Goal: Information Seeking & Learning: Learn about a topic

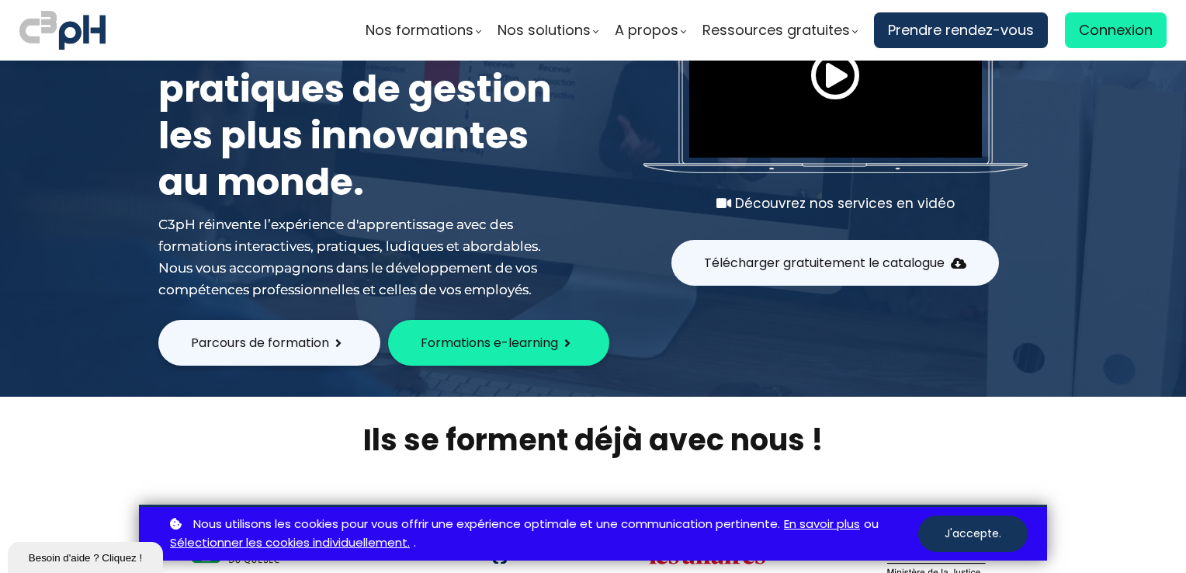
scroll to position [155, 0]
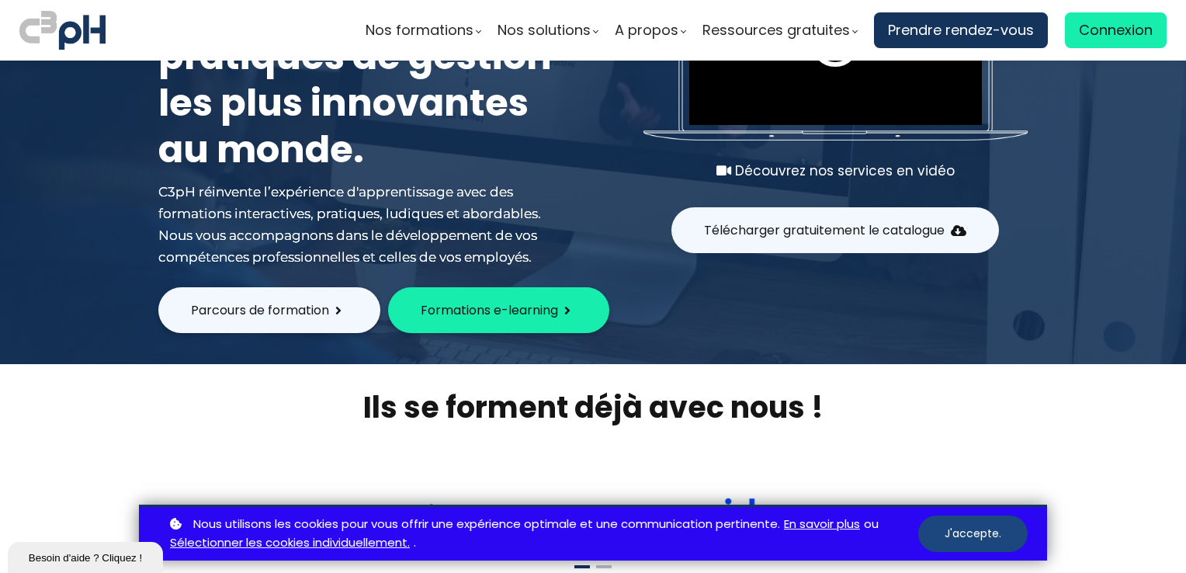
click at [971, 538] on button "J'accepte." at bounding box center [972, 534] width 109 height 36
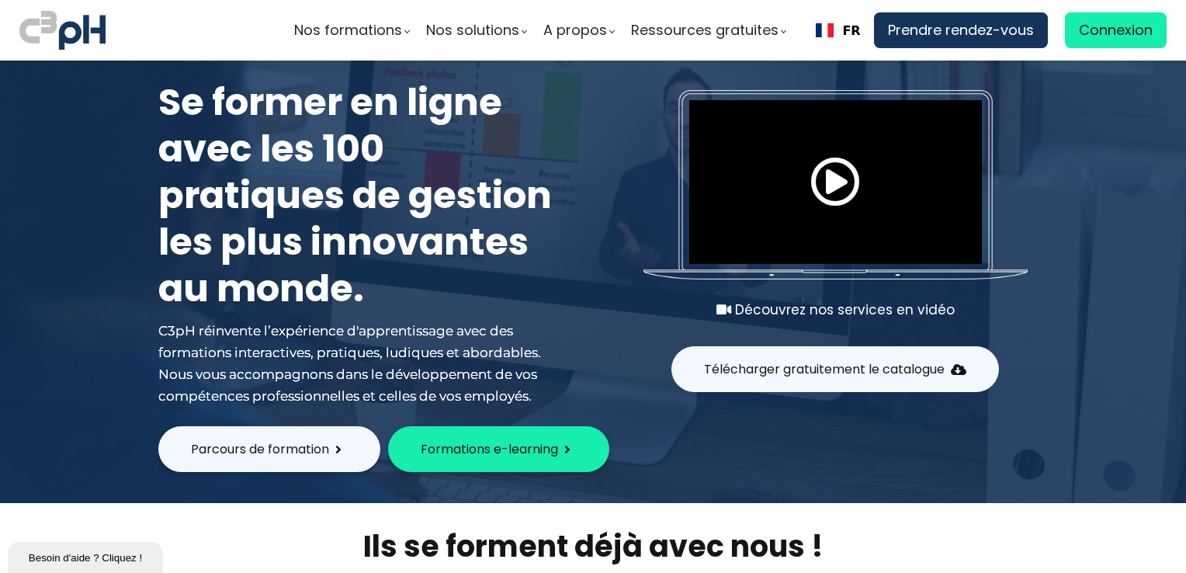
scroll to position [0, 0]
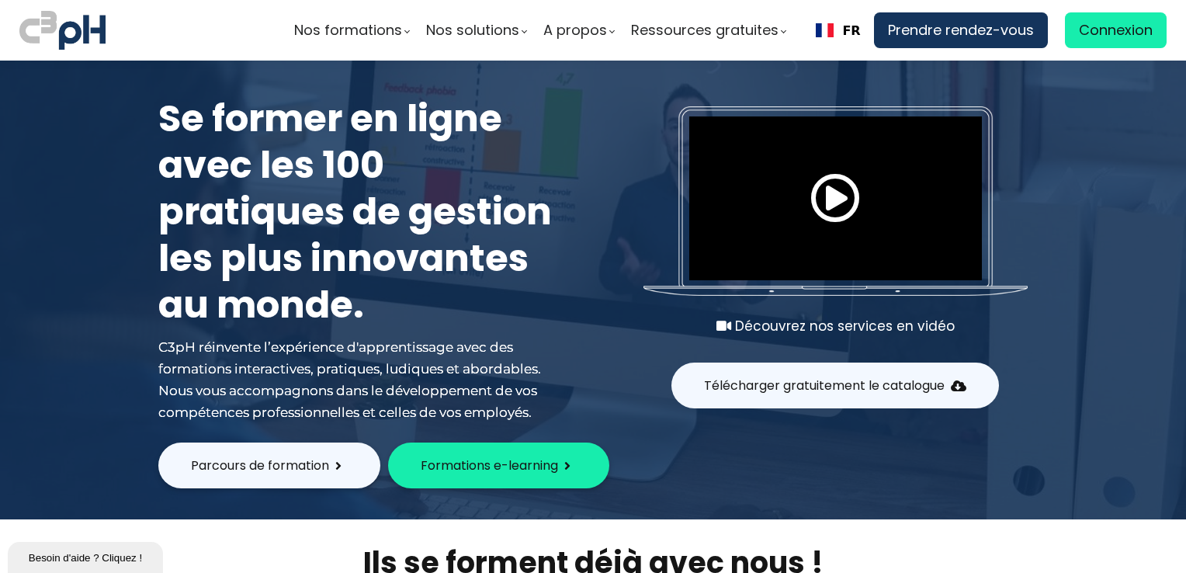
click at [478, 462] on span "Formations e-learning" at bounding box center [489, 465] width 137 height 19
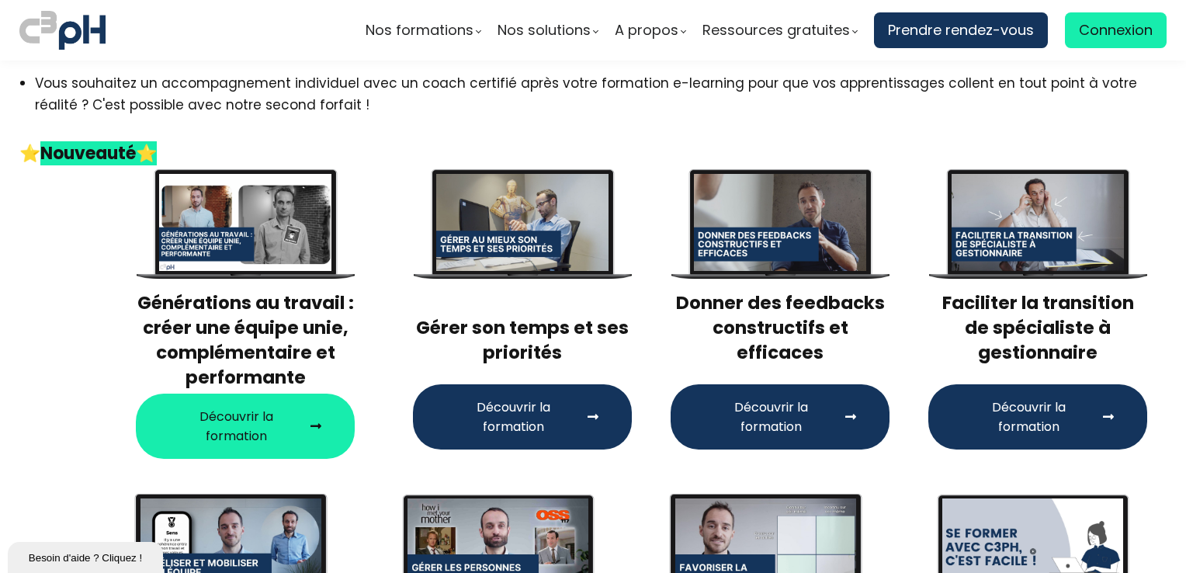
scroll to position [155, 0]
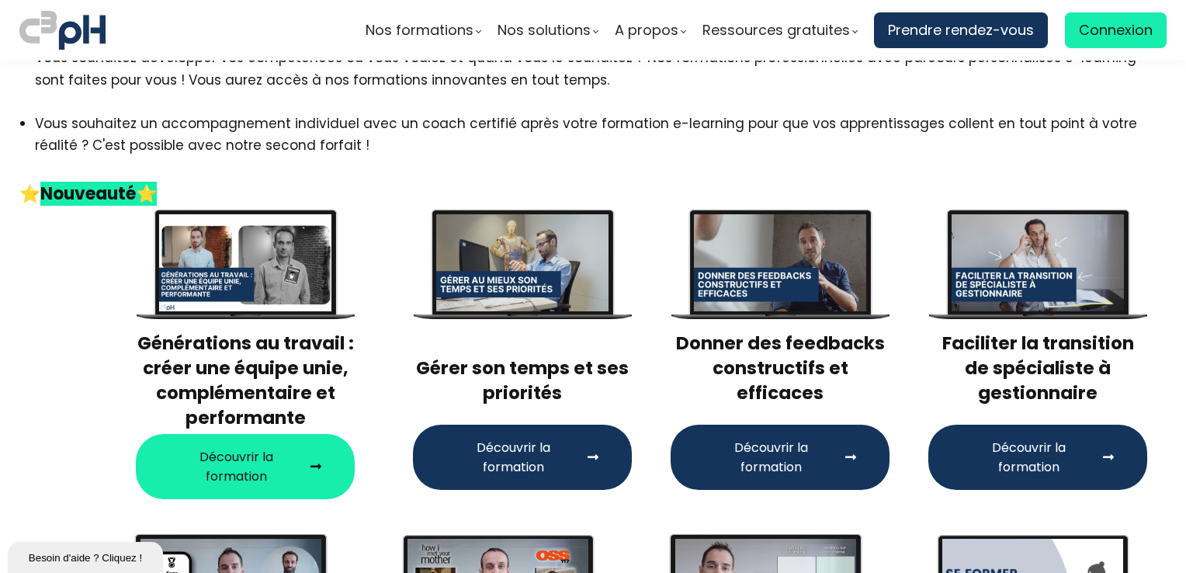
click at [1065, 296] on div at bounding box center [1038, 262] width 173 height 97
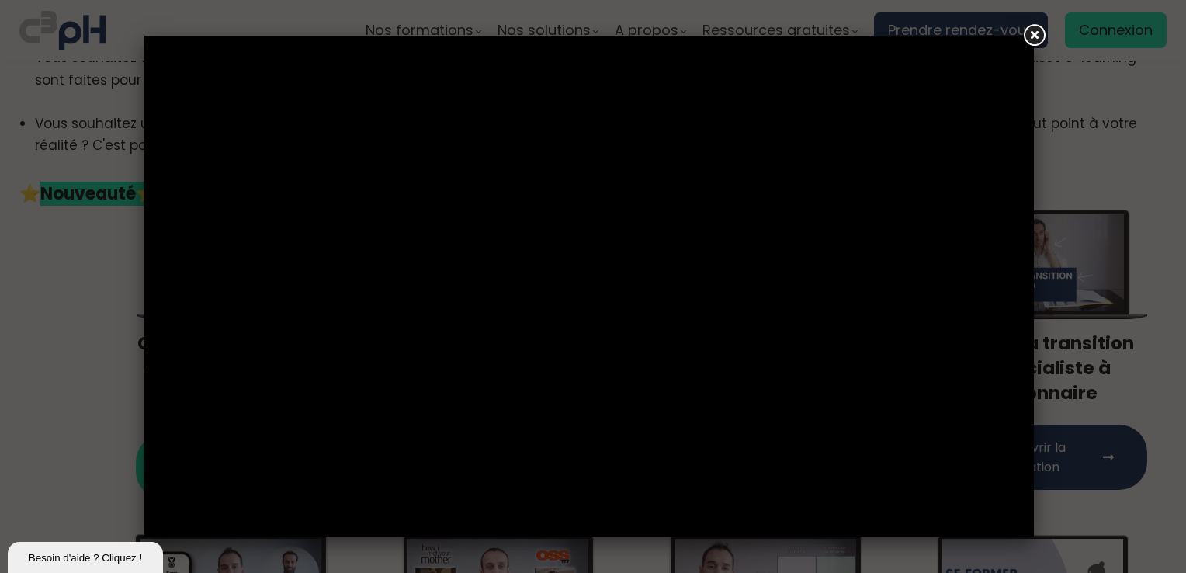
click at [1023, 30] on link at bounding box center [1034, 36] width 28 height 28
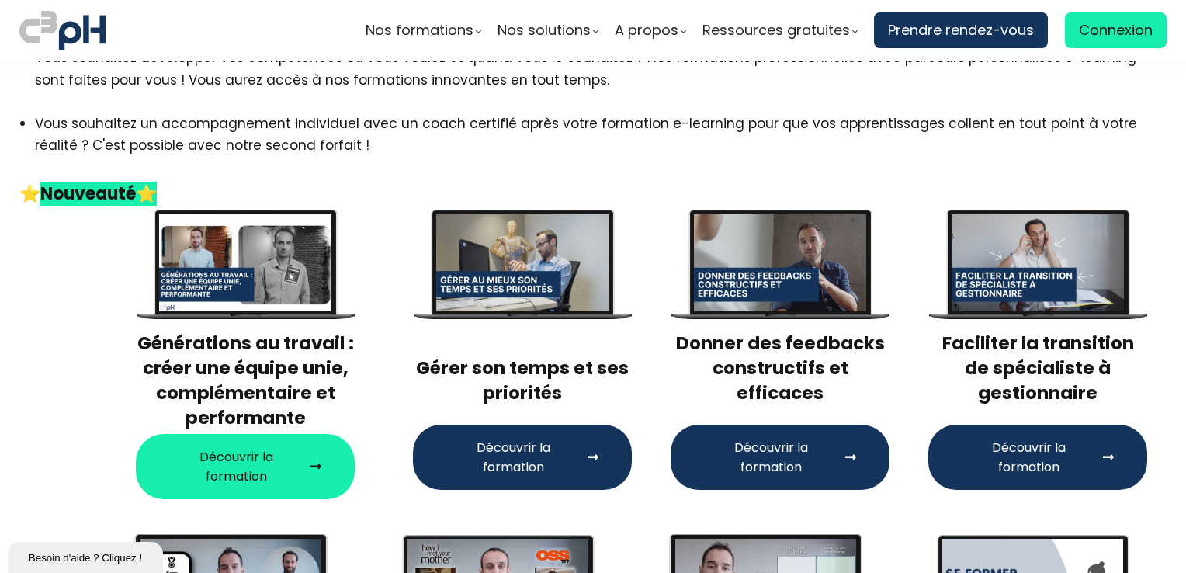
click at [1096, 36] on span "Connexion" at bounding box center [1116, 30] width 74 height 23
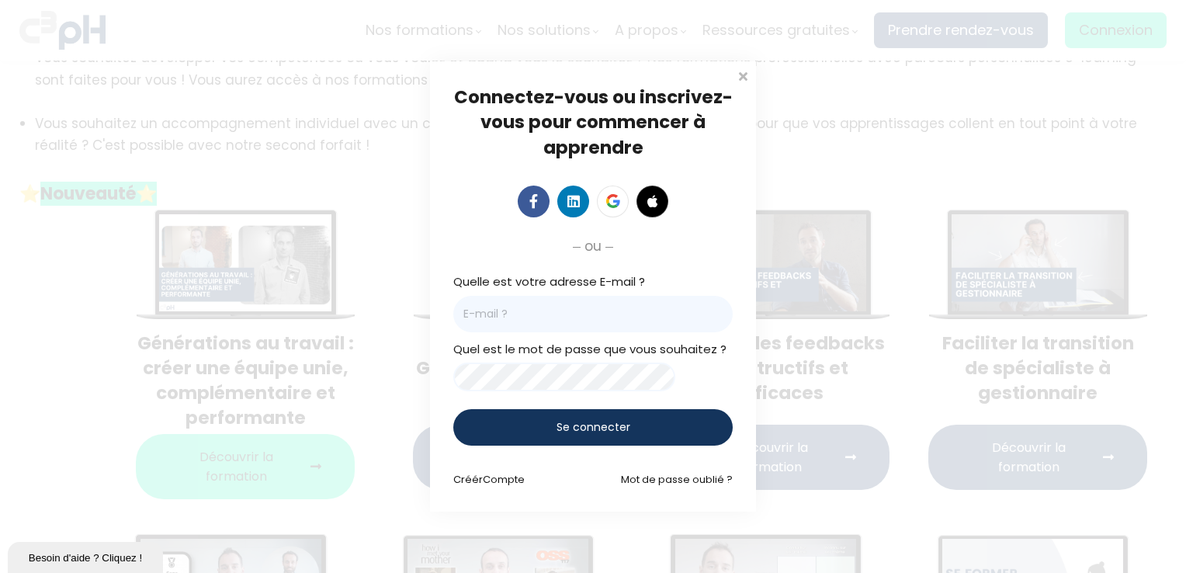
drag, startPoint x: 494, startPoint y: 298, endPoint x: 502, endPoint y: 321, distance: 24.6
click at [494, 300] on input "email" at bounding box center [592, 314] width 279 height 36
type input "[EMAIL_ADDRESS][DOMAIN_NAME]"
click at [626, 426] on span "Se connecter" at bounding box center [594, 427] width 74 height 16
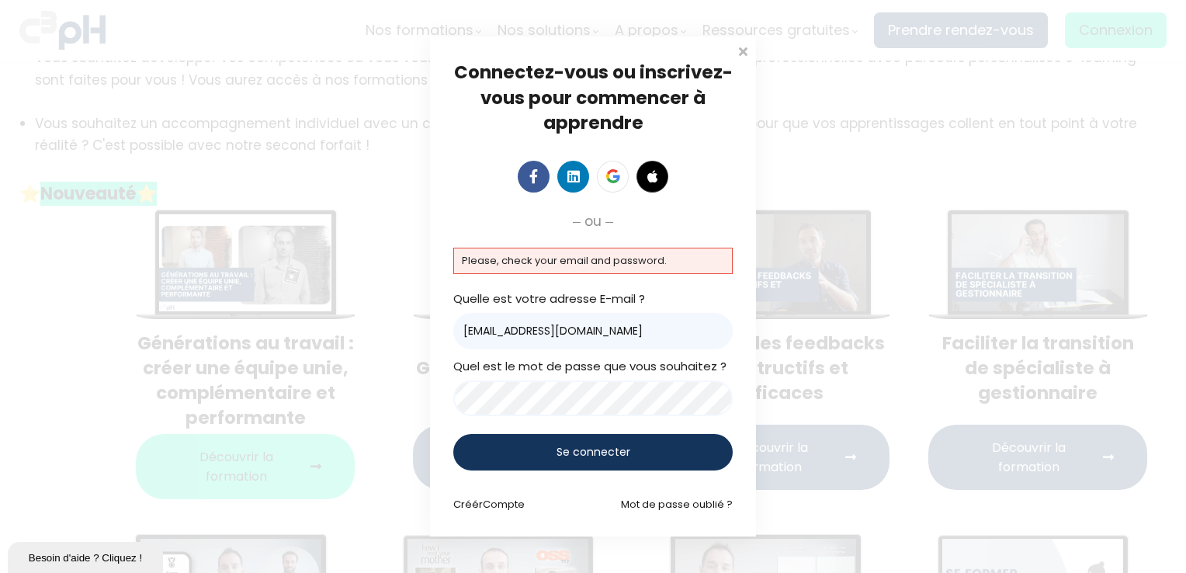
click at [607, 449] on span "Se connecter" at bounding box center [594, 452] width 74 height 16
click at [543, 328] on input "boubekeur.bourechouche@et.eurofinsca.com" at bounding box center [592, 331] width 279 height 36
click at [568, 447] on span "Se connecter" at bounding box center [594, 452] width 74 height 16
click at [741, 50] on span at bounding box center [743, 50] width 16 height 16
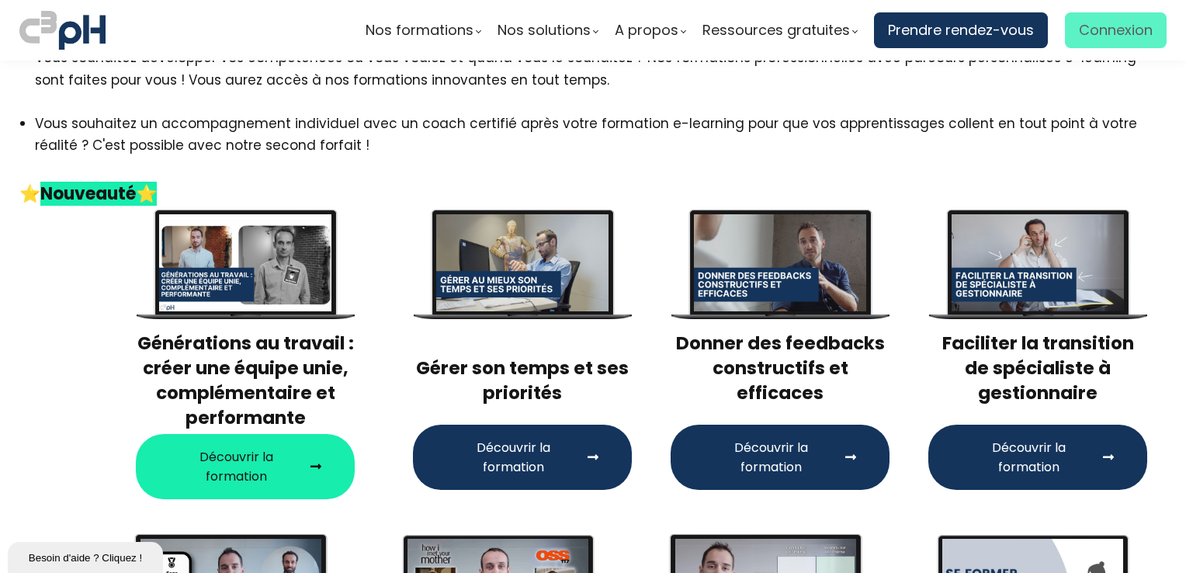
click at [1105, 39] on span "Connexion" at bounding box center [1116, 30] width 74 height 23
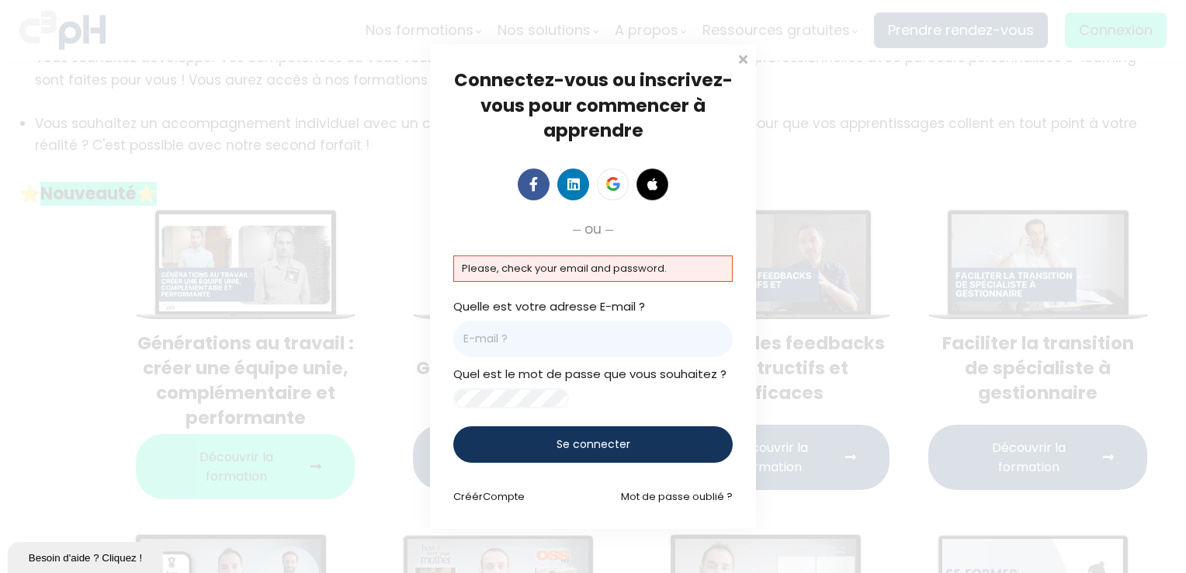
click at [585, 452] on span "Se connecter" at bounding box center [594, 444] width 74 height 16
click at [745, 50] on span at bounding box center [743, 58] width 16 height 16
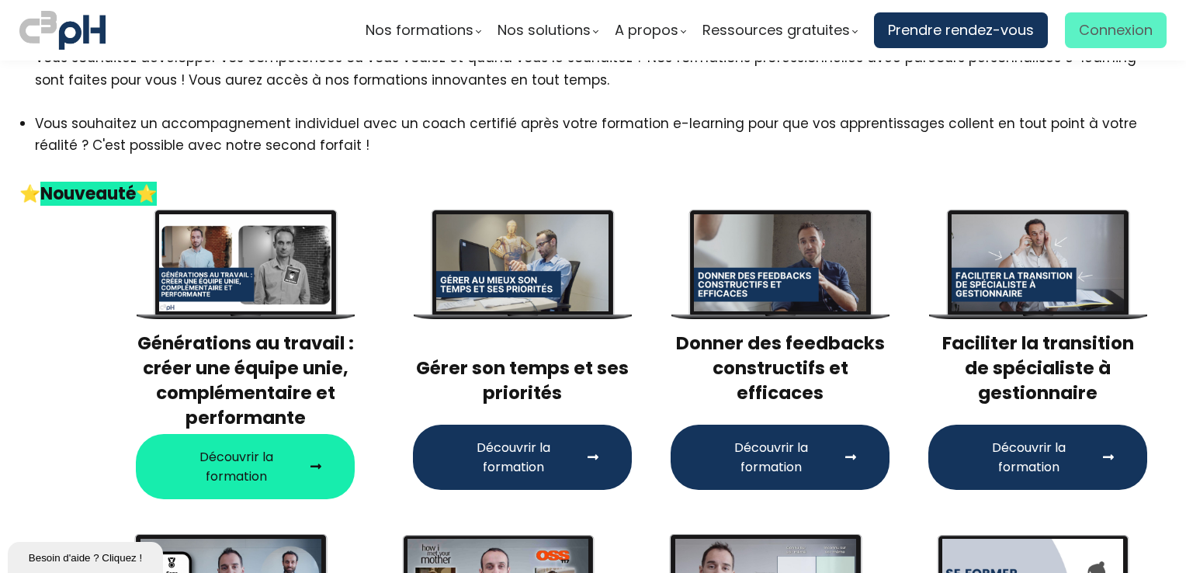
click at [1079, 32] on span "Connexion" at bounding box center [1116, 30] width 74 height 23
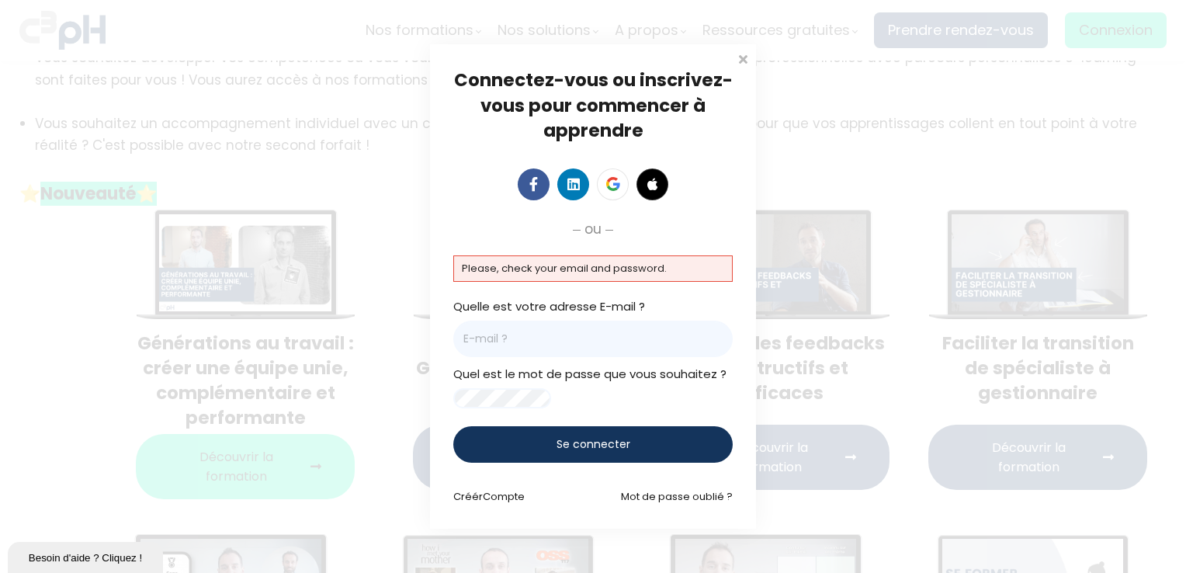
click at [616, 260] on p "Please, check your email and password." at bounding box center [593, 268] width 262 height 17
click at [550, 266] on p "Please, check your email and password." at bounding box center [593, 268] width 262 height 17
click at [508, 255] on div "Please, check your email and password." at bounding box center [592, 268] width 279 height 26
drag, startPoint x: 503, startPoint y: 251, endPoint x: 495, endPoint y: 261, distance: 12.7
click at [503, 255] on div "Please, check your email and password." at bounding box center [592, 268] width 279 height 26
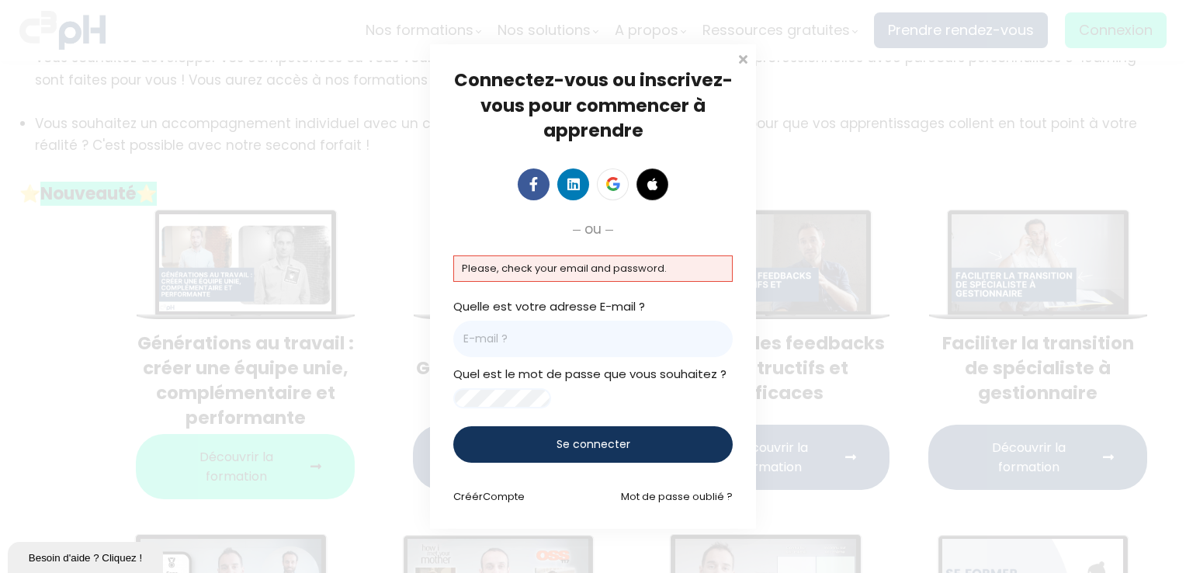
click at [495, 261] on p "Please, check your email and password." at bounding box center [593, 268] width 262 height 17
drag, startPoint x: 495, startPoint y: 261, endPoint x: 486, endPoint y: 259, distance: 9.4
click at [488, 260] on p "Please, check your email and password." at bounding box center [593, 268] width 262 height 17
click at [480, 260] on p "Please, check your email and password." at bounding box center [593, 268] width 262 height 17
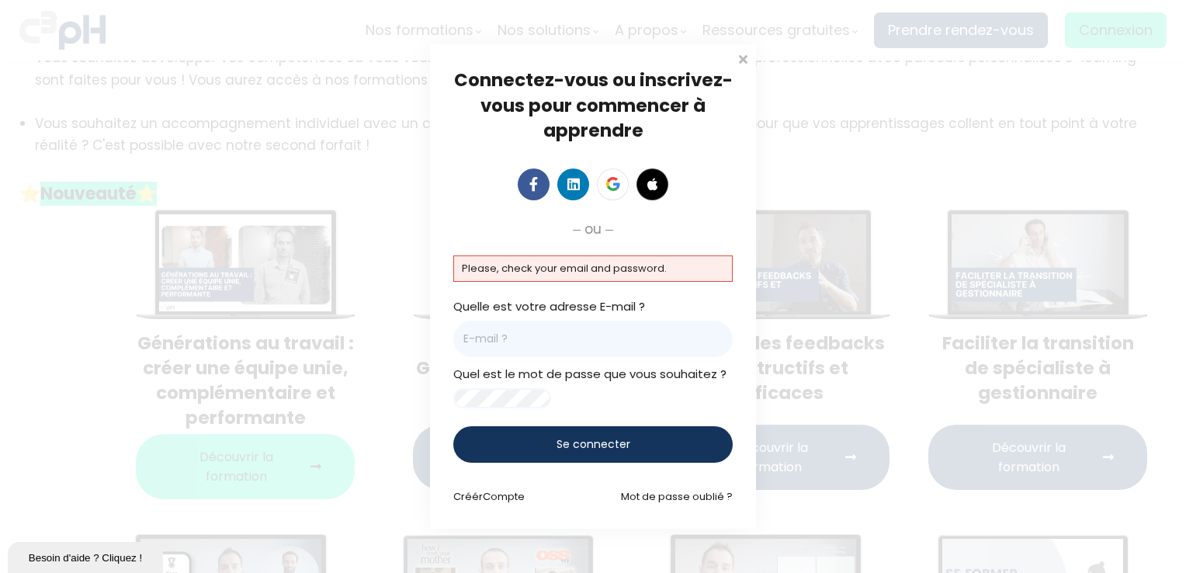
click at [537, 333] on input "email" at bounding box center [592, 339] width 279 height 36
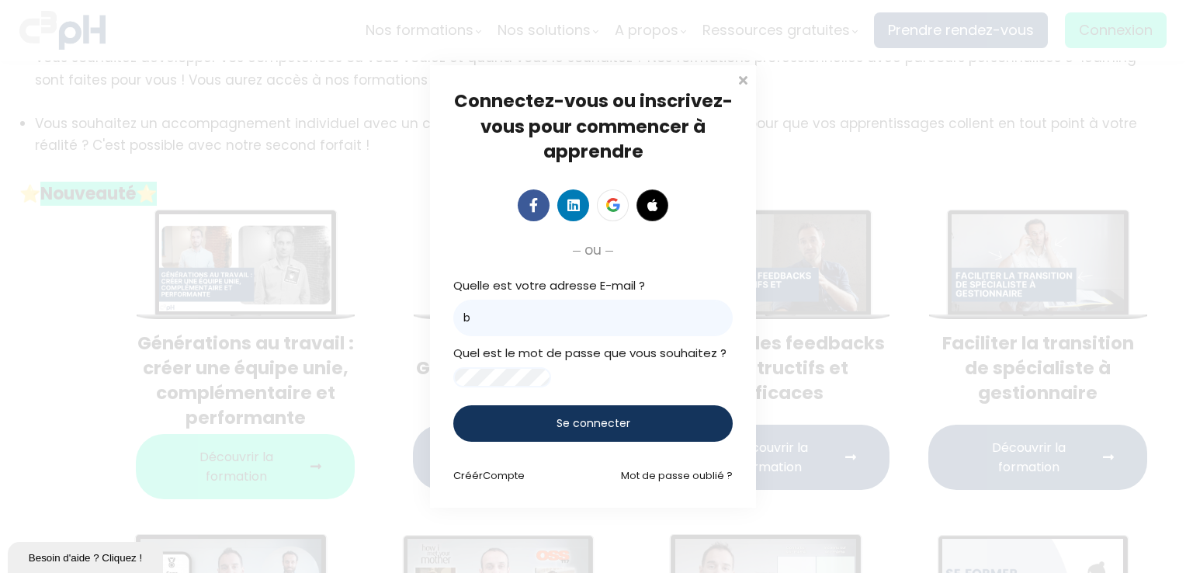
type input "boubekeur.bourechouche@et.eurofinsca.com"
click at [559, 432] on span "Se connecter" at bounding box center [594, 423] width 74 height 16
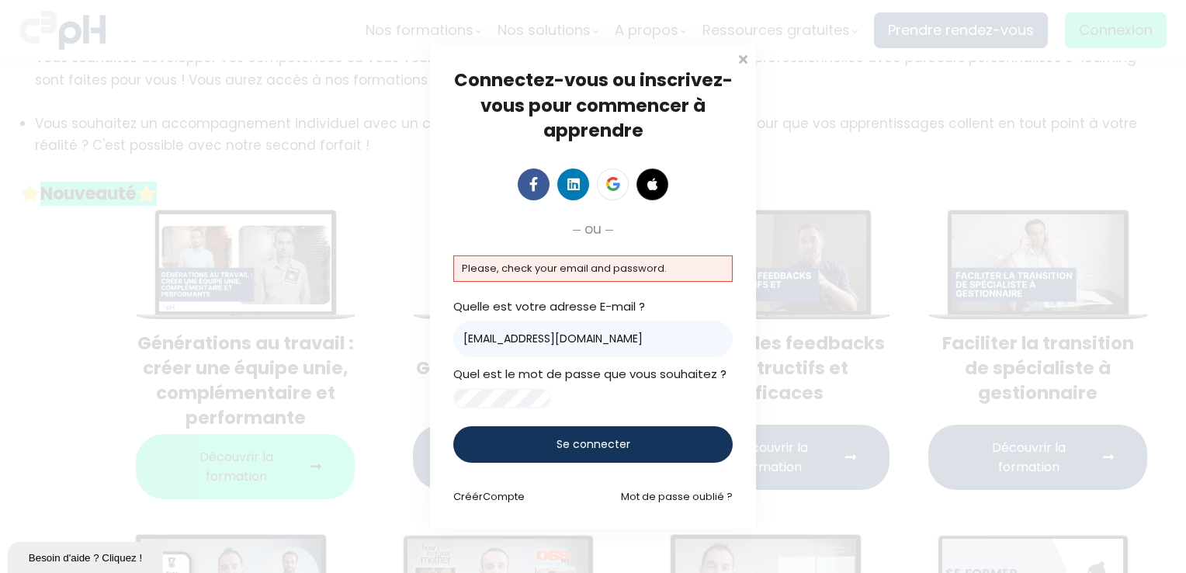
click at [558, 453] on span "Se connecter" at bounding box center [594, 444] width 74 height 16
click at [491, 504] on span "Compte" at bounding box center [504, 496] width 42 height 15
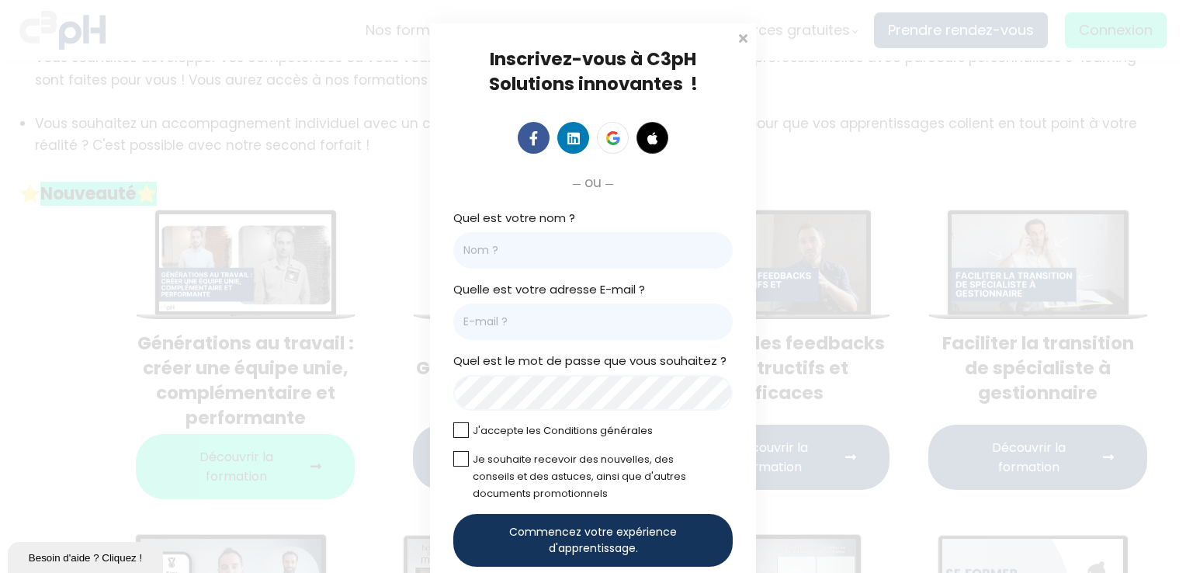
click at [489, 249] on input "Quel est votre nom ?" at bounding box center [592, 250] width 279 height 36
click at [443, 318] on div "Inscrivez-vous à C3pH Solutions innovantes ! ou Cliquez pour télécharger votre …" at bounding box center [593, 335] width 326 height 624
click at [488, 245] on input "Quel est votre nom ?" at bounding box center [592, 250] width 279 height 36
type input "b"
type input "[PERSON_NAME]"
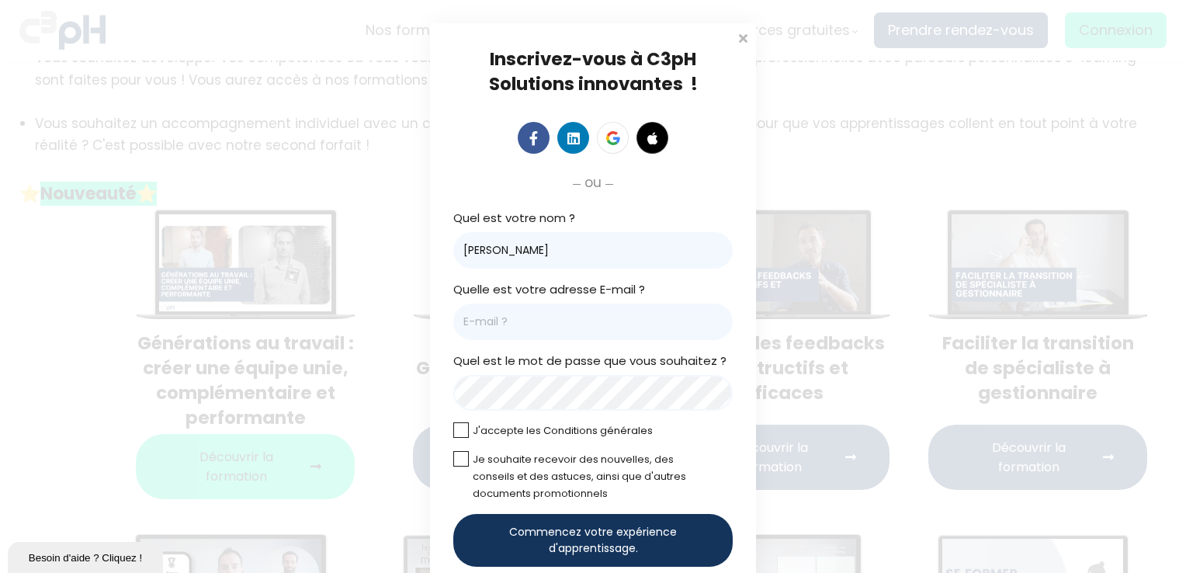
click at [507, 312] on input "Email *" at bounding box center [592, 322] width 279 height 36
type input "boubekeur.bourechouche@et.eurofinsca.com"
click at [460, 418] on div "Quel est votre nom ? Bourechouche Boubekeur Quelle est votre adresse E-mail ? b…" at bounding box center [592, 355] width 279 height 293
click at [463, 429] on label at bounding box center [461, 430] width 16 height 16
click at [0, 0] on input "checkbox" at bounding box center [0, 0] width 0 height 0
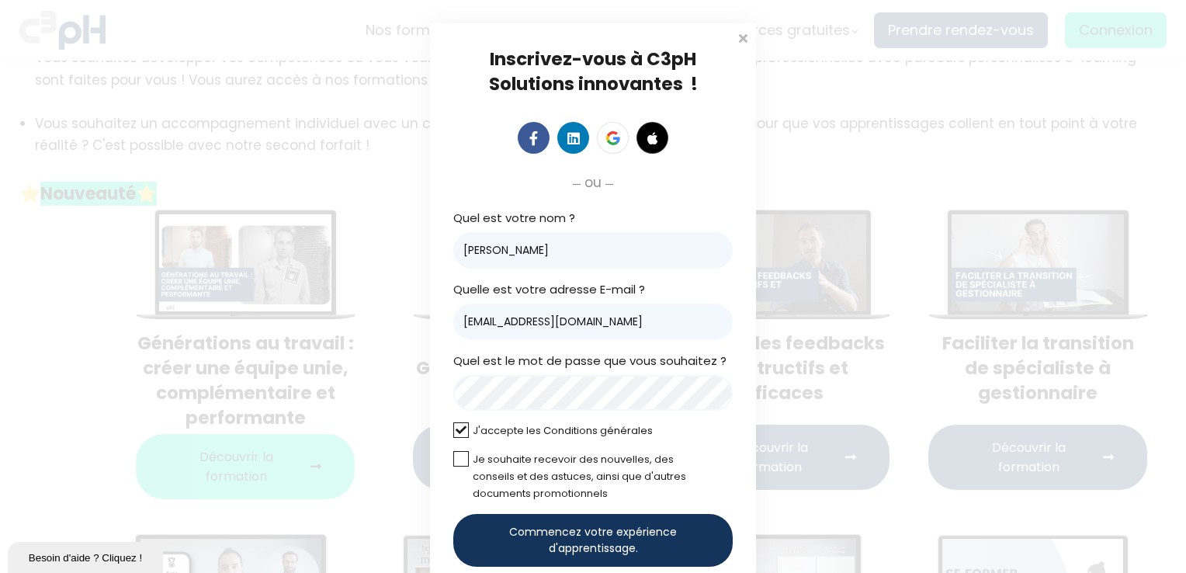
click at [455, 461] on label at bounding box center [461, 459] width 16 height 16
click at [0, 0] on input "checkbox" at bounding box center [0, 0] width 0 height 0
click at [584, 547] on span "Commencez votre expérience d'apprentissage." at bounding box center [593, 540] width 227 height 33
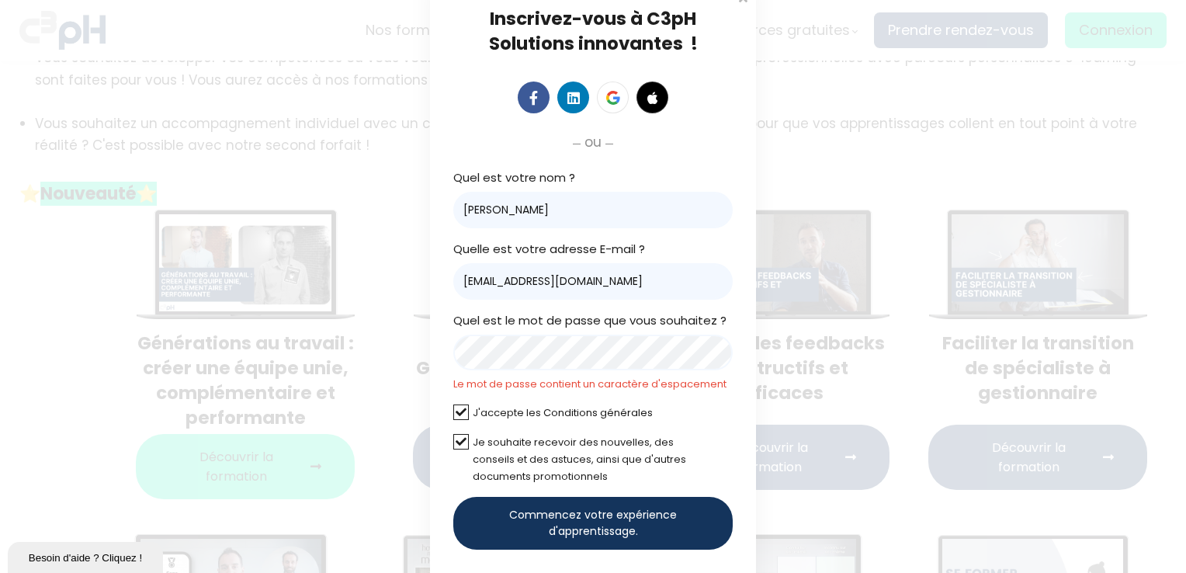
scroll to position [78, 0]
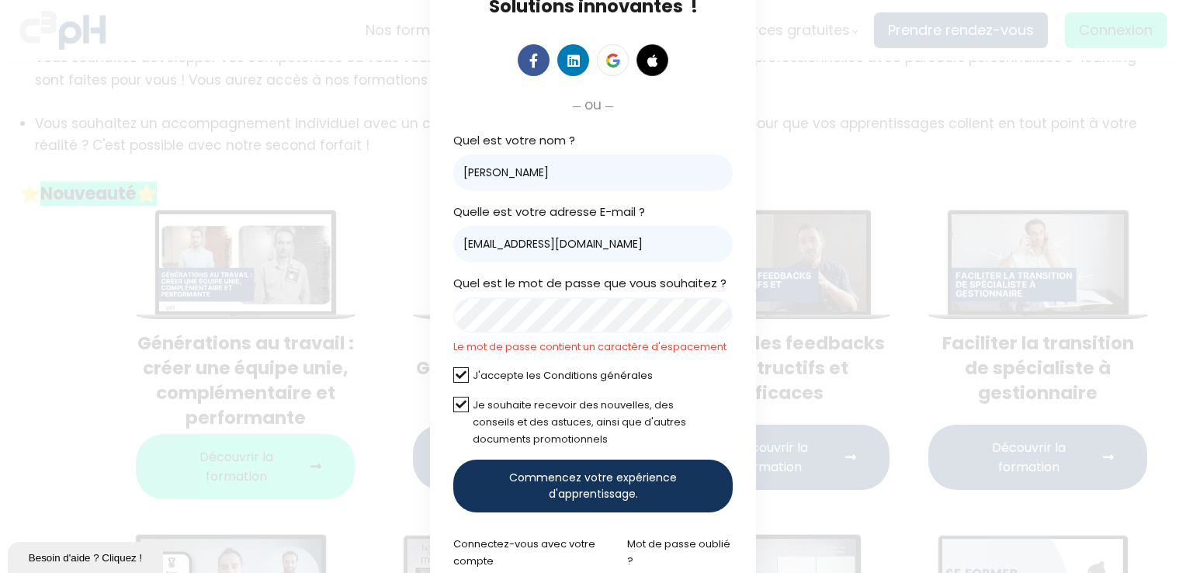
click at [434, 291] on div "Inscrivez-vous à C3pH Solutions innovantes ! ou Cliquez pour télécharger votre …" at bounding box center [593, 269] width 326 height 647
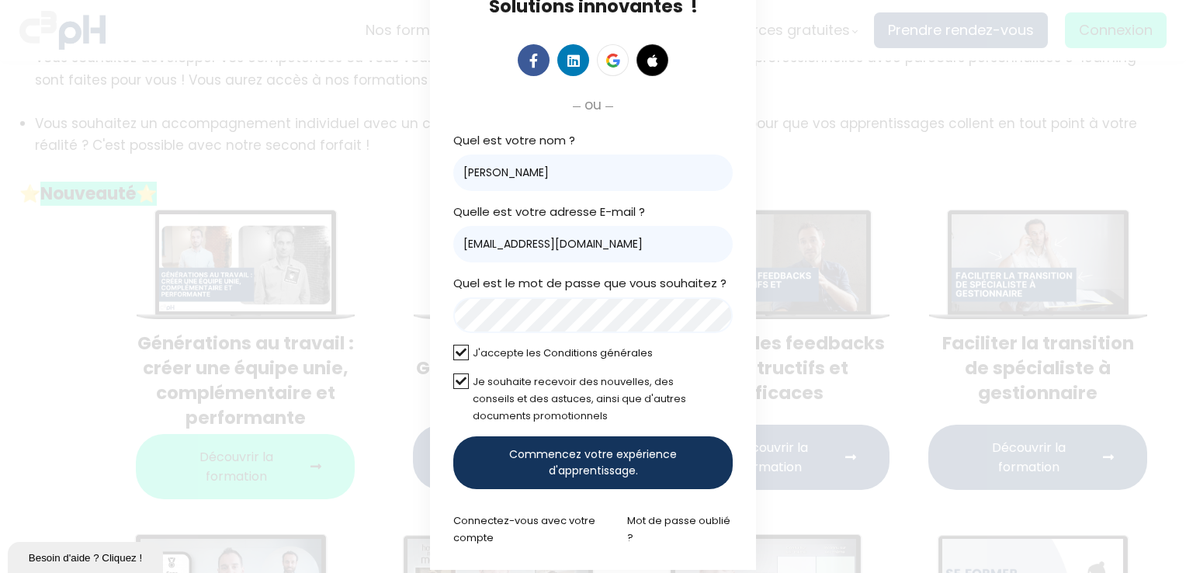
click at [566, 460] on span "Commencez votre expérience d'apprentissage." at bounding box center [593, 462] width 227 height 33
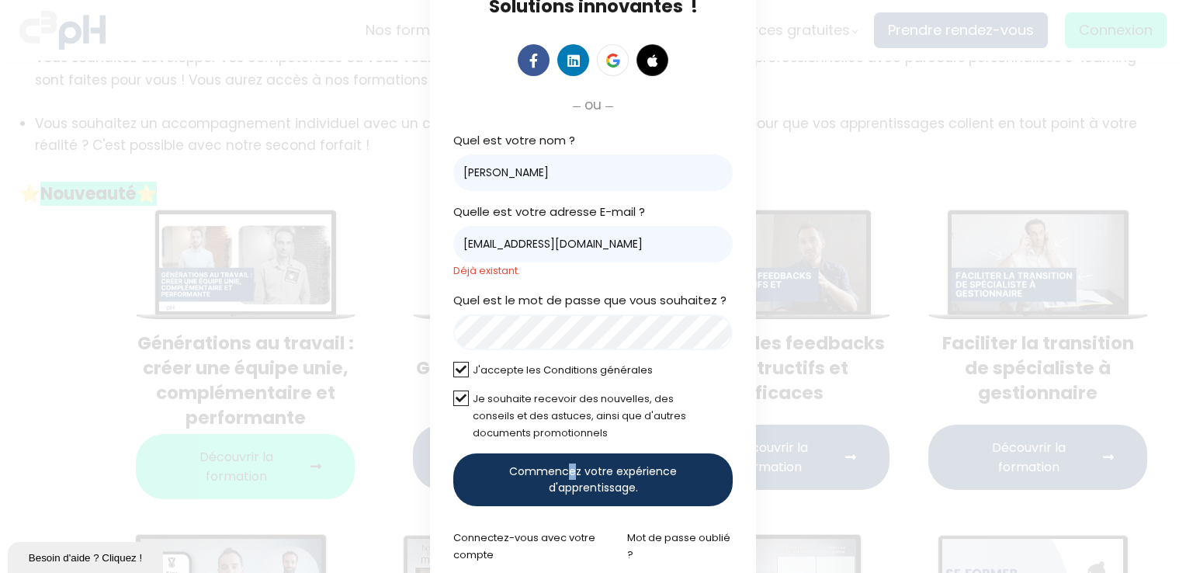
click at [569, 467] on span "Commencez votre expérience d'apprentissage." at bounding box center [593, 479] width 227 height 33
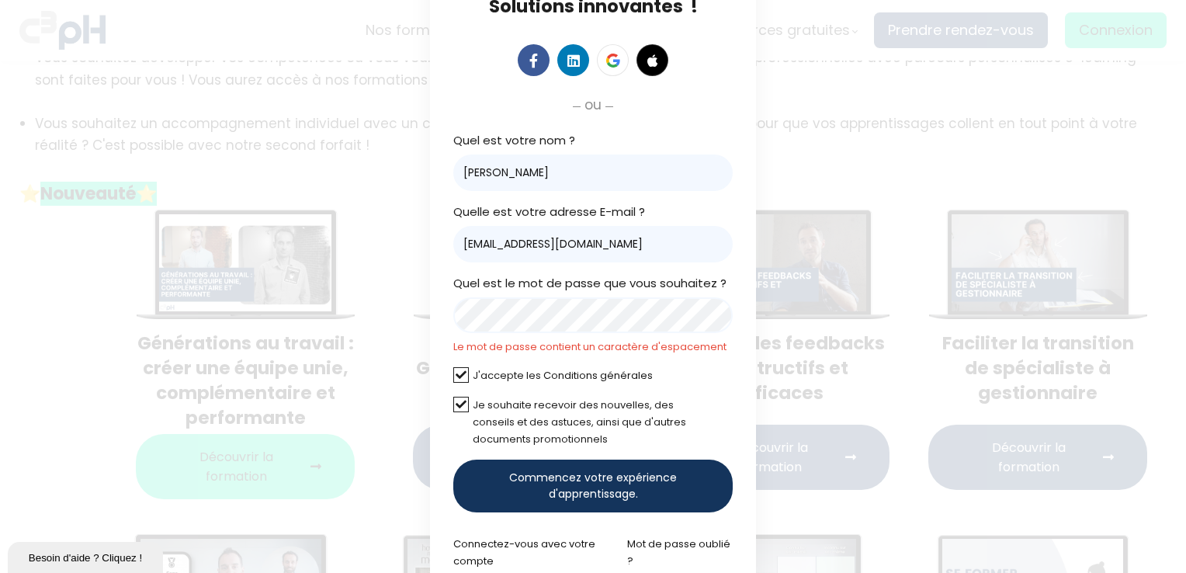
click at [447, 278] on div "Inscrivez-vous à C3pH Solutions innovantes ! ou Cliquez pour télécharger votre …" at bounding box center [593, 269] width 326 height 647
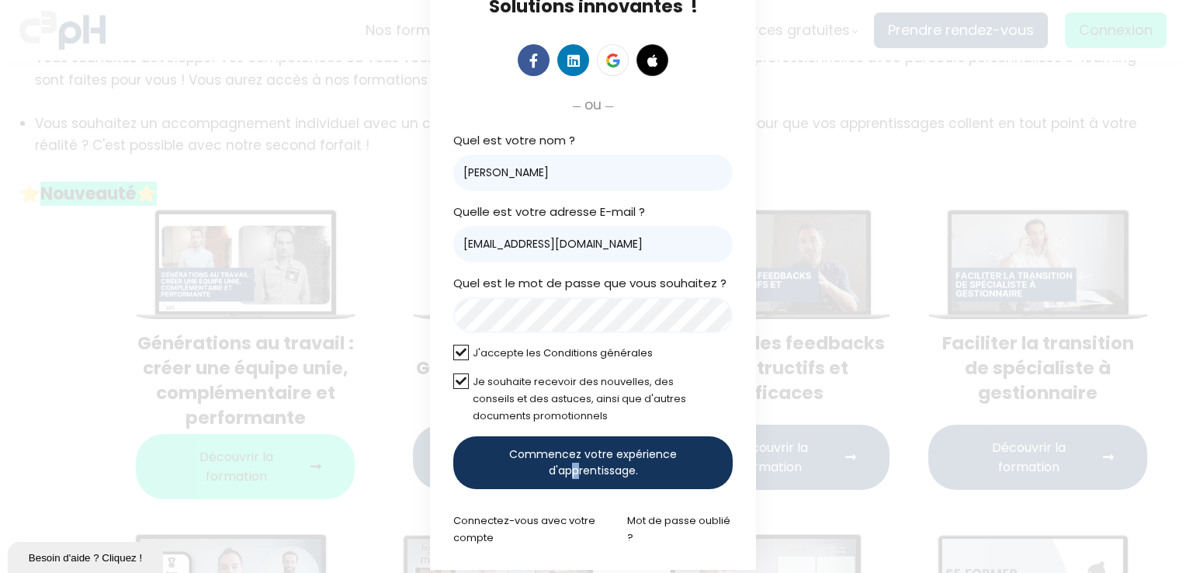
click at [571, 465] on span "Commencez votre expérience d'apprentissage." at bounding box center [593, 462] width 227 height 33
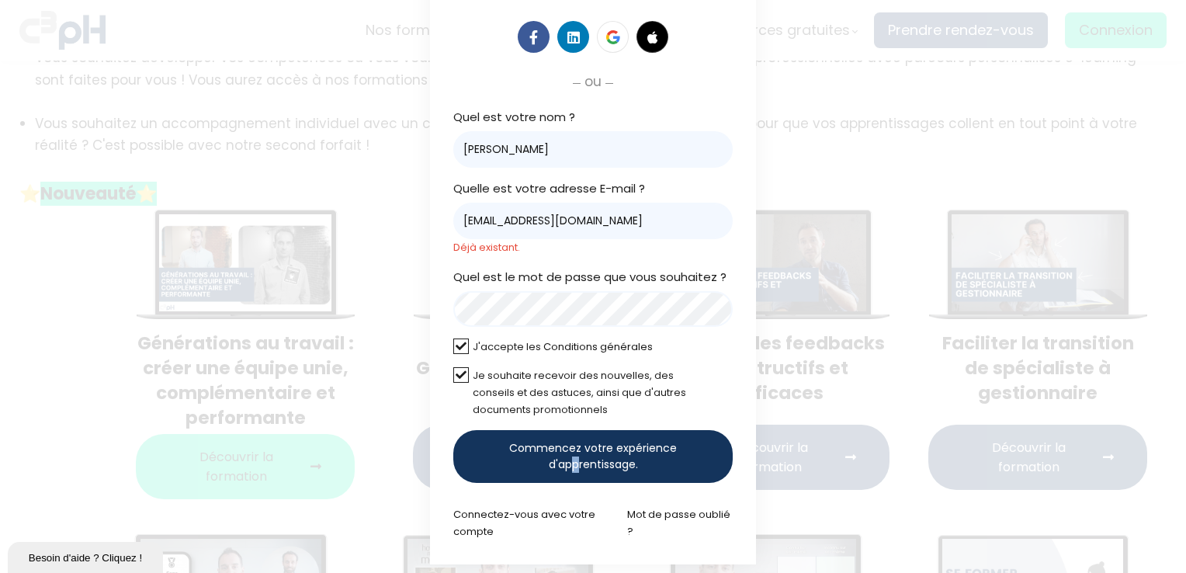
scroll to position [113, 0]
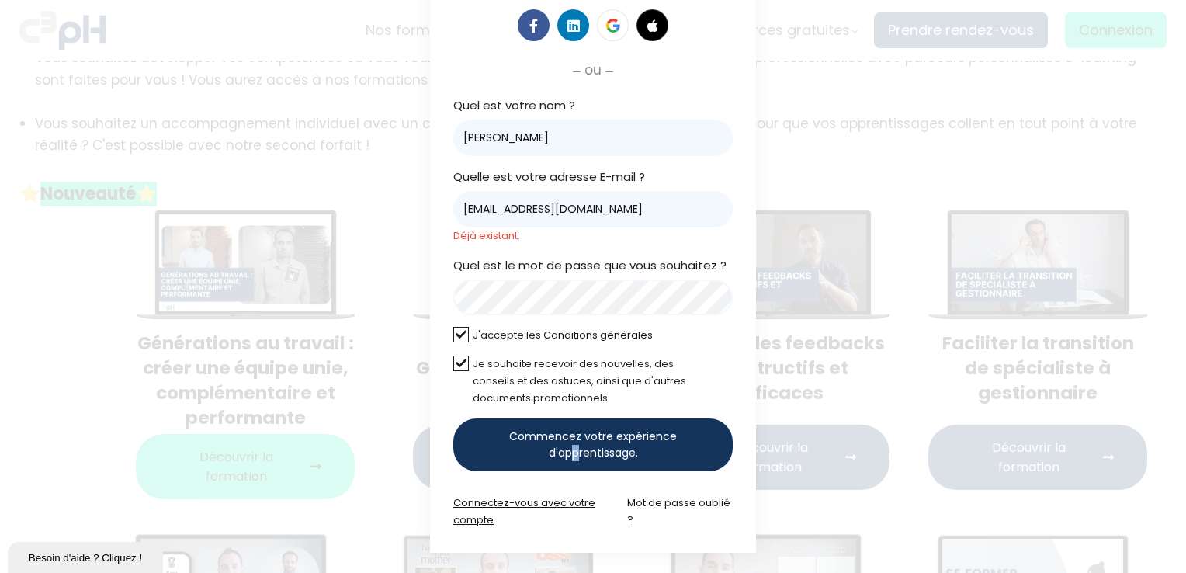
click at [514, 505] on link "Connectez-vous avec votre compte" at bounding box center [524, 511] width 142 height 32
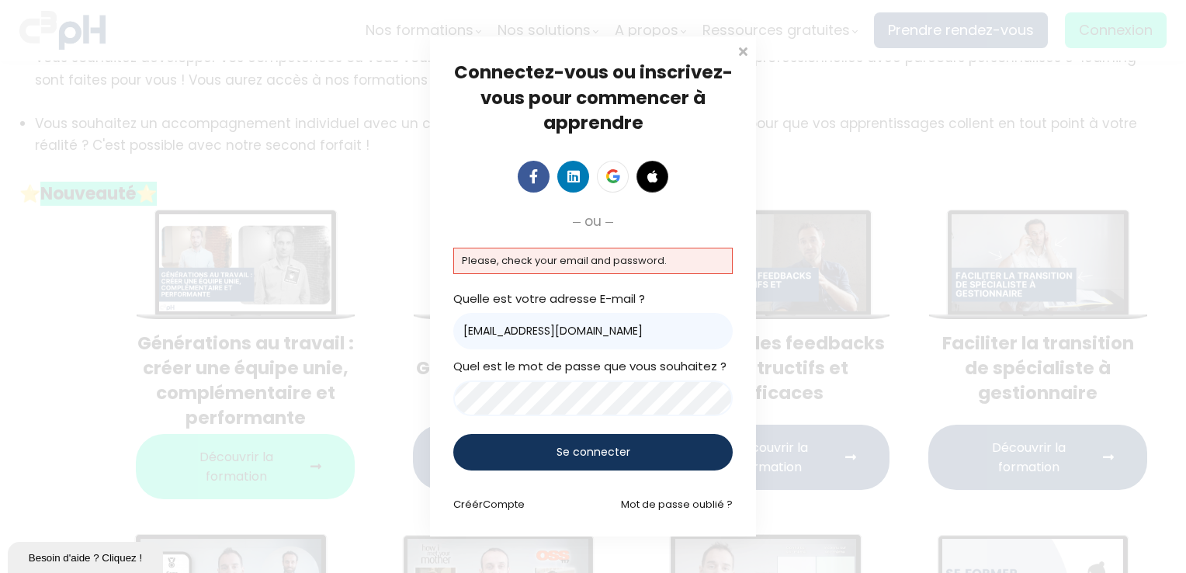
drag, startPoint x: 745, startPoint y: 54, endPoint x: 758, endPoint y: 61, distance: 15.3
click at [745, 54] on span at bounding box center [743, 50] width 16 height 16
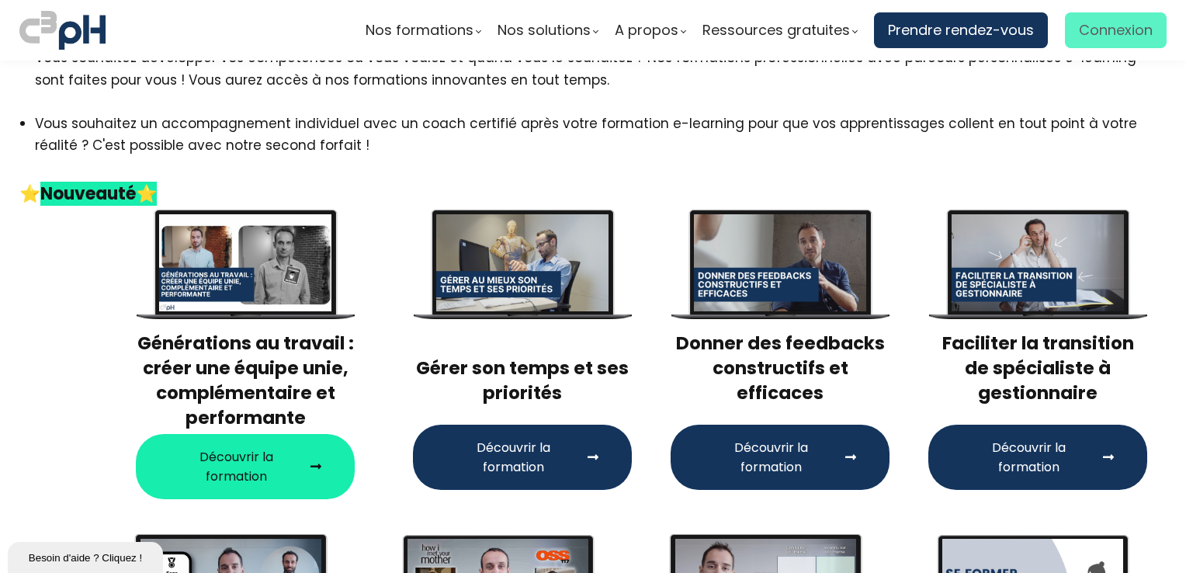
click at [1117, 33] on span "Connexion" at bounding box center [1116, 30] width 74 height 23
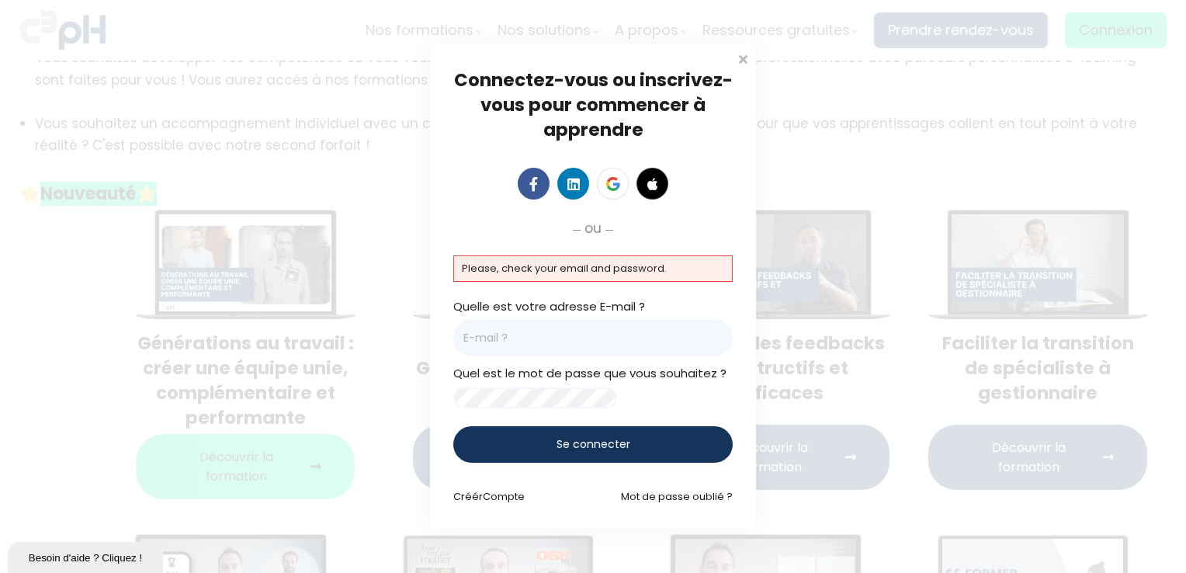
click at [500, 320] on input "email" at bounding box center [592, 338] width 279 height 36
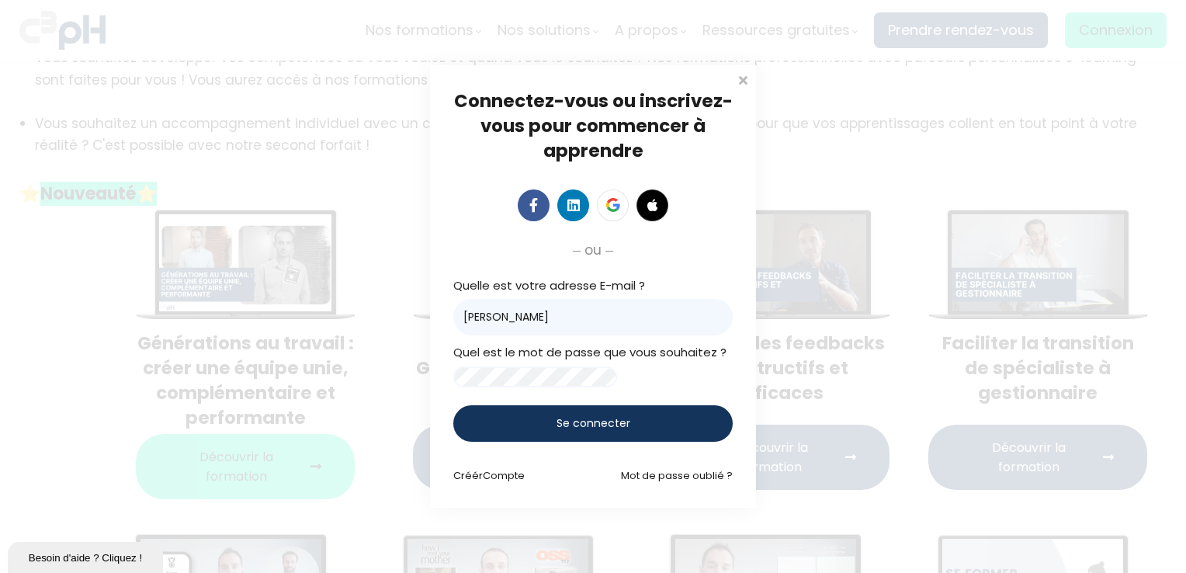
click at [719, 247] on div "ou" at bounding box center [592, 250] width 279 height 22
click at [669, 423] on div "Se connecter" at bounding box center [592, 423] width 279 height 36
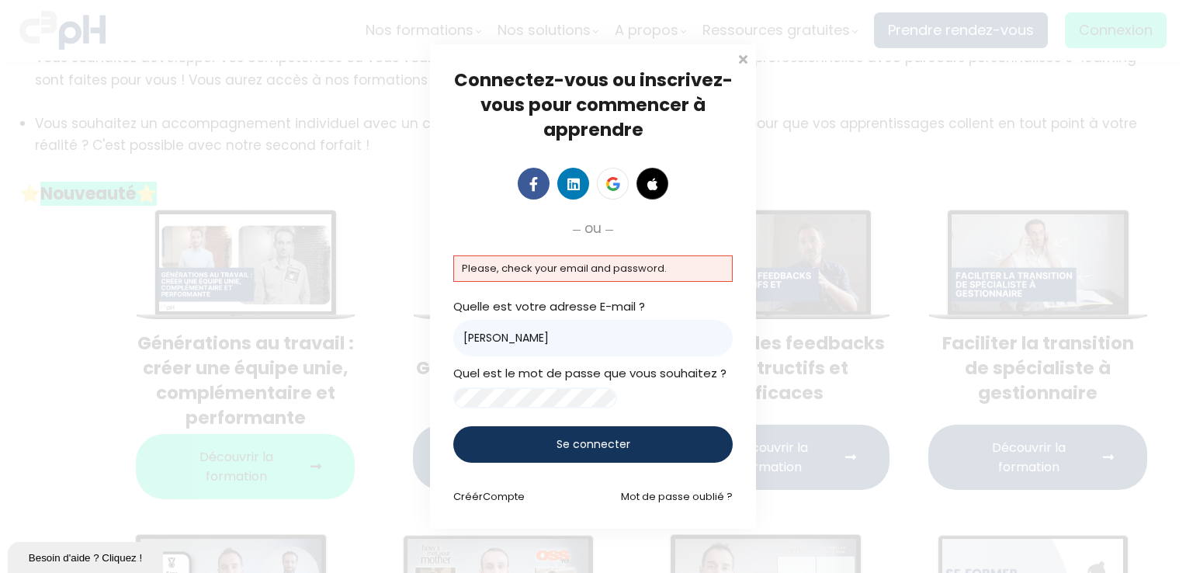
click at [638, 451] on div "Se connecter" at bounding box center [592, 444] width 279 height 36
click at [621, 329] on input "Bourechouche Boubekeur" at bounding box center [592, 338] width 279 height 36
type input "[EMAIL_ADDRESS][DOMAIN_NAME]"
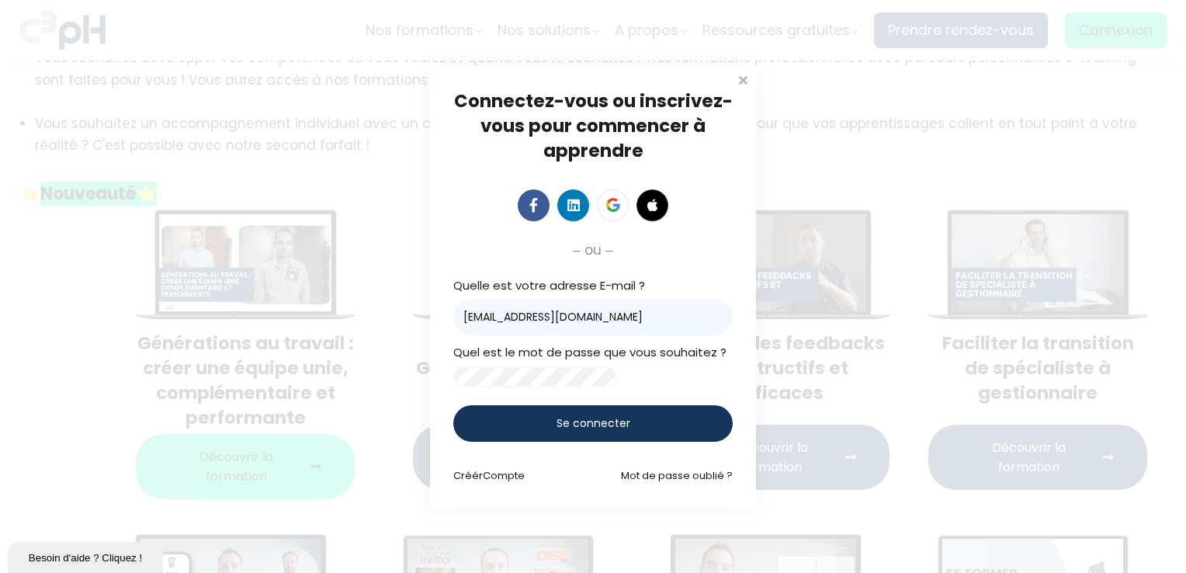
click at [425, 376] on div "Connectez-vous ou inscrivez-vous pour commencer à apprendre Connectez-vous pour…" at bounding box center [593, 286] width 1186 height 573
click at [916, 161] on div "Connectez-vous ou inscrivez-vous pour commencer à apprendre Connectez-vous pour…" at bounding box center [593, 286] width 1186 height 573
click at [611, 439] on div "Se connecter" at bounding box center [592, 423] width 279 height 36
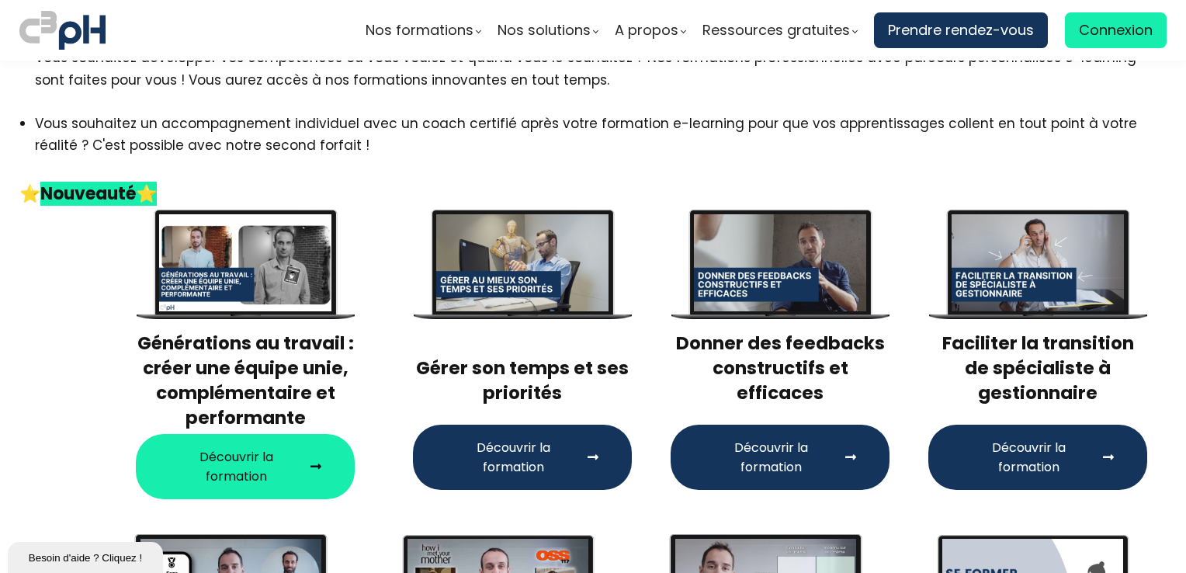
click at [1018, 465] on span "Découvrir la formation" at bounding box center [1028, 457] width 135 height 39
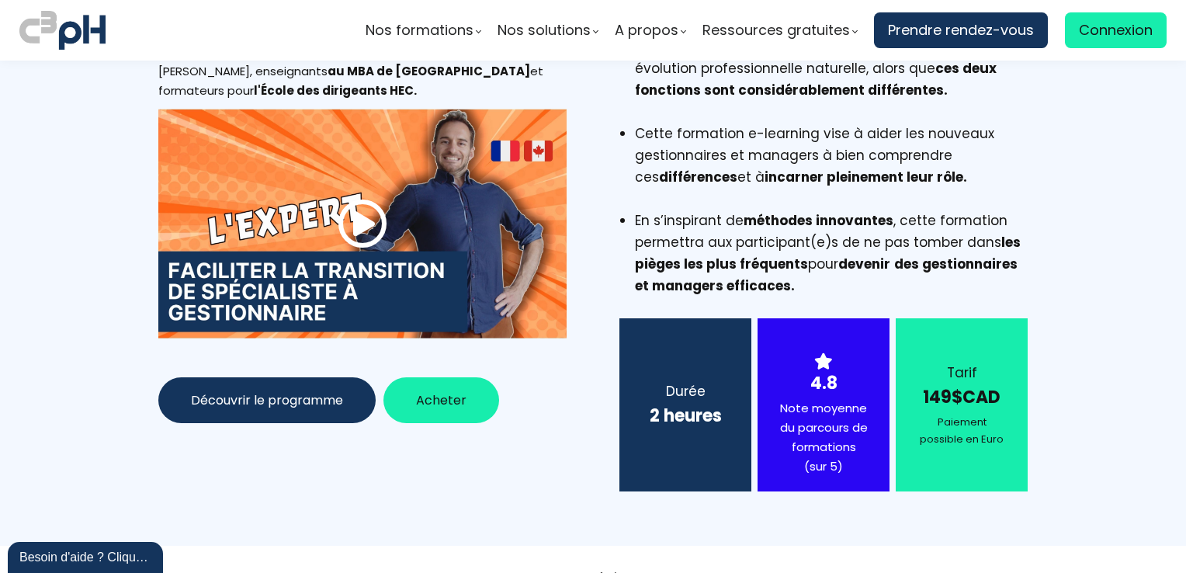
scroll to position [78, 0]
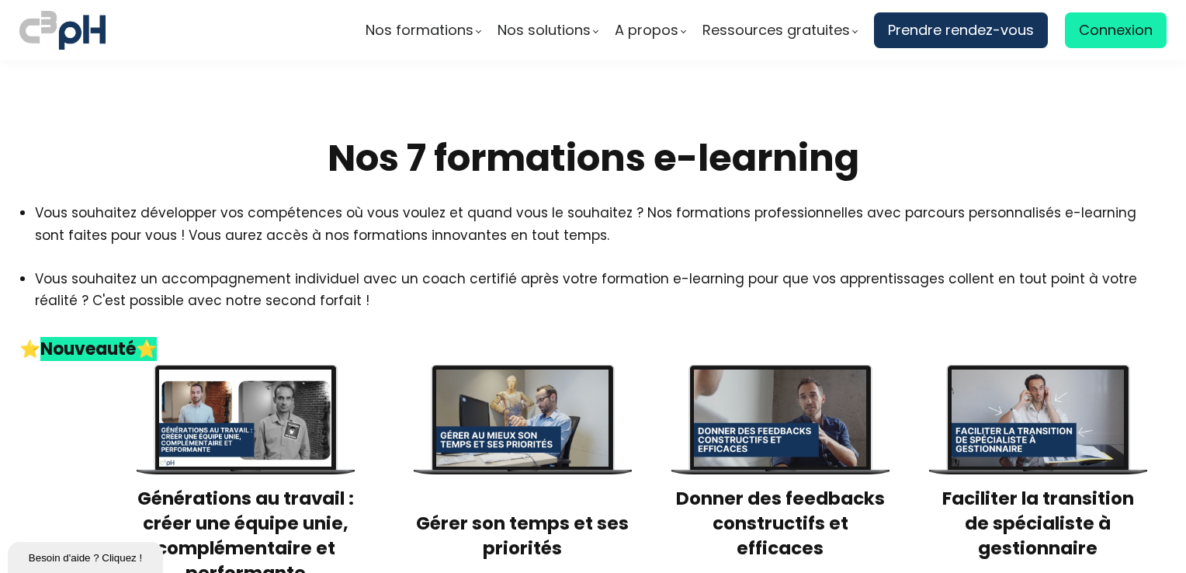
click at [1019, 440] on div at bounding box center [1038, 418] width 173 height 97
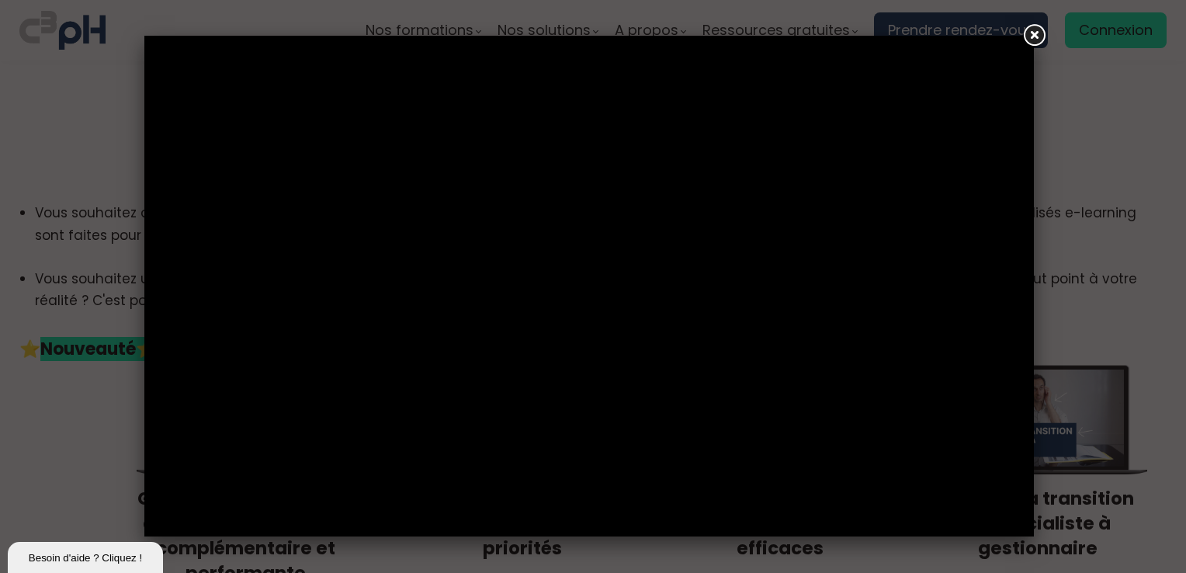
click at [1037, 36] on link at bounding box center [1034, 36] width 28 height 28
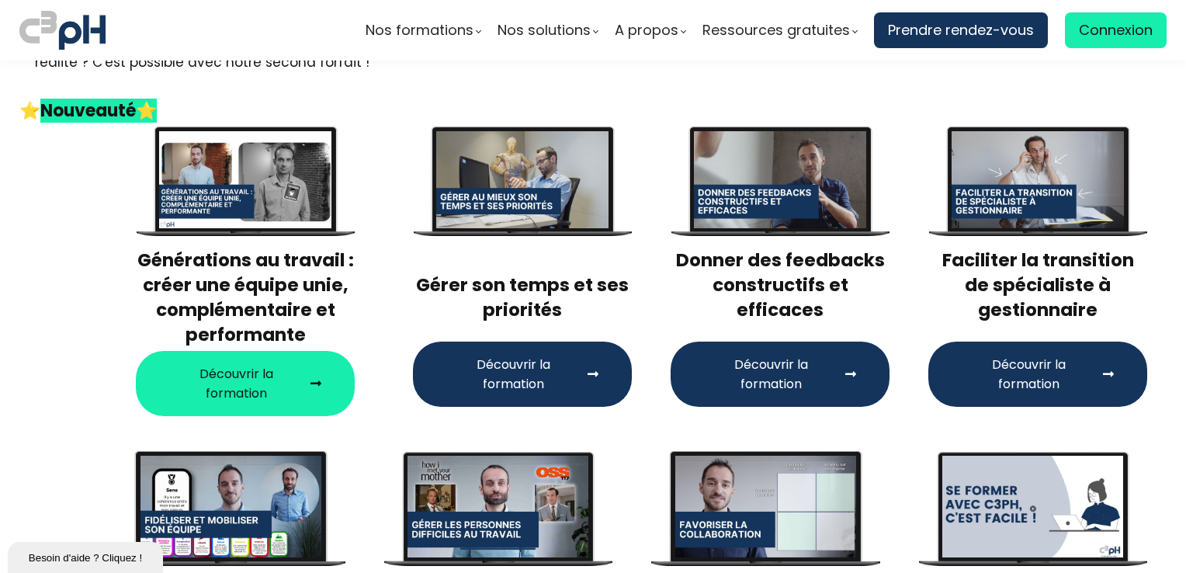
scroll to position [311, 0]
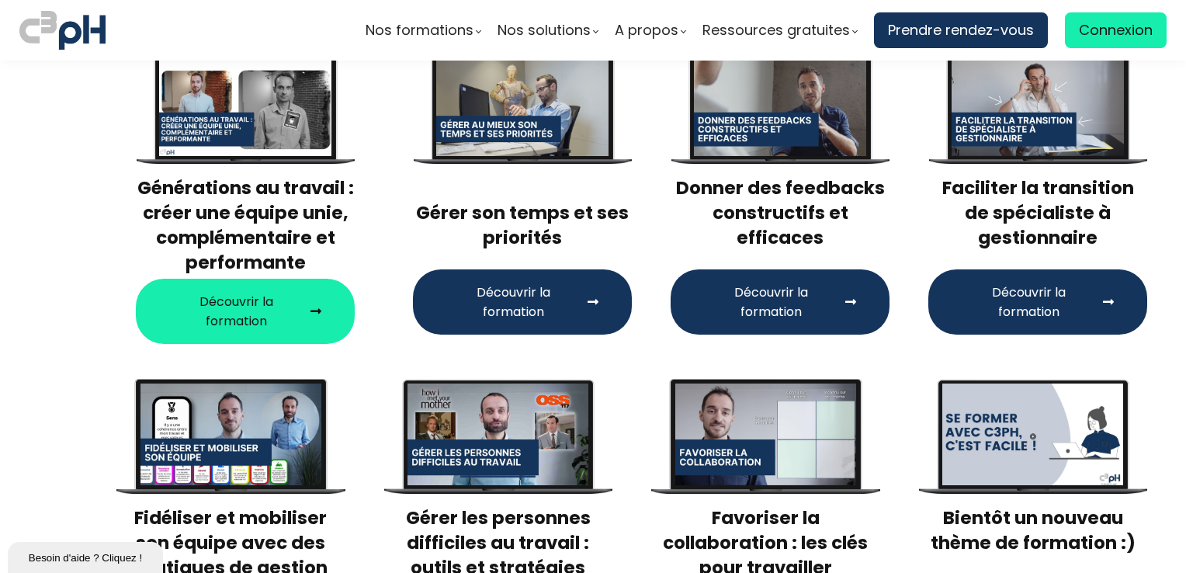
click at [237, 305] on span "Découvrir la formation" at bounding box center [235, 311] width 135 height 39
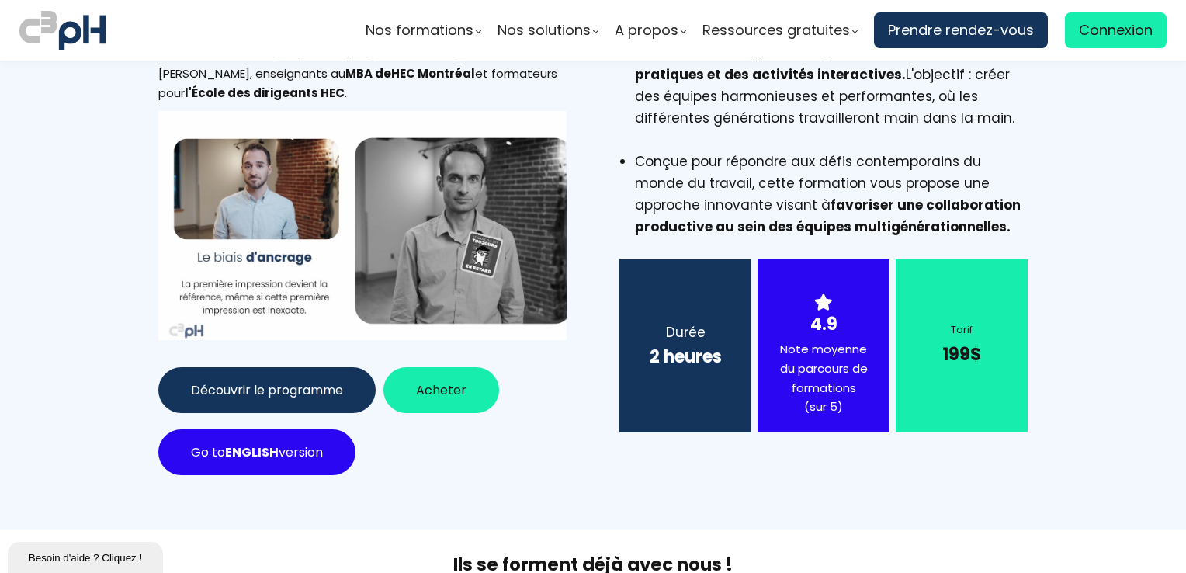
scroll to position [311, 0]
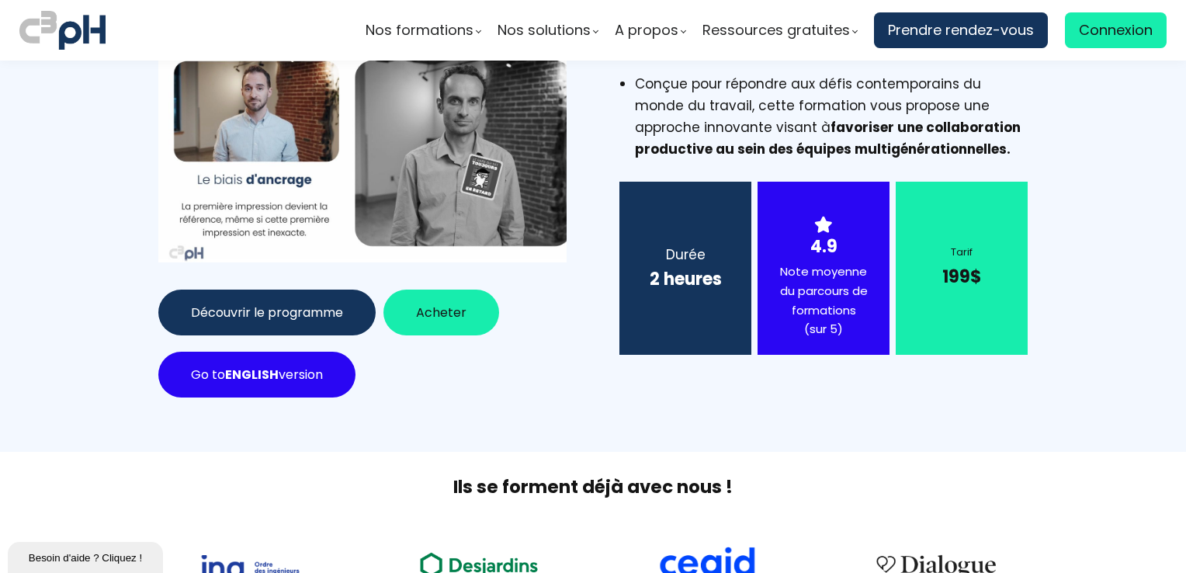
click at [109, 559] on div "Besoin d'aide ? Cliquez !" at bounding box center [85, 558] width 132 height 12
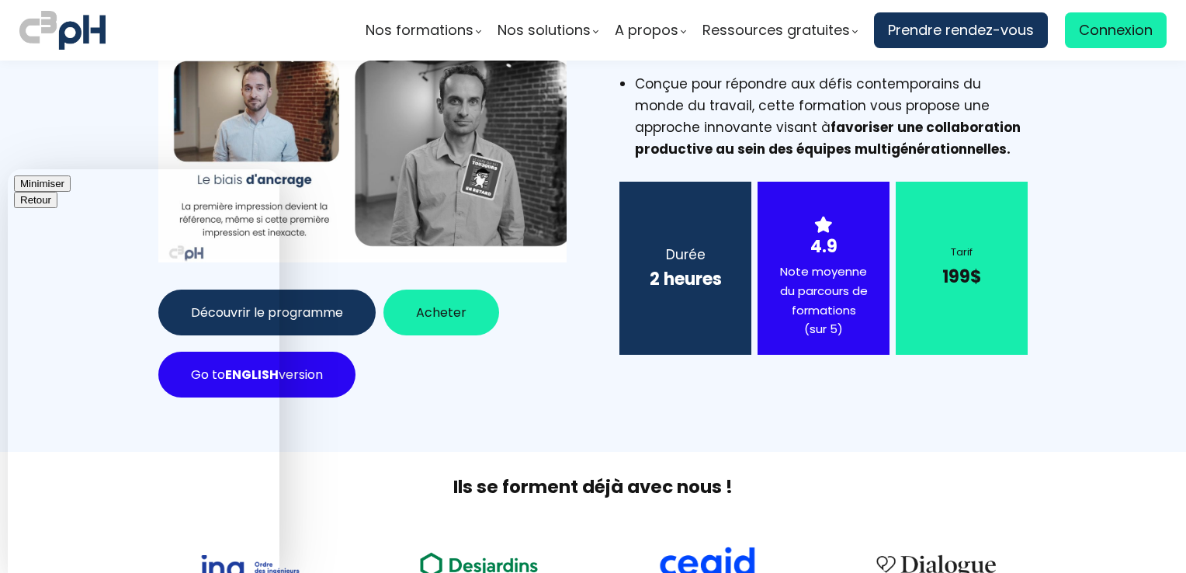
click at [71, 186] on button "Minimiser" at bounding box center [42, 183] width 57 height 16
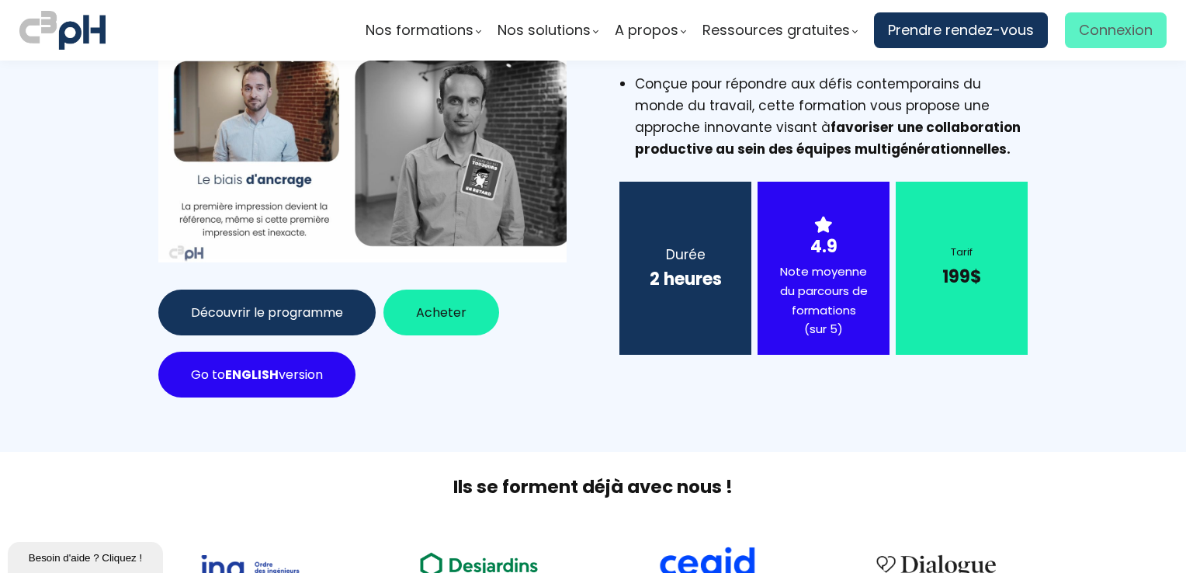
type input "boubekeur.bourechouche@et.eurofinsca.com"
click at [1099, 23] on span "Connexion" at bounding box center [1116, 30] width 74 height 23
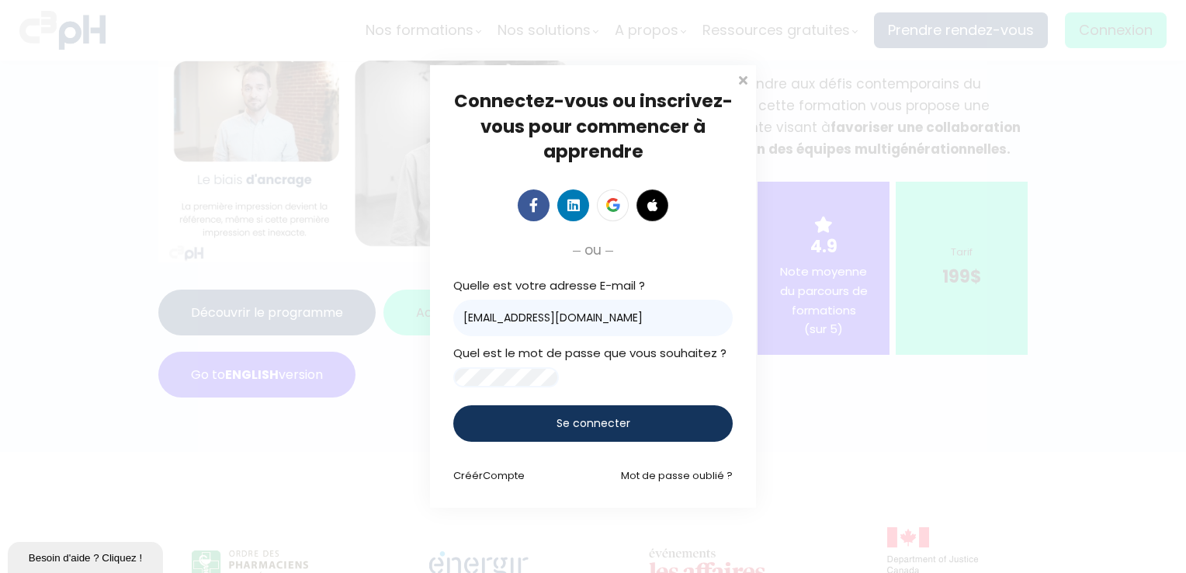
click at [609, 419] on div "Se connecter" at bounding box center [592, 423] width 279 height 36
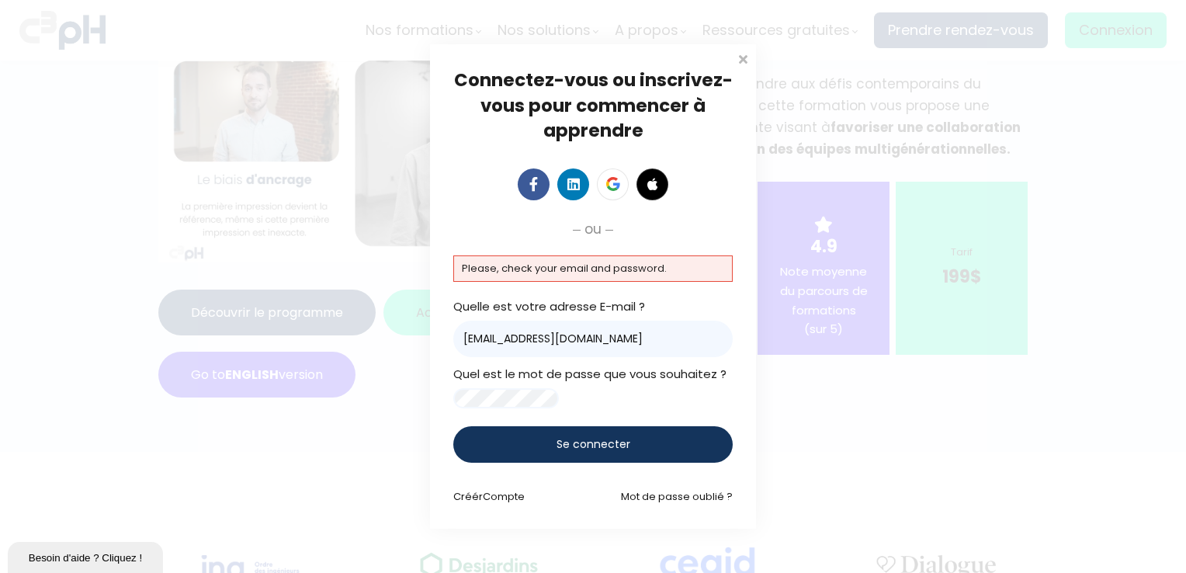
click at [438, 392] on div "Connectez-vous ou inscrivez-vous pour commencer à apprendre Connectez-vous pour…" at bounding box center [593, 286] width 326 height 484
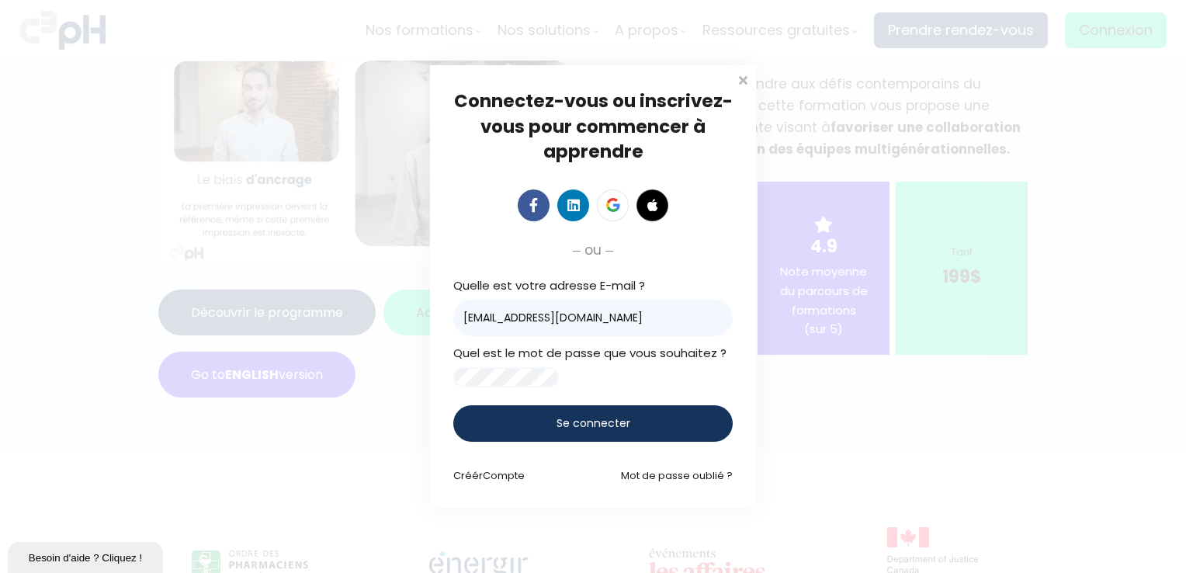
click at [913, 425] on div "Connectez-vous ou inscrivez-vous pour commencer à apprendre Connectez-vous pour…" at bounding box center [593, 286] width 1186 height 573
click at [644, 430] on div "Se connecter" at bounding box center [592, 423] width 279 height 36
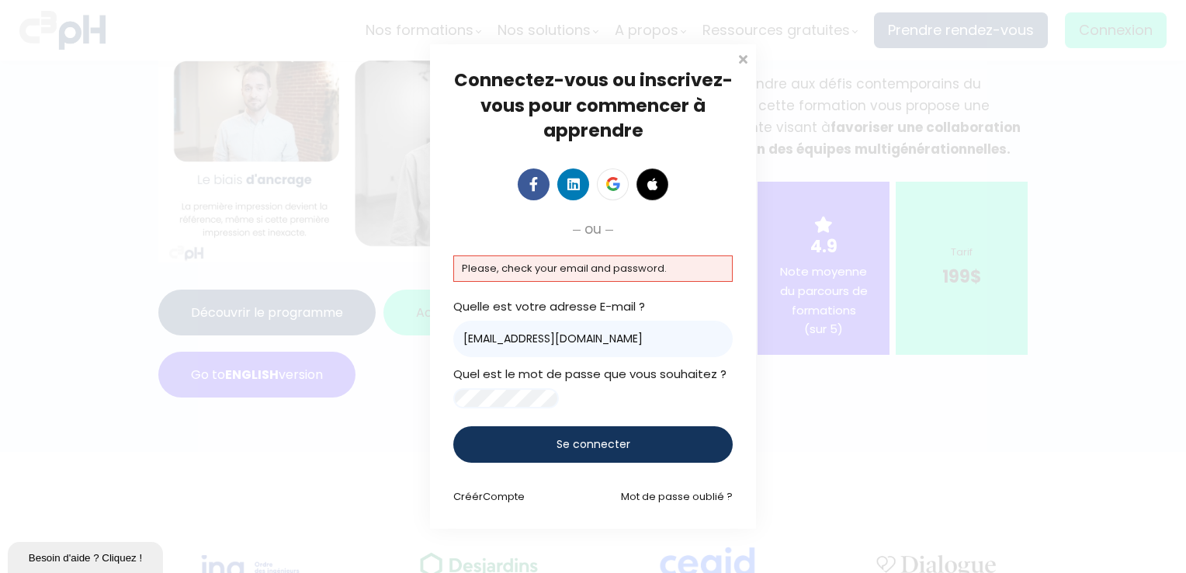
click at [624, 452] on span "Se connecter" at bounding box center [594, 444] width 74 height 16
click at [401, 391] on div "Connectez-vous ou inscrivez-vous pour commencer à apprendre Connectez-vous pour…" at bounding box center [593, 286] width 1186 height 573
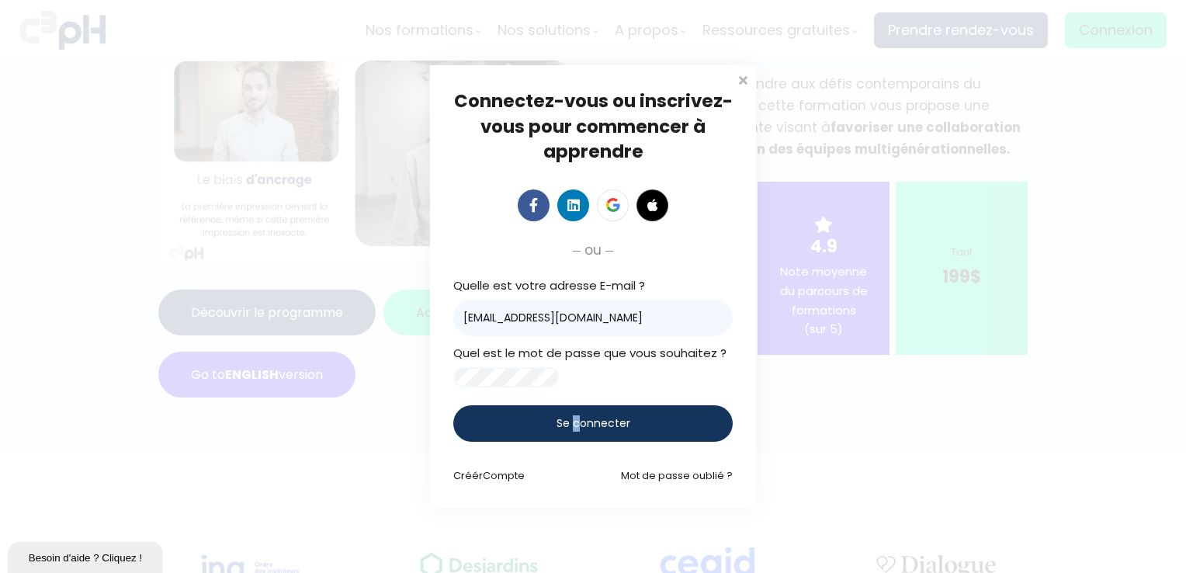
click at [577, 423] on span "Se connecter" at bounding box center [594, 423] width 74 height 16
click at [563, 432] on span "Se connecter" at bounding box center [594, 423] width 74 height 16
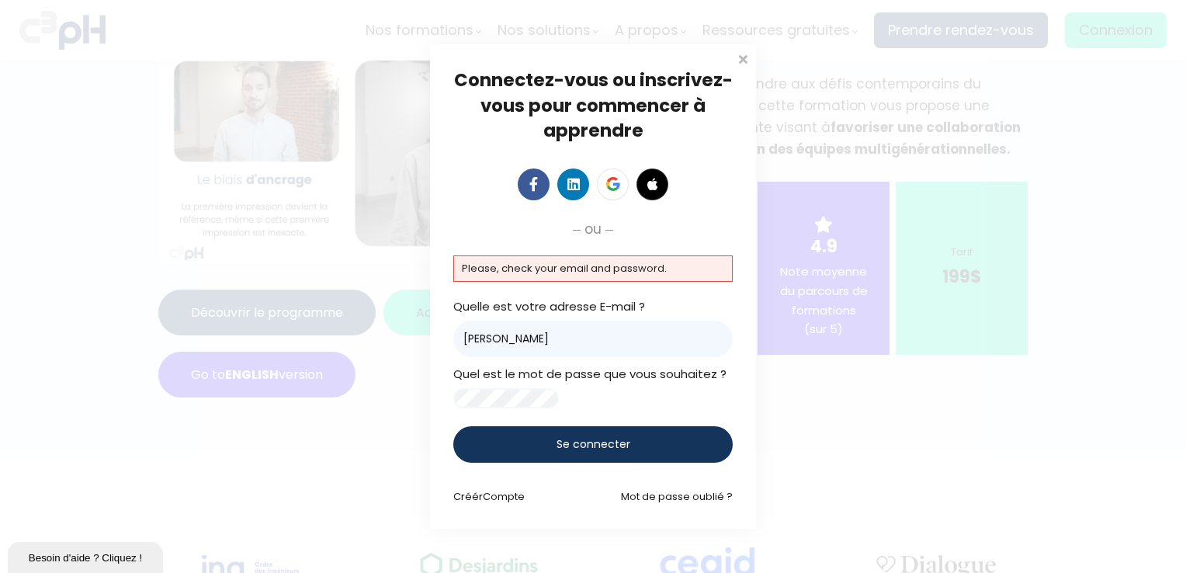
click at [552, 339] on input "[PERSON_NAME]" at bounding box center [592, 339] width 279 height 36
type input "[EMAIL_ADDRESS][DOMAIN_NAME]"
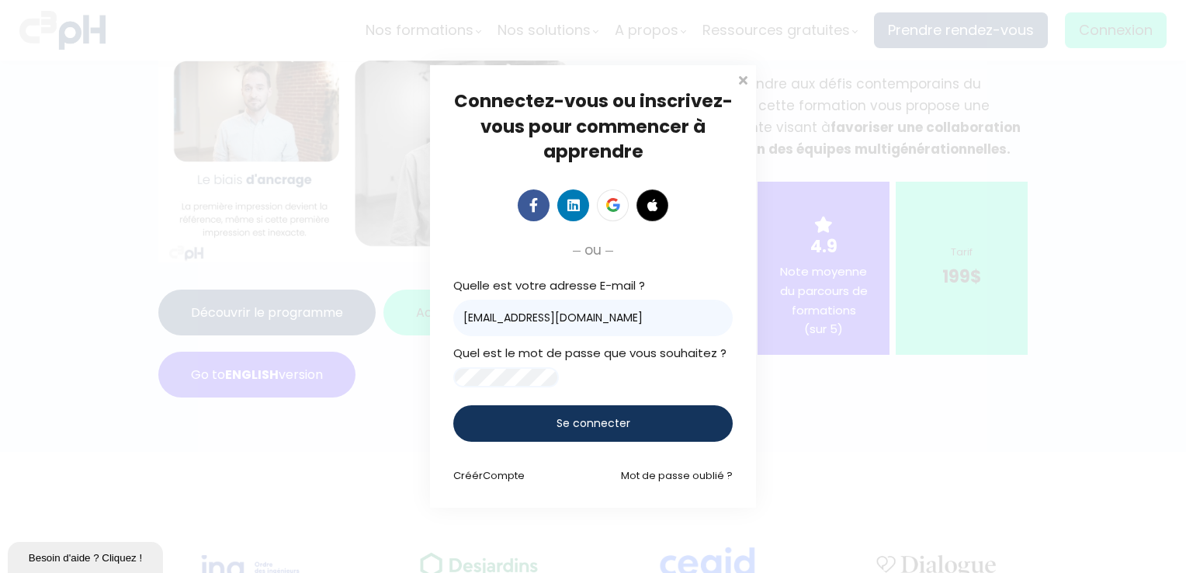
click at [444, 363] on div "Connectez-vous ou inscrivez-vous pour commencer à apprendre Connectez-vous pour…" at bounding box center [593, 286] width 326 height 442
click at [953, 458] on div "Connectez-vous ou inscrivez-vous pour commencer à apprendre Connectez-vous pour…" at bounding box center [593, 286] width 1186 height 573
click at [570, 439] on div "Se connecter" at bounding box center [592, 423] width 279 height 36
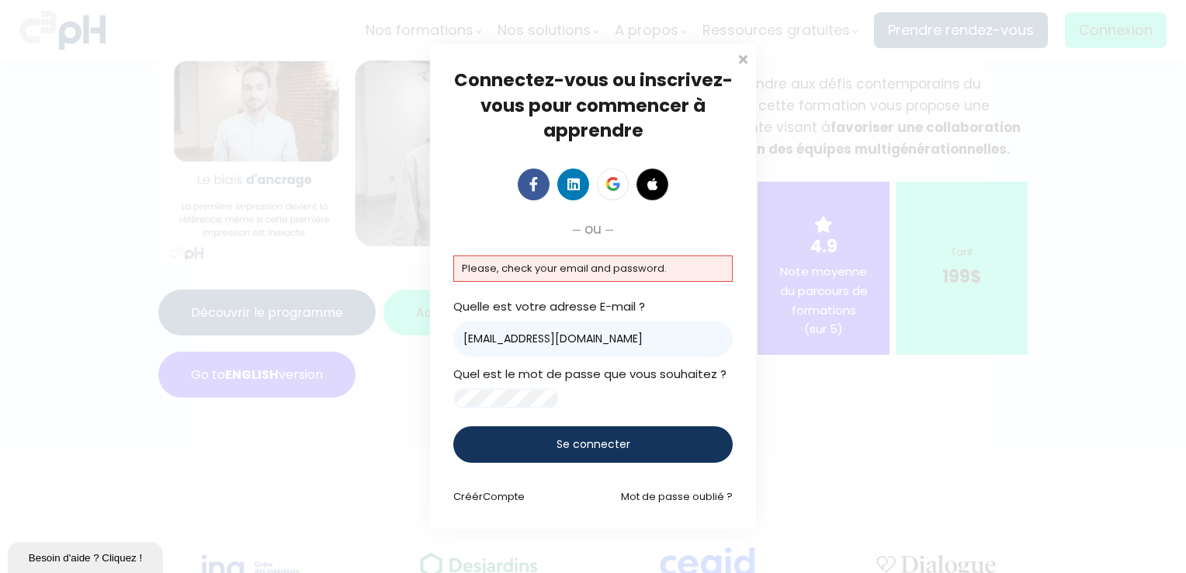
click at [750, 52] on span at bounding box center [743, 58] width 16 height 16
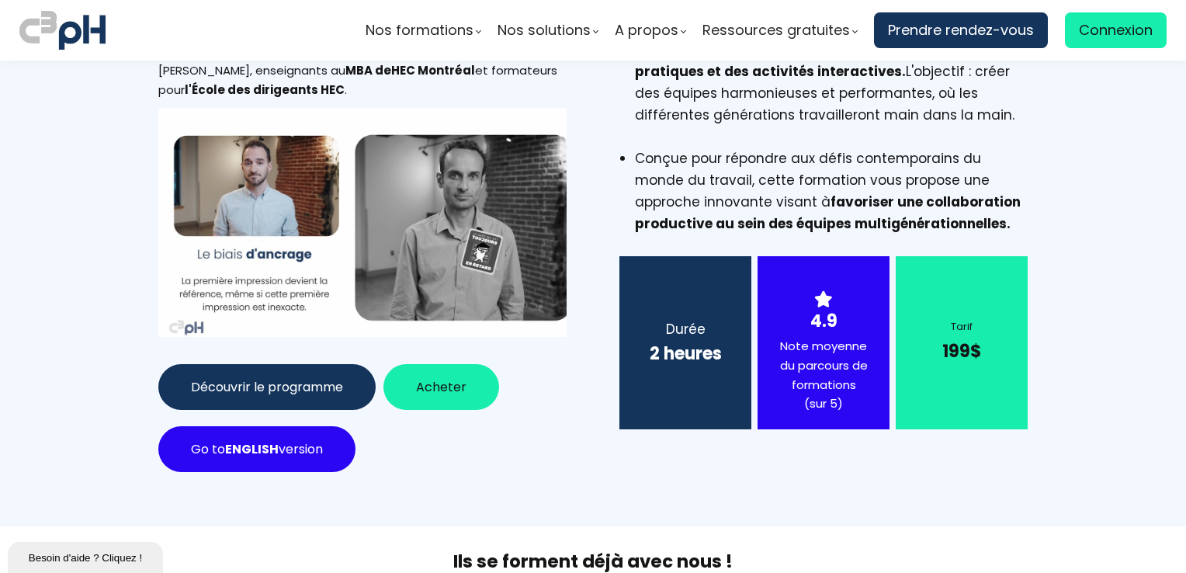
scroll to position [233, 0]
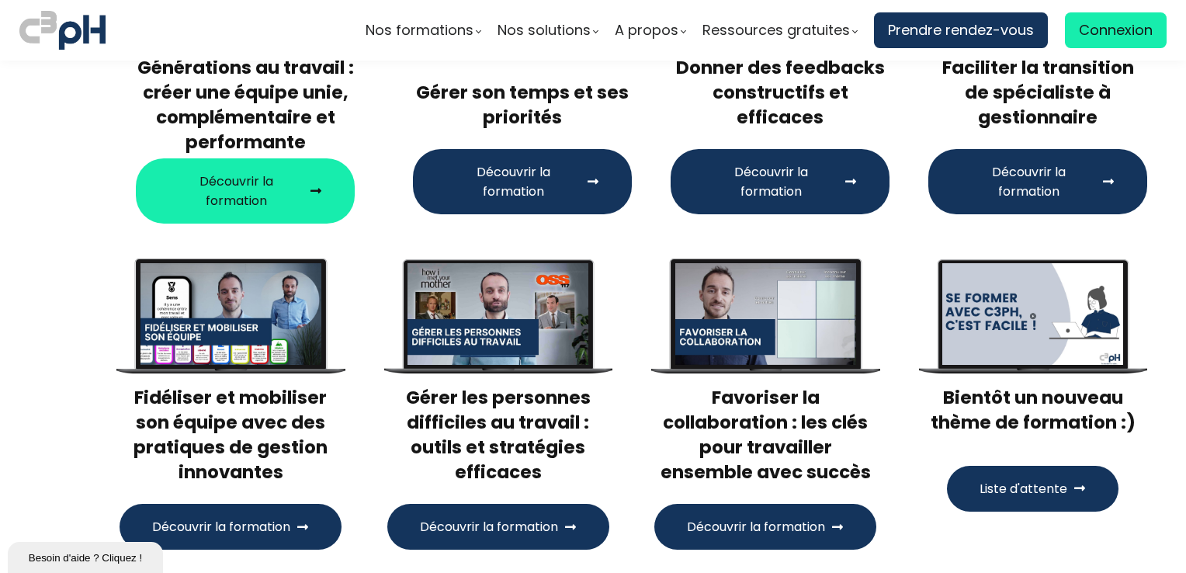
scroll to position [466, 0]
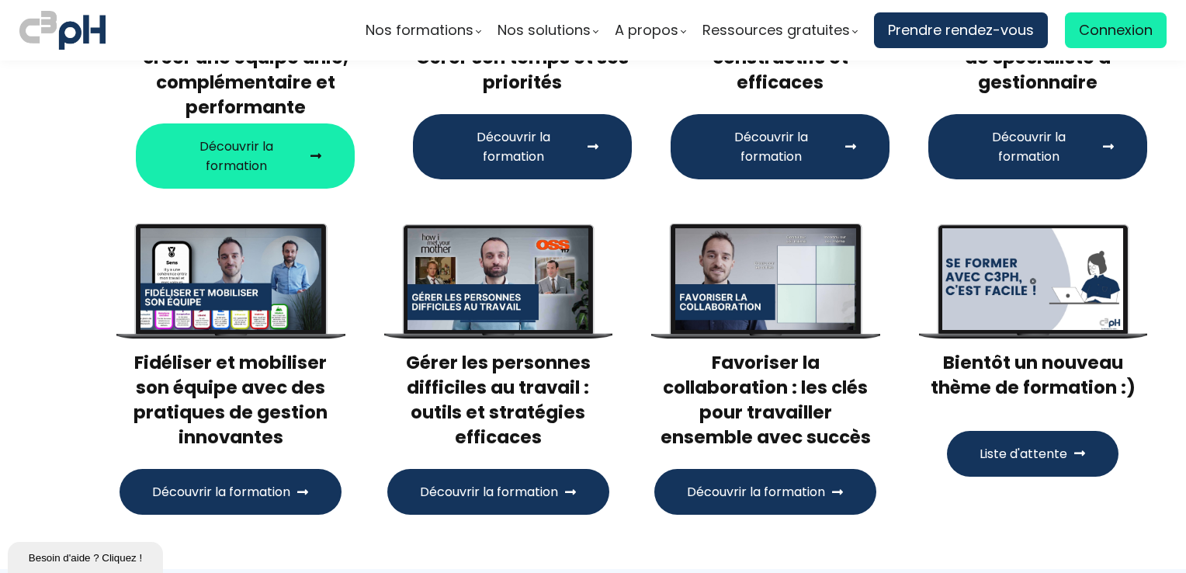
click at [1056, 444] on span "Liste d'attente" at bounding box center [1024, 453] width 88 height 19
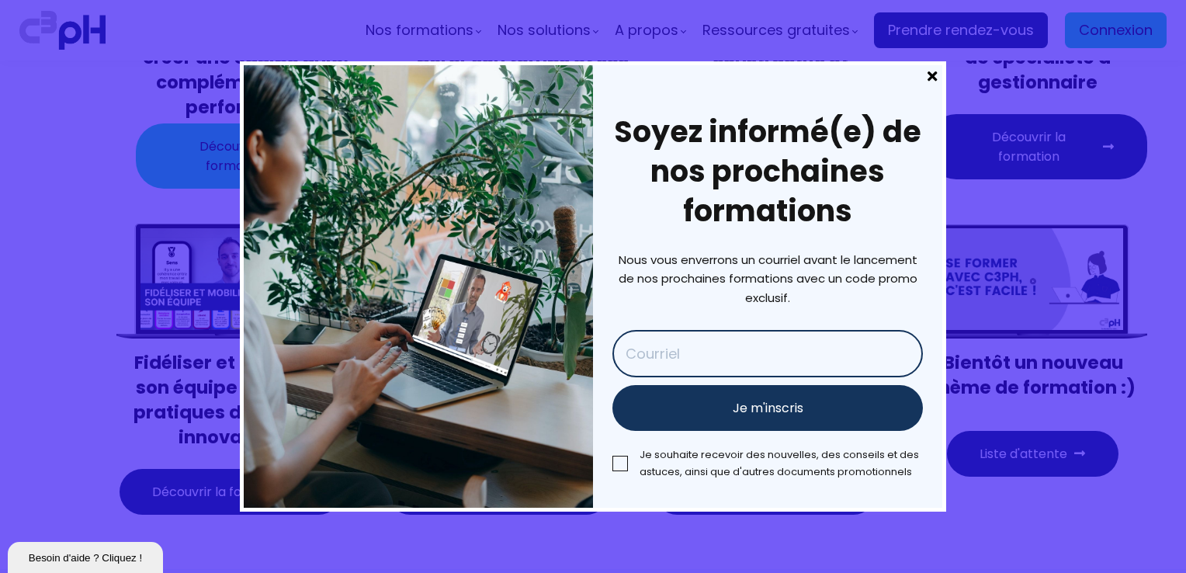
click at [929, 78] on span at bounding box center [932, 76] width 20 height 22
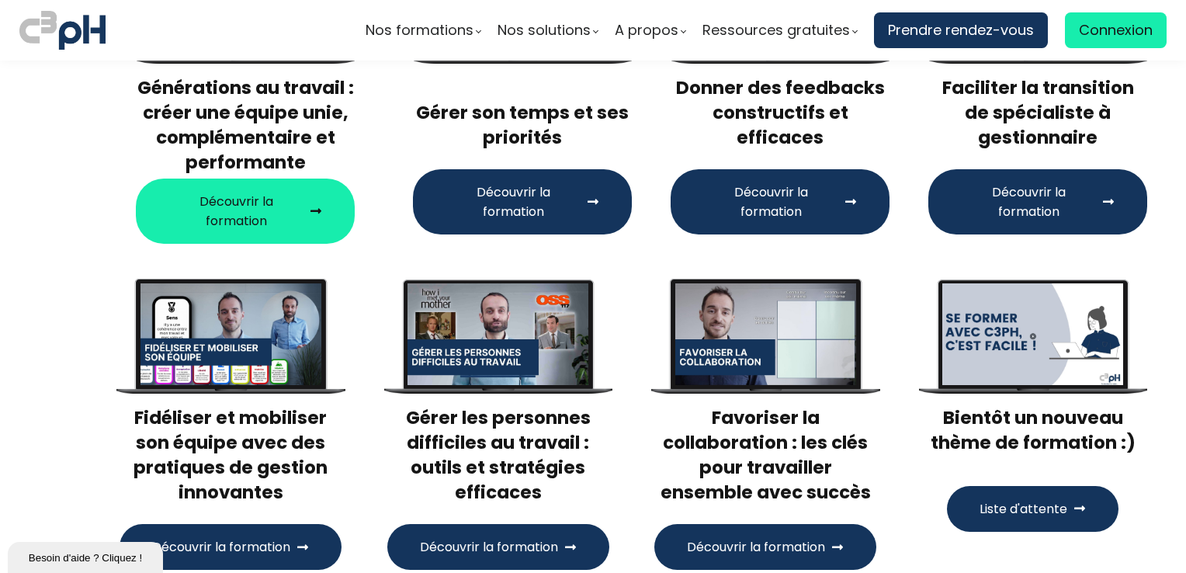
scroll to position [233, 0]
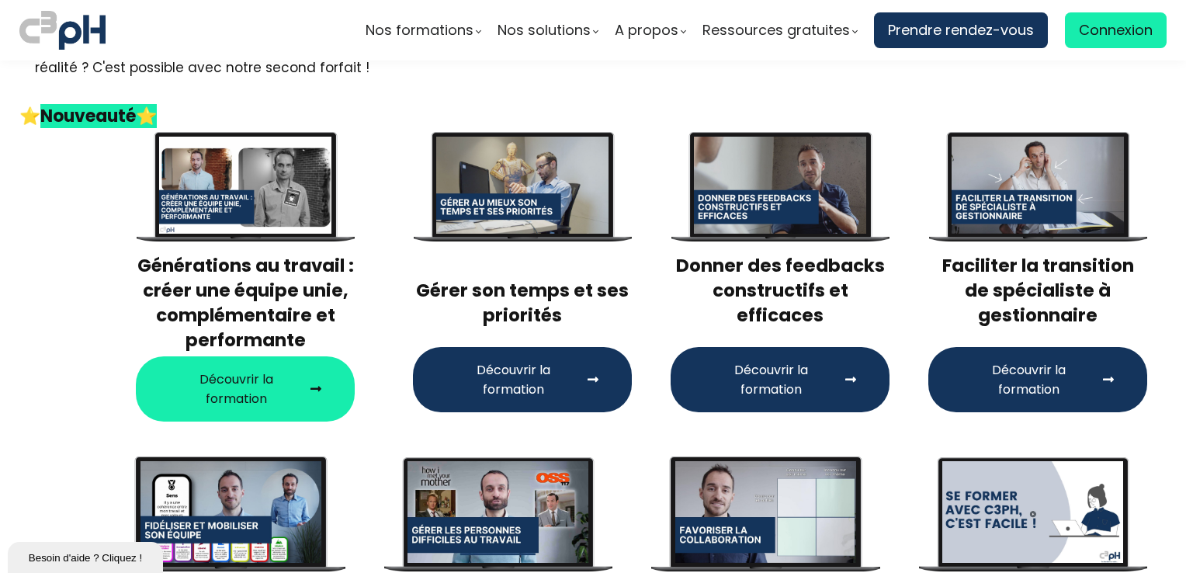
click at [1019, 390] on span "Découvrir la formation" at bounding box center [1028, 379] width 135 height 39
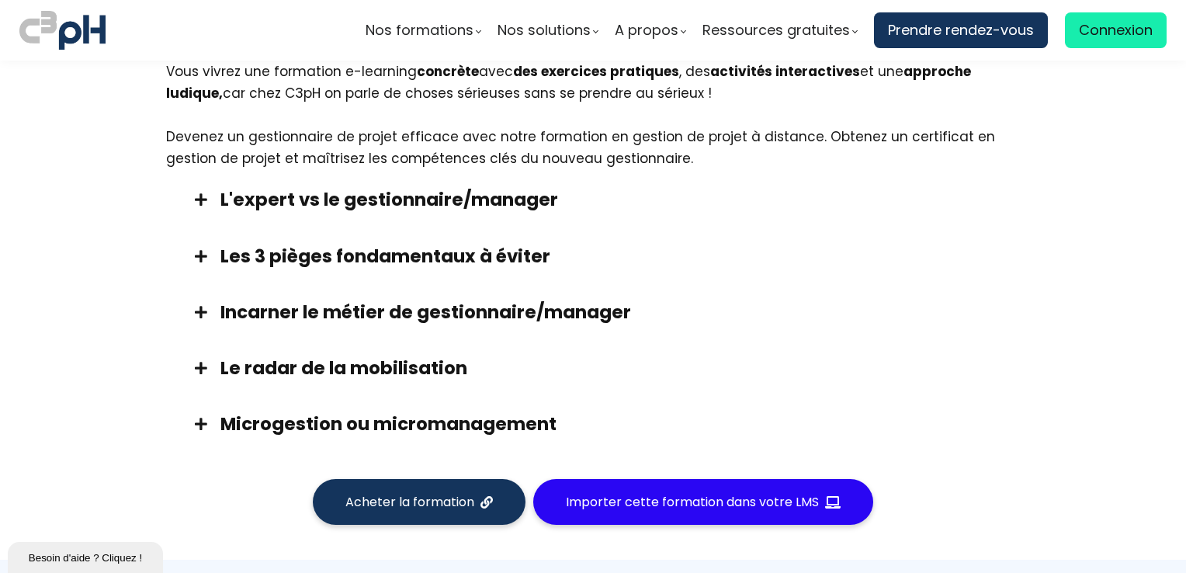
scroll to position [1320, 0]
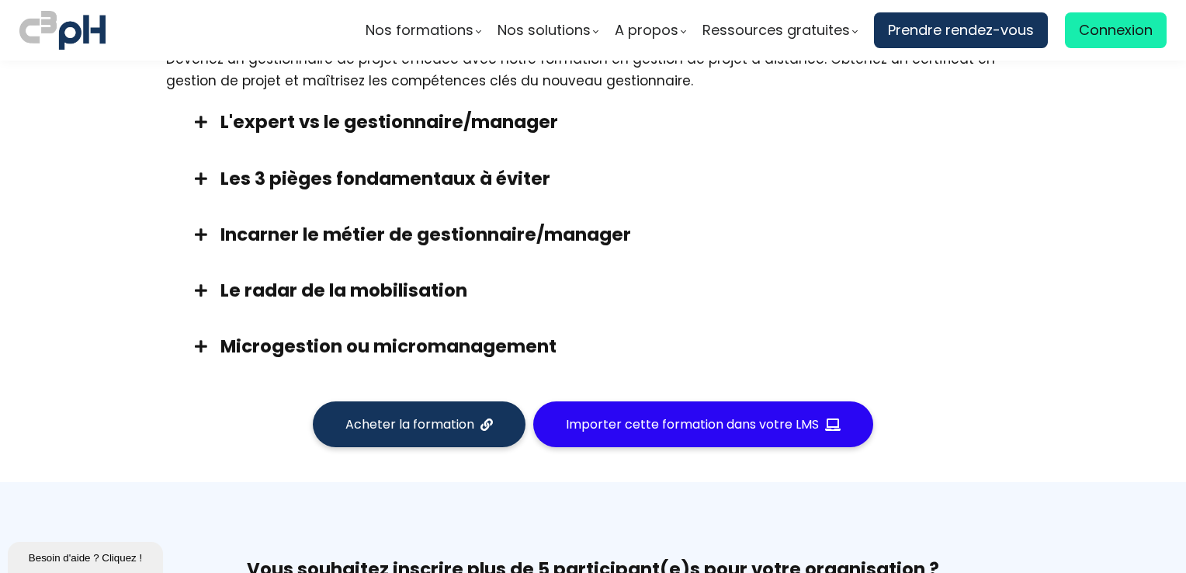
click at [687, 429] on span "Importer cette formation dans votre LMS" at bounding box center [692, 424] width 253 height 19
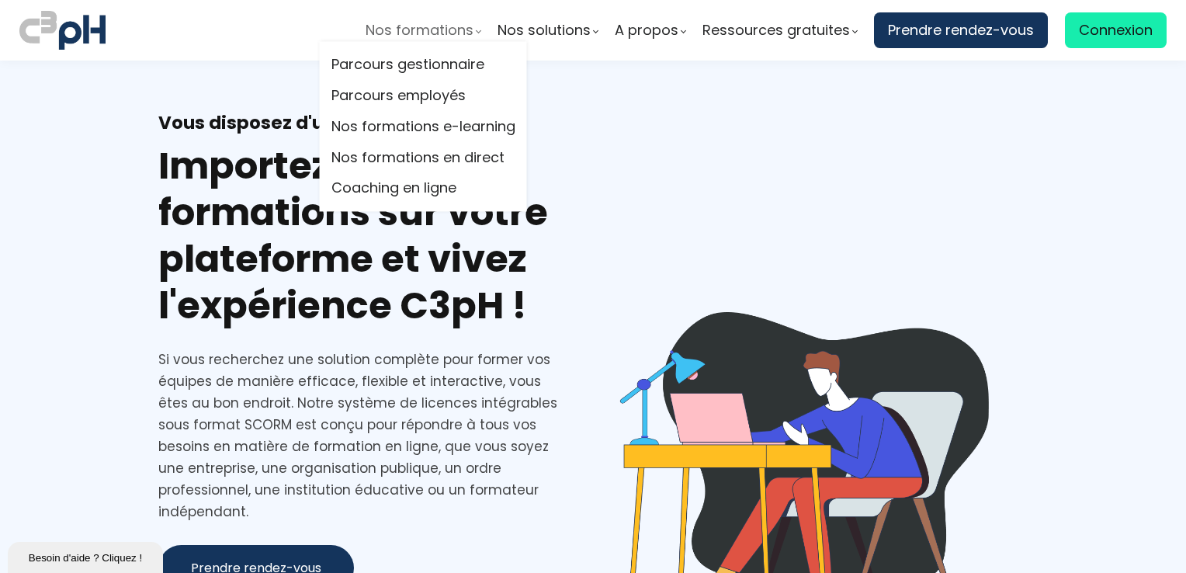
click at [394, 34] on span "Nos formations" at bounding box center [420, 30] width 108 height 23
click at [432, 98] on link "Parcours employés" at bounding box center [424, 96] width 184 height 23
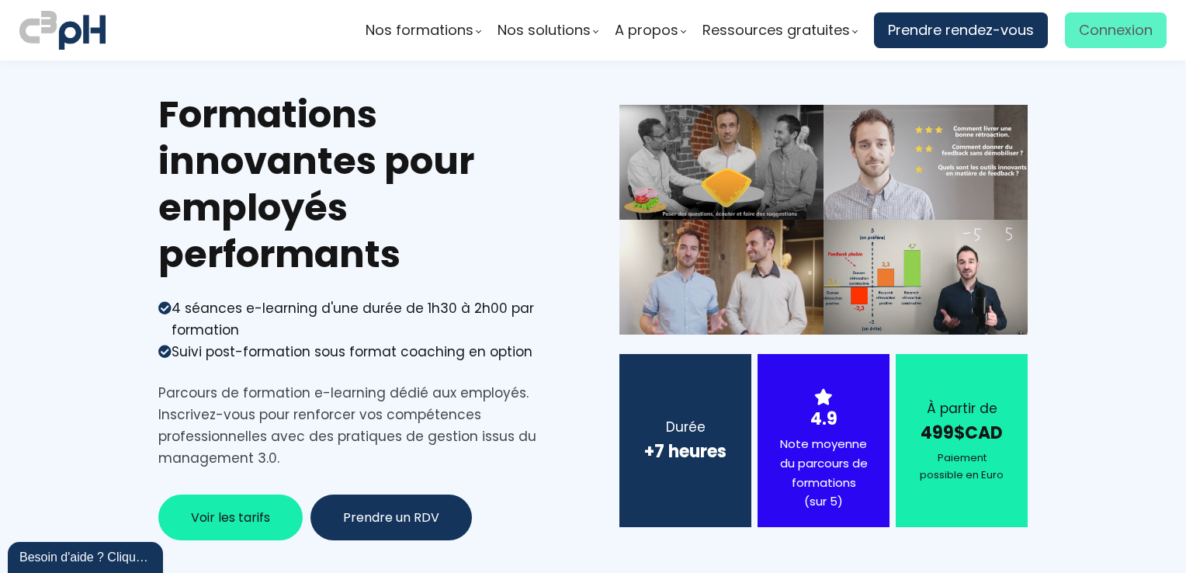
type input "[PERSON_NAME]"
click at [1081, 33] on span "Connexion" at bounding box center [1116, 30] width 74 height 23
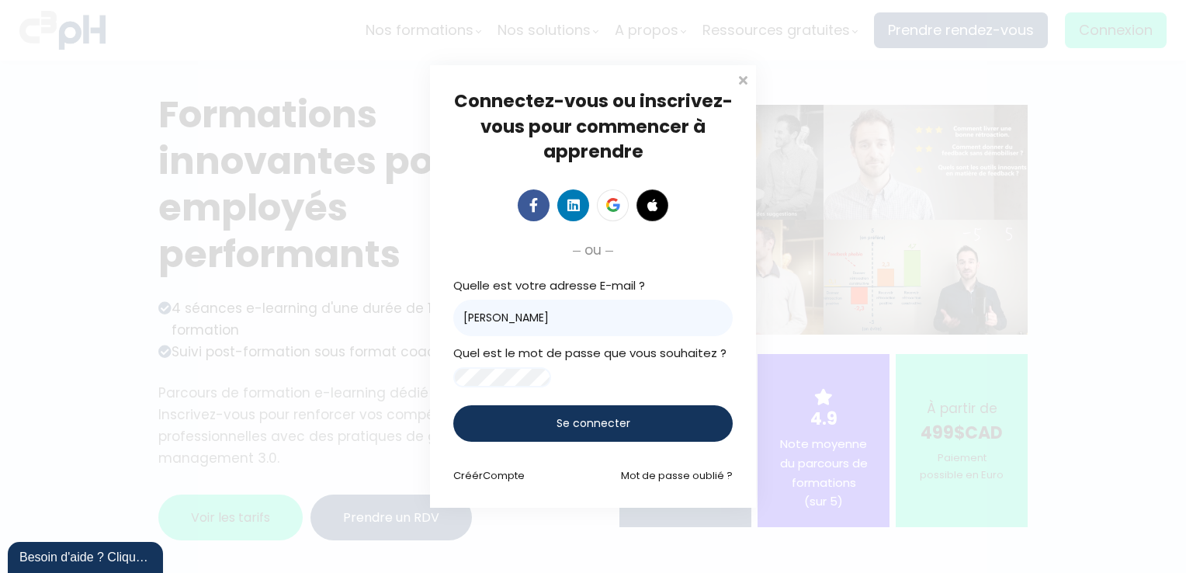
click at [536, 440] on div "Se connecter" at bounding box center [592, 423] width 279 height 36
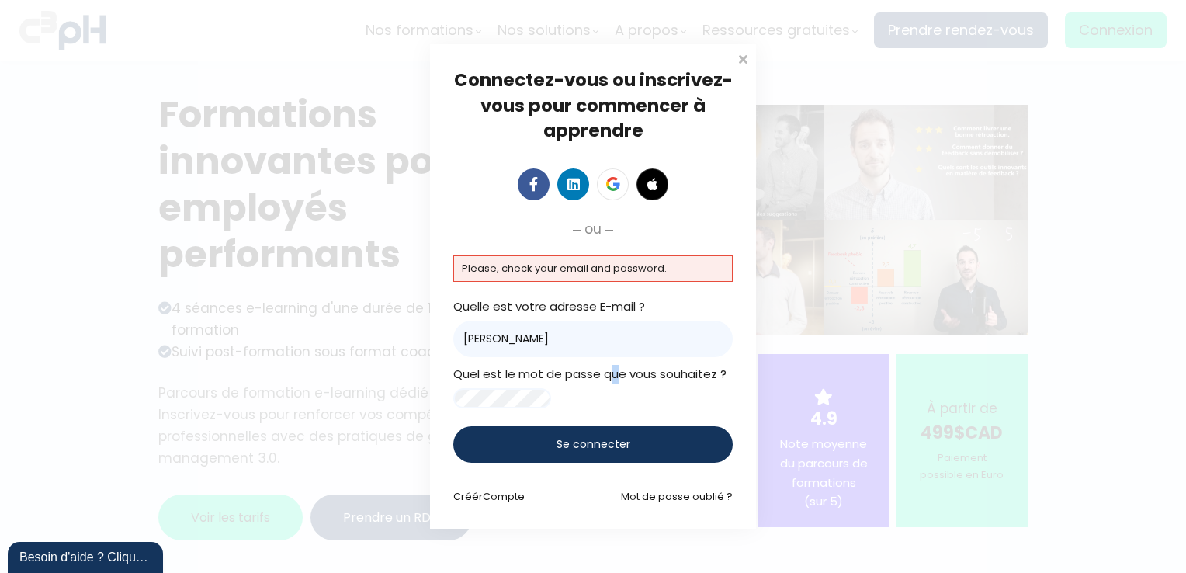
click at [614, 350] on div "Quelle est votre adresse E-mail ? [PERSON_NAME] Quel est le mot de passe que vo…" at bounding box center [592, 352] width 279 height 111
click at [630, 337] on input "Bourechouche Boubekeur" at bounding box center [592, 339] width 279 height 36
type input "B"
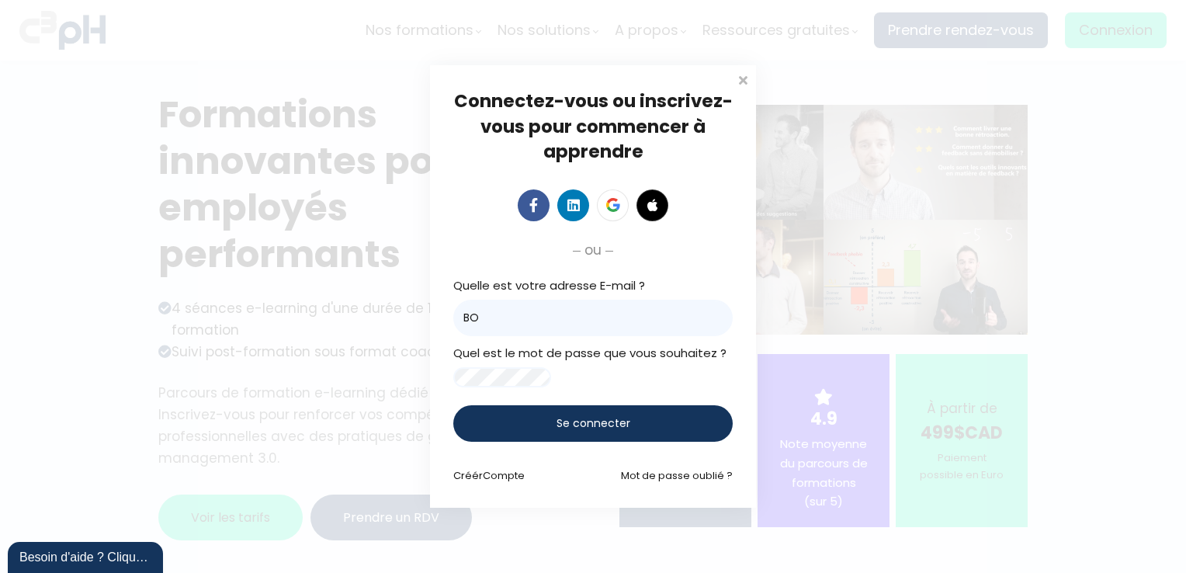
type input "B"
type input "[EMAIL_ADDRESS][DOMAIN_NAME]"
click at [587, 432] on span "Se connecter" at bounding box center [594, 423] width 74 height 16
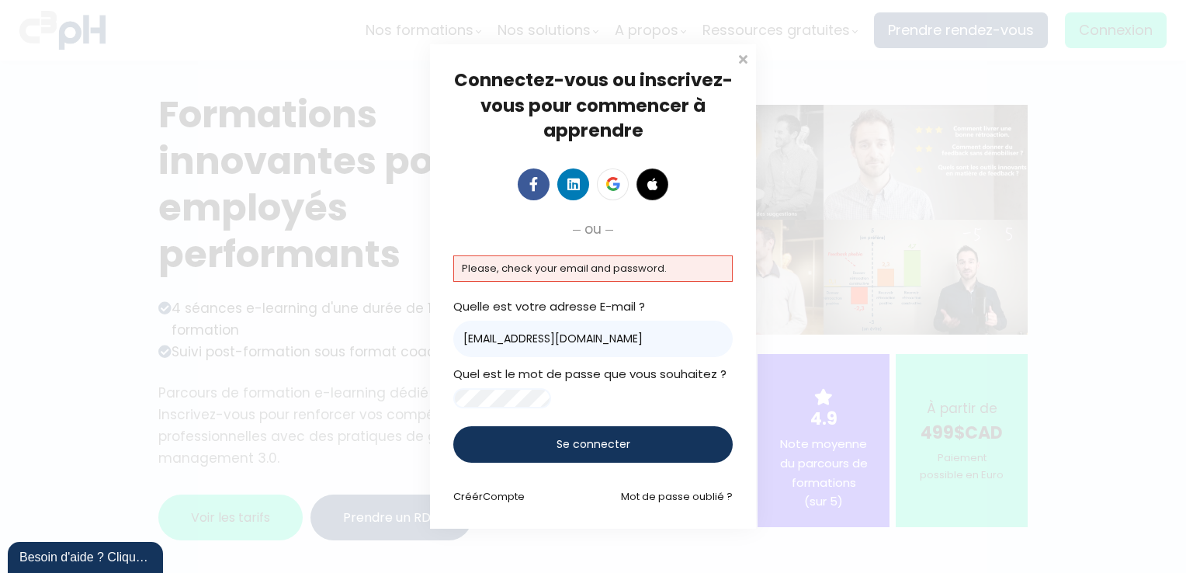
click at [588, 449] on span "Se connecter" at bounding box center [594, 444] width 74 height 16
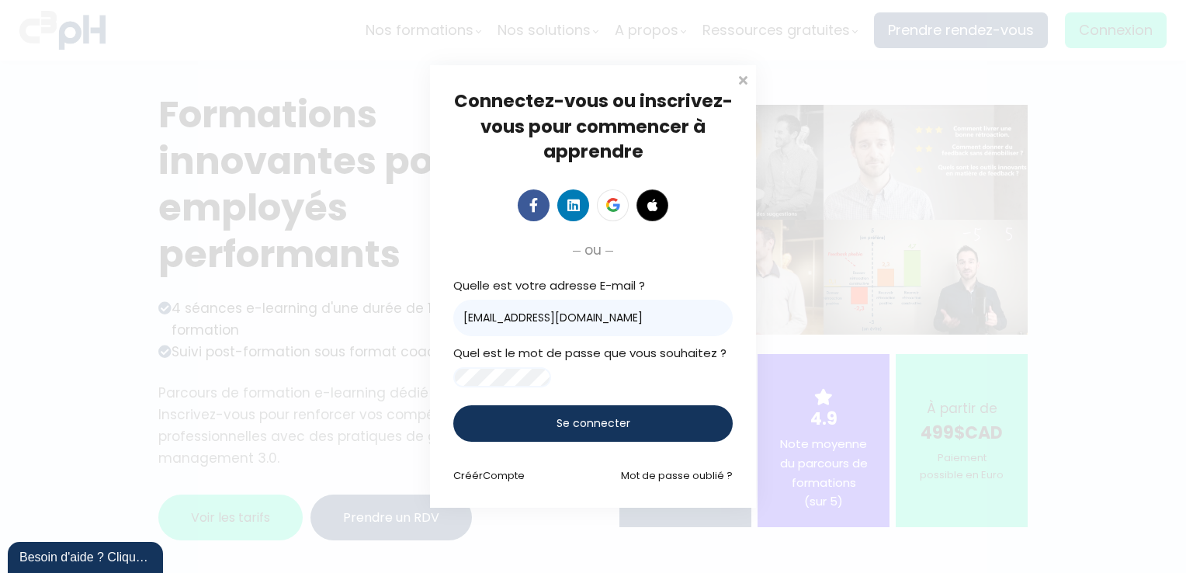
click at [601, 536] on div "Connectez-vous ou inscrivez-vous pour commencer à apprendre Connectez-vous pour…" at bounding box center [593, 286] width 1186 height 573
click at [577, 432] on span "Se connecter" at bounding box center [594, 423] width 74 height 16
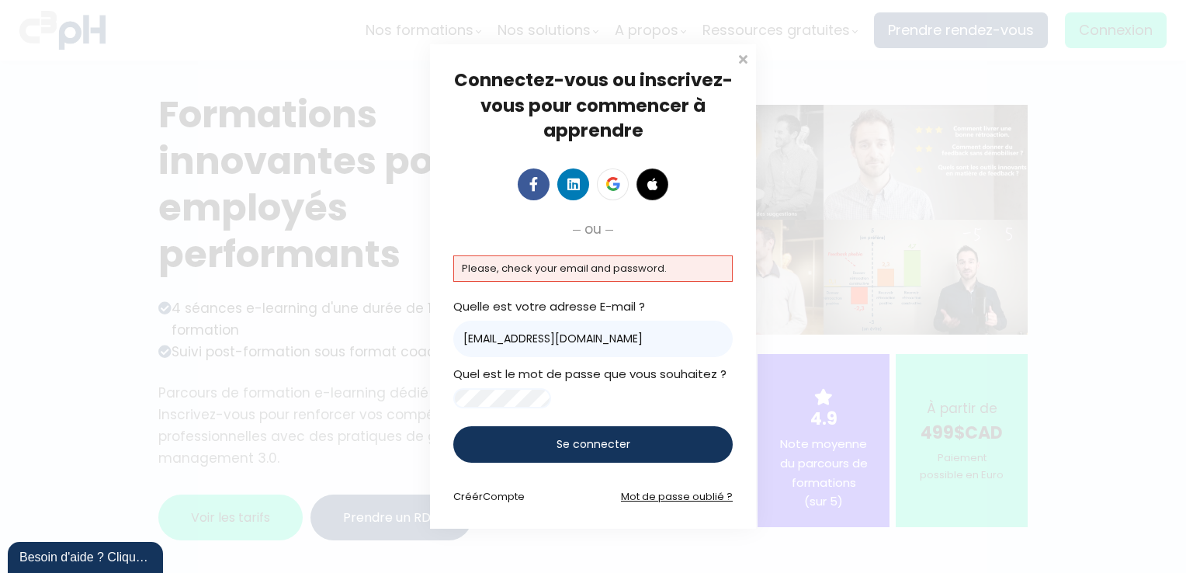
click at [632, 503] on link "Mot de passe oublié ?" at bounding box center [677, 496] width 112 height 15
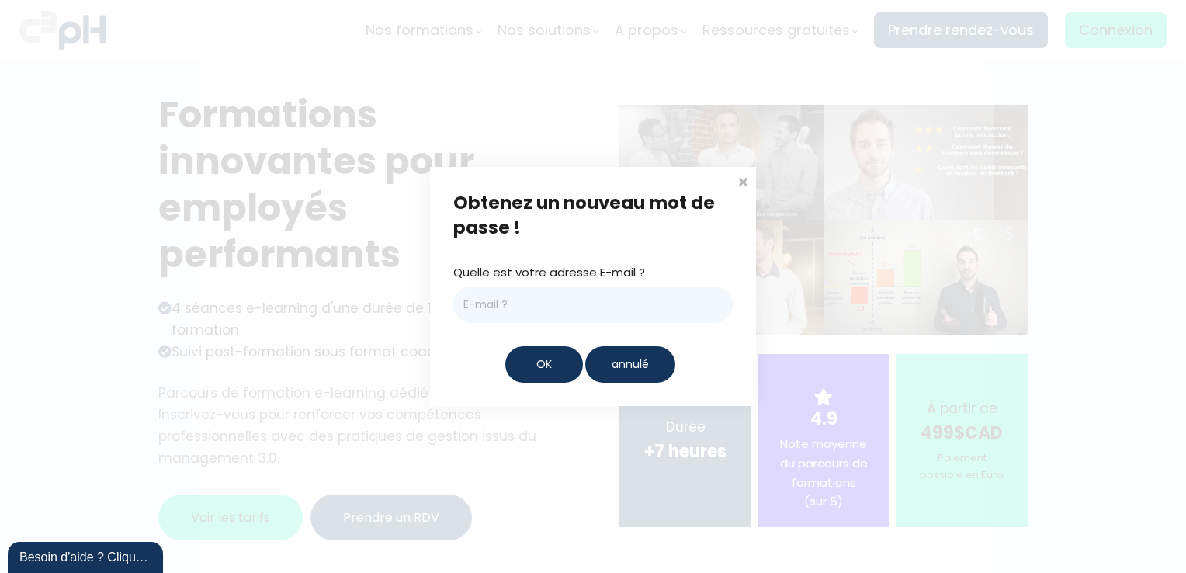
click at [552, 292] on input "email" at bounding box center [592, 304] width 279 height 36
type input "[EMAIL_ADDRESS][DOMAIN_NAME]"
click at [546, 365] on span "OK" at bounding box center [544, 364] width 16 height 16
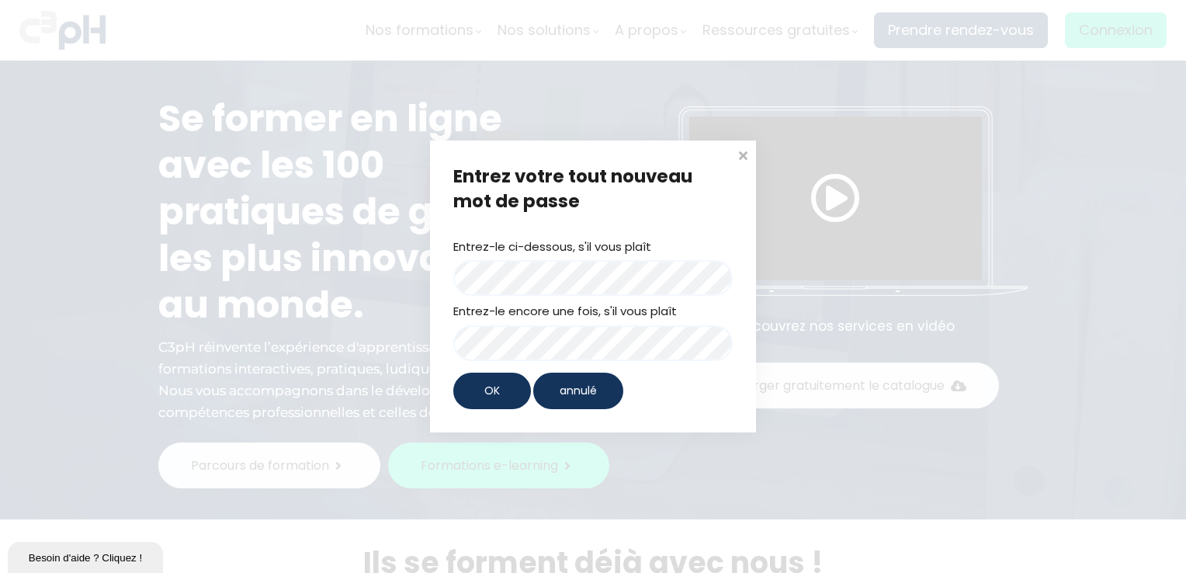
click at [463, 315] on div "Entrez-le ci-dessous, s'il vous plaît Entrez-le encore une fois, s'il vous plaît" at bounding box center [592, 299] width 279 height 123
click at [463, 315] on div "Entrez-le encore une fois, s'il vous plaît" at bounding box center [592, 331] width 279 height 59
click at [755, 436] on div "Entrez votre tout nouveau mot de passe Entrez-le ci-dessous, s'il vous plaît En…" at bounding box center [593, 286] width 1186 height 573
click at [509, 387] on div "OK" at bounding box center [492, 391] width 78 height 36
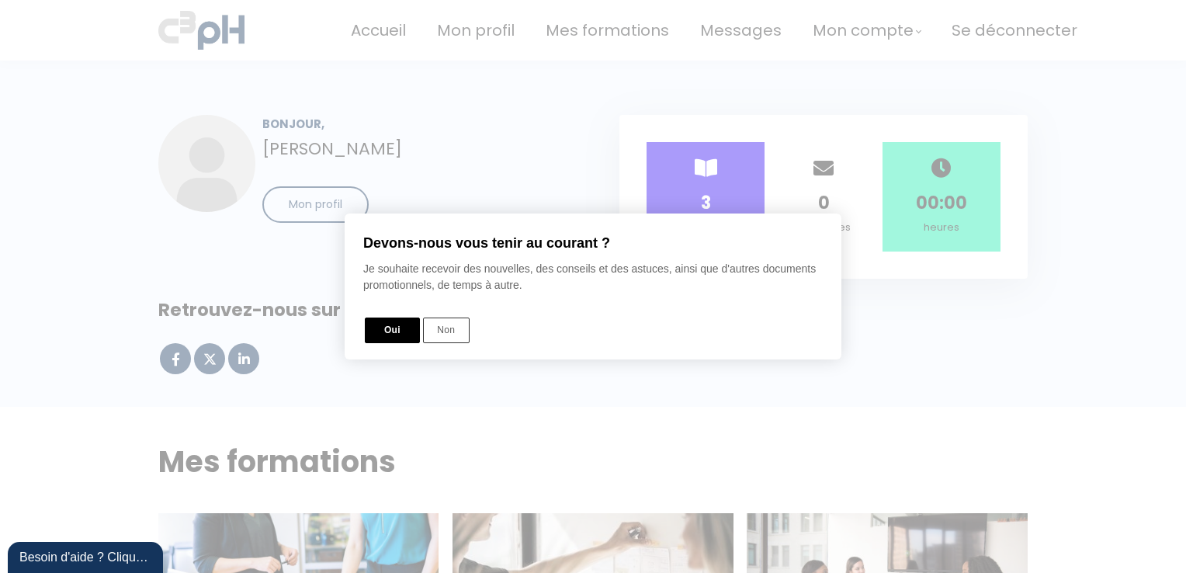
drag, startPoint x: 391, startPoint y: 325, endPoint x: 404, endPoint y: 323, distance: 13.3
click at [391, 325] on button "Oui" at bounding box center [392, 331] width 55 height 26
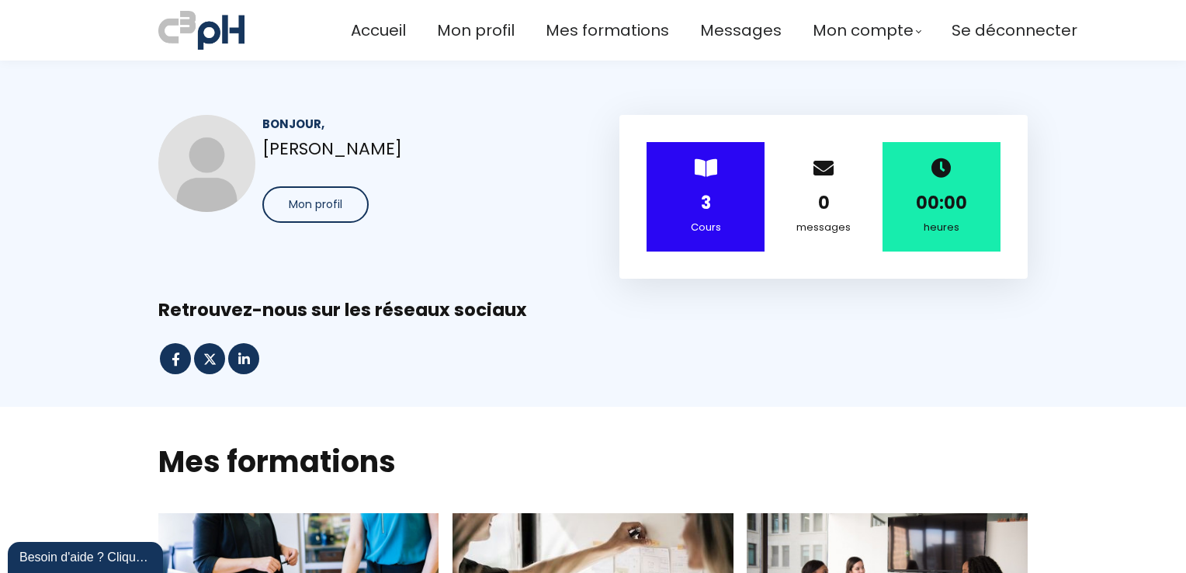
click at [690, 202] on div "3" at bounding box center [705, 202] width 79 height 27
click at [700, 230] on div "Cours" at bounding box center [705, 227] width 79 height 17
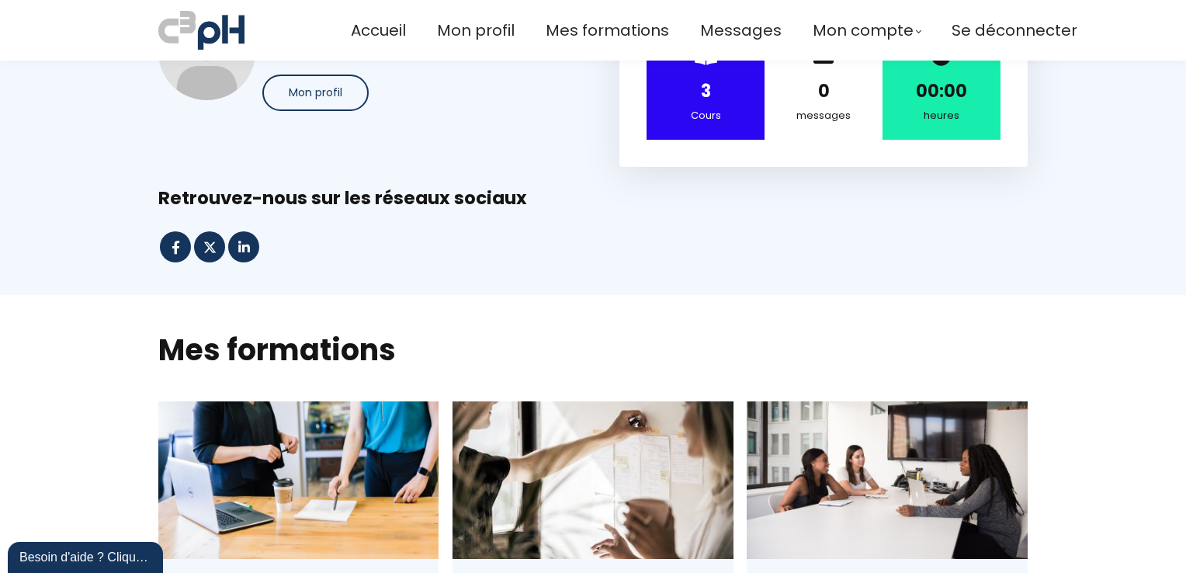
scroll to position [78, 0]
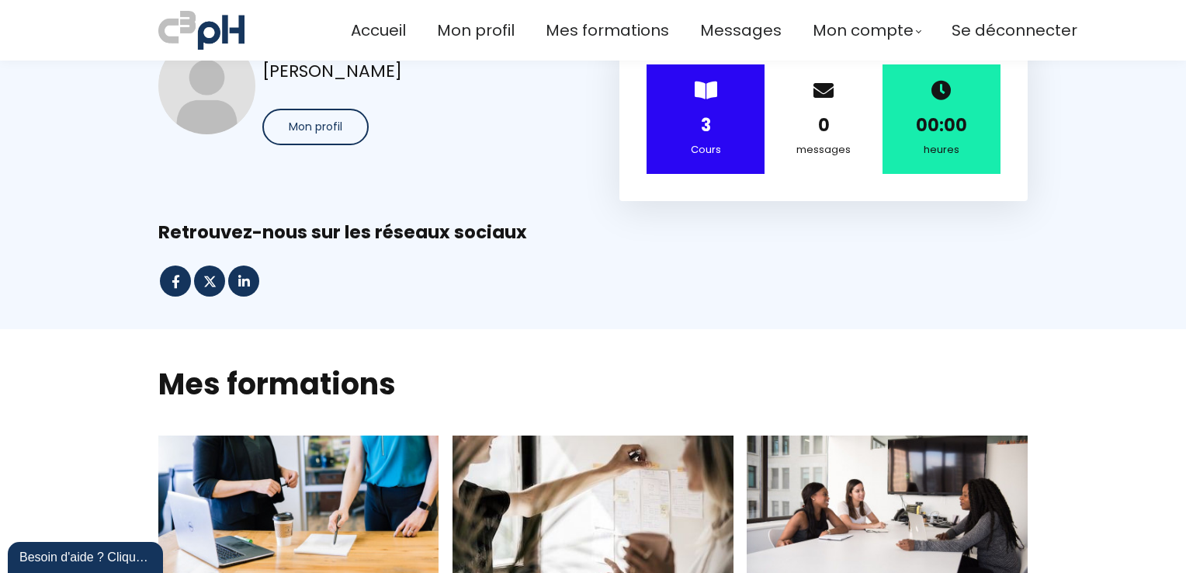
click at [701, 135] on strong "3" at bounding box center [706, 125] width 10 height 24
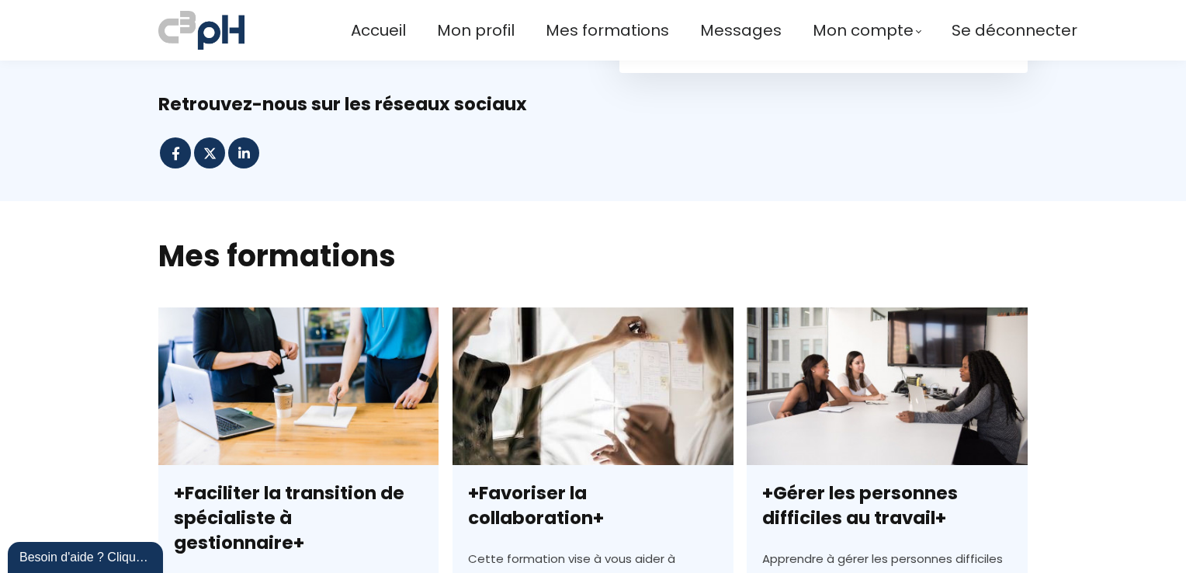
scroll to position [233, 0]
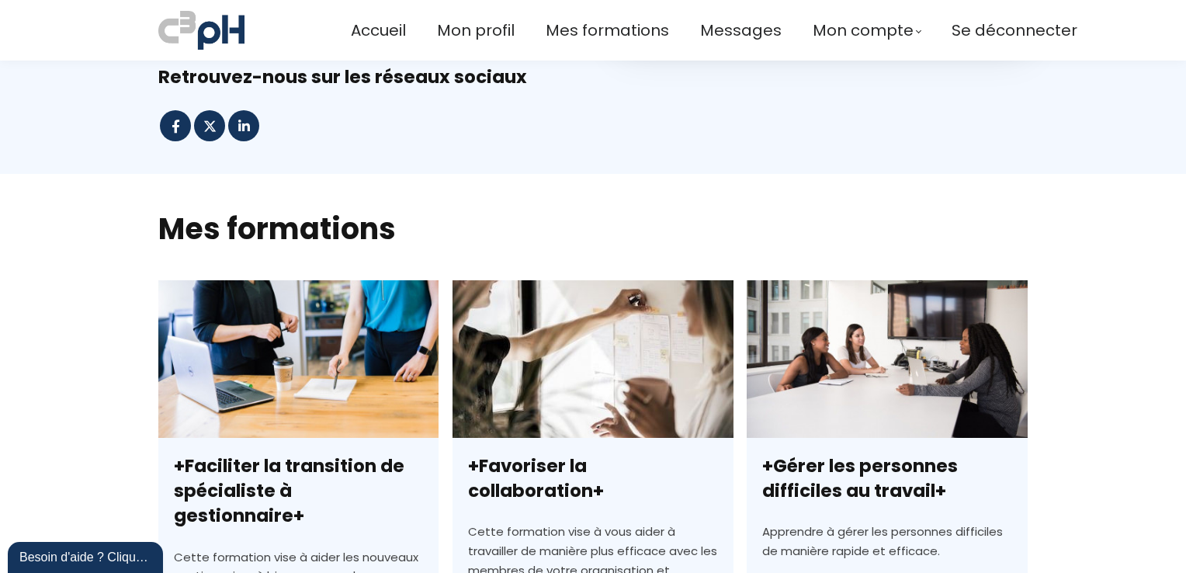
click at [317, 352] on link "+Faciliter la transition de spécialiste à gestionnaire+" at bounding box center [298, 559] width 280 height 558
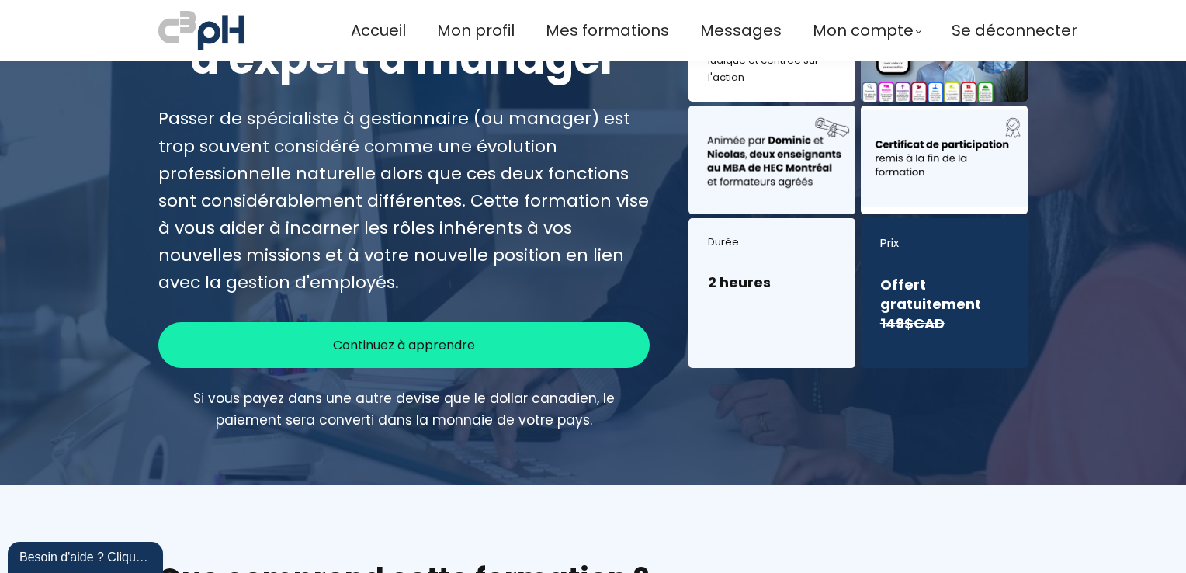
scroll to position [155, 0]
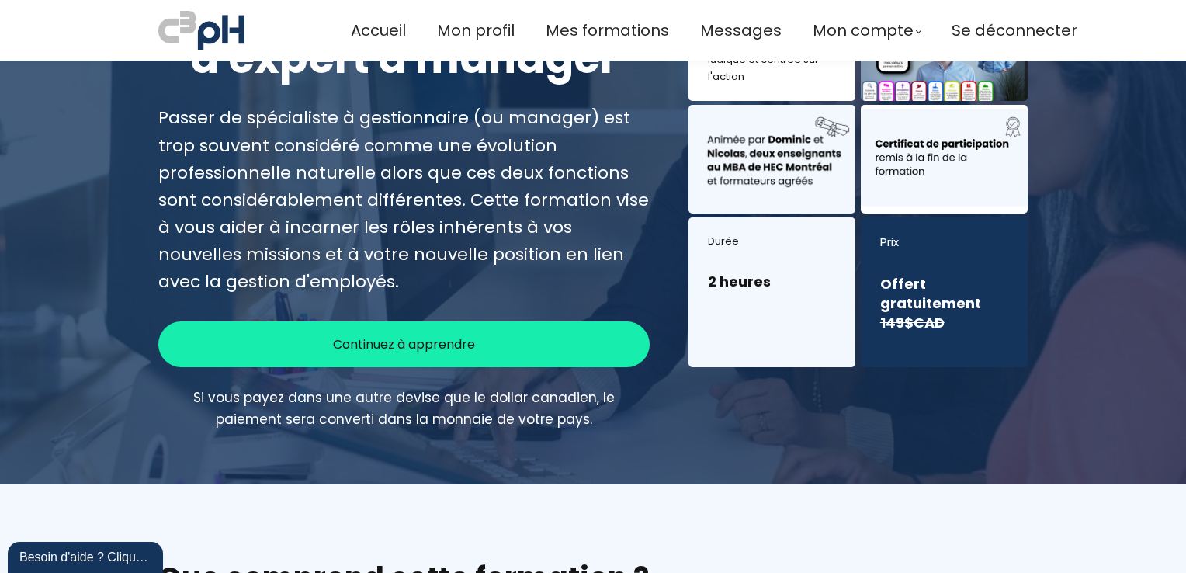
click at [413, 349] on span "Continuez à apprendre" at bounding box center [404, 344] width 142 height 19
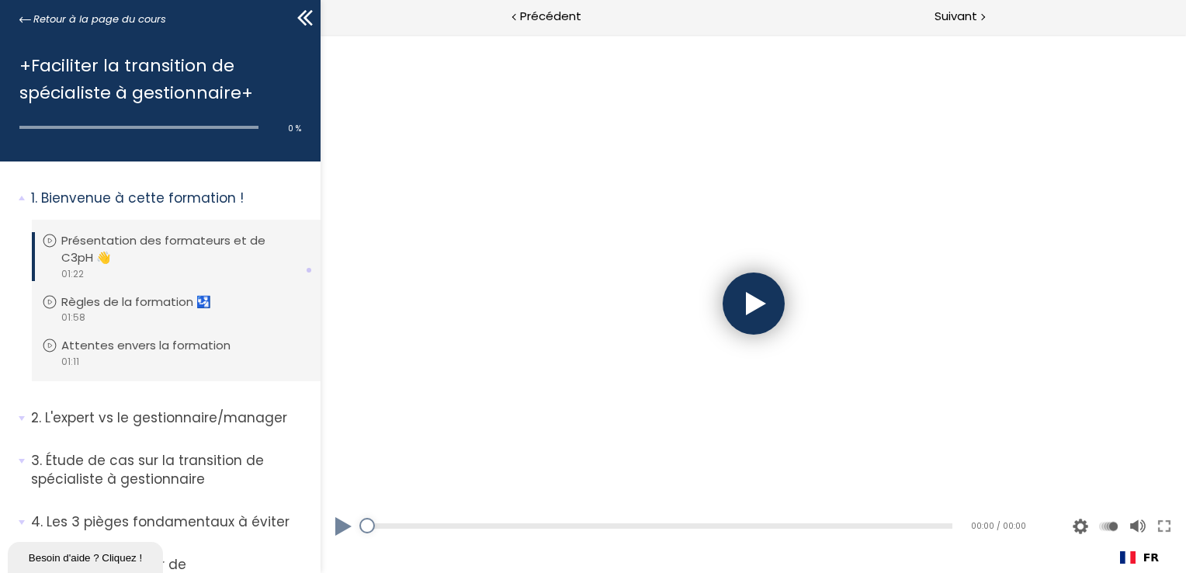
click at [752, 299] on div at bounding box center [753, 304] width 62 height 62
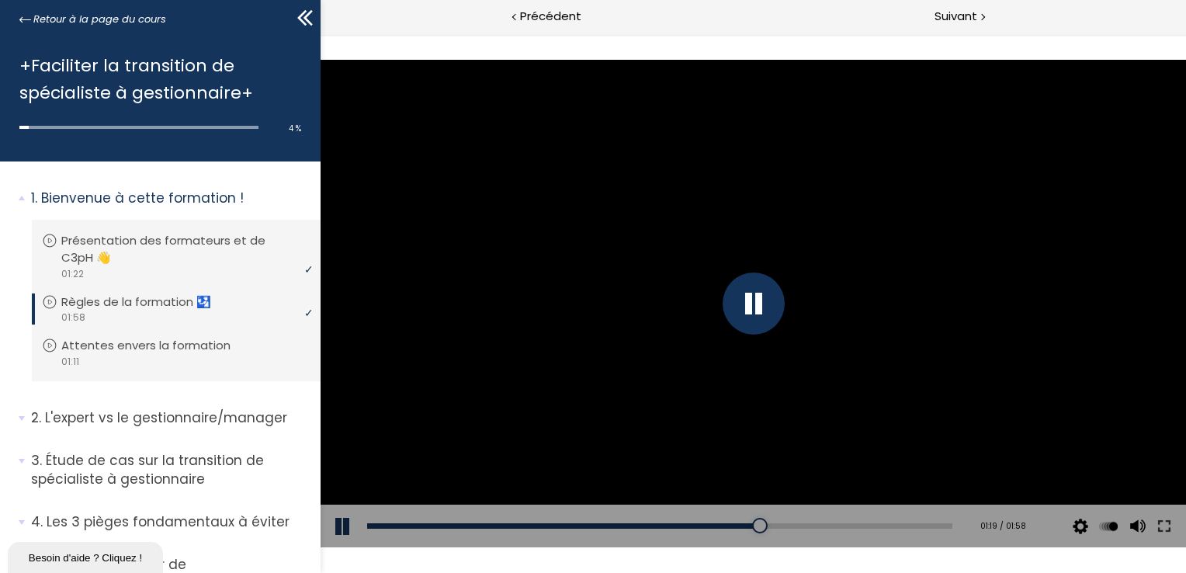
drag, startPoint x: 1505, startPoint y: 40, endPoint x: 869, endPoint y: 273, distance: 677.9
click at [912, 219] on div at bounding box center [753, 303] width 866 height 487
click at [908, 228] on div at bounding box center [753, 303] width 866 height 487
drag, startPoint x: 772, startPoint y: 522, endPoint x: 616, endPoint y: 512, distance: 157.2
click at [616, 512] on div "Add chapter 00:52" at bounding box center [658, 526] width 585 height 43
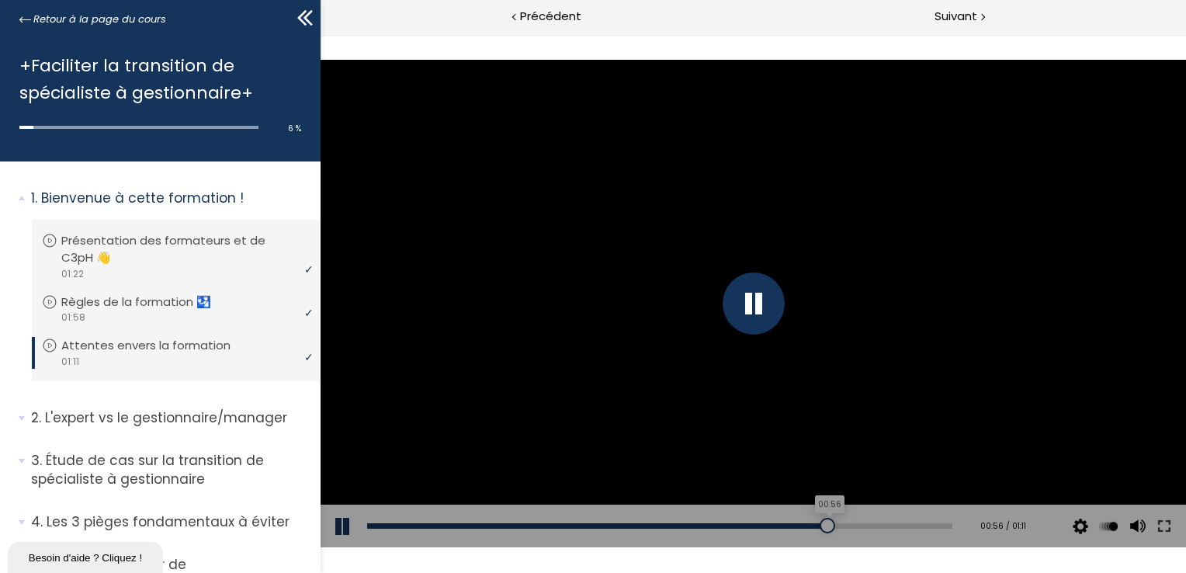
click at [818, 523] on div "00:56" at bounding box center [658, 525] width 585 height 5
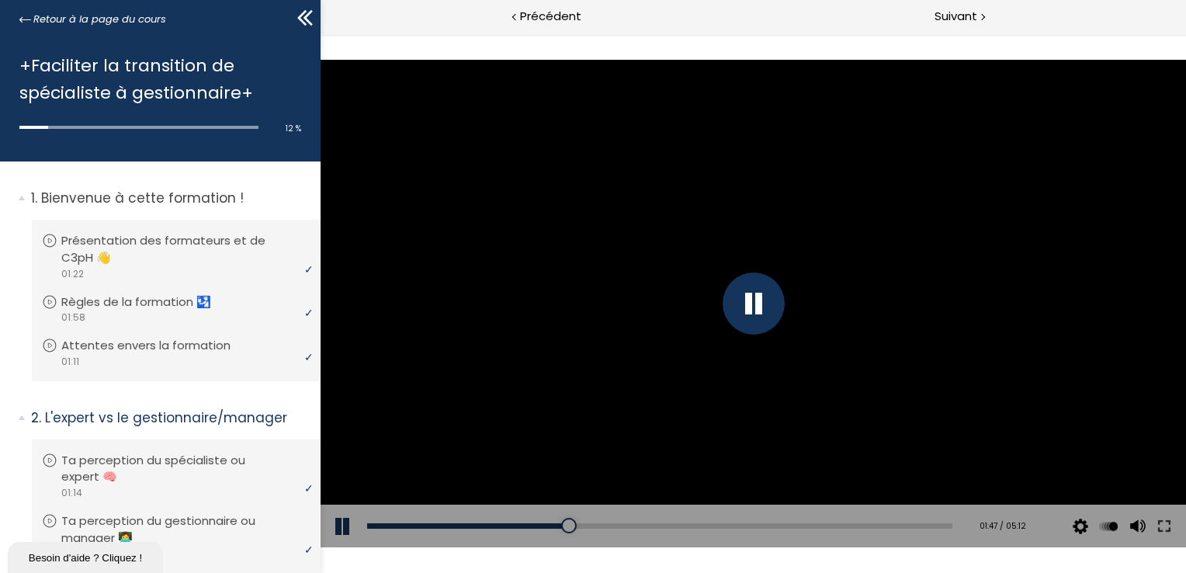
click at [744, 312] on div at bounding box center [753, 304] width 62 height 62
click at [898, 370] on div at bounding box center [753, 303] width 866 height 487
click at [756, 303] on div at bounding box center [753, 304] width 62 height 62
click at [724, 538] on div "Add chapter 00:33" at bounding box center [658, 526] width 585 height 43
drag, startPoint x: 780, startPoint y: 419, endPoint x: 781, endPoint y: 407, distance: 12.4
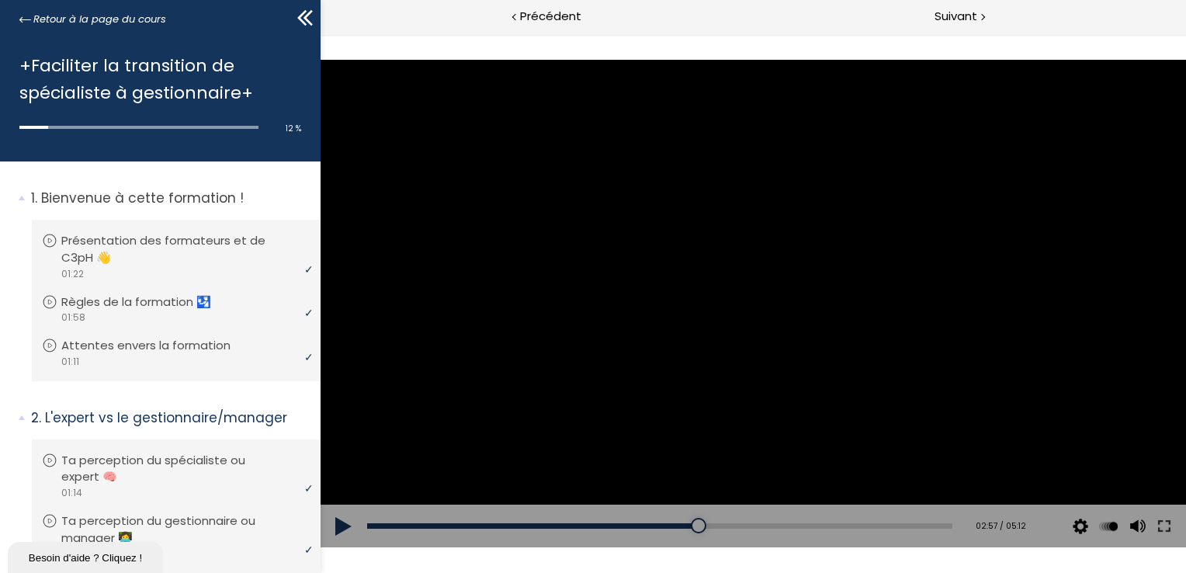
click at [780, 418] on div at bounding box center [753, 303] width 866 height 487
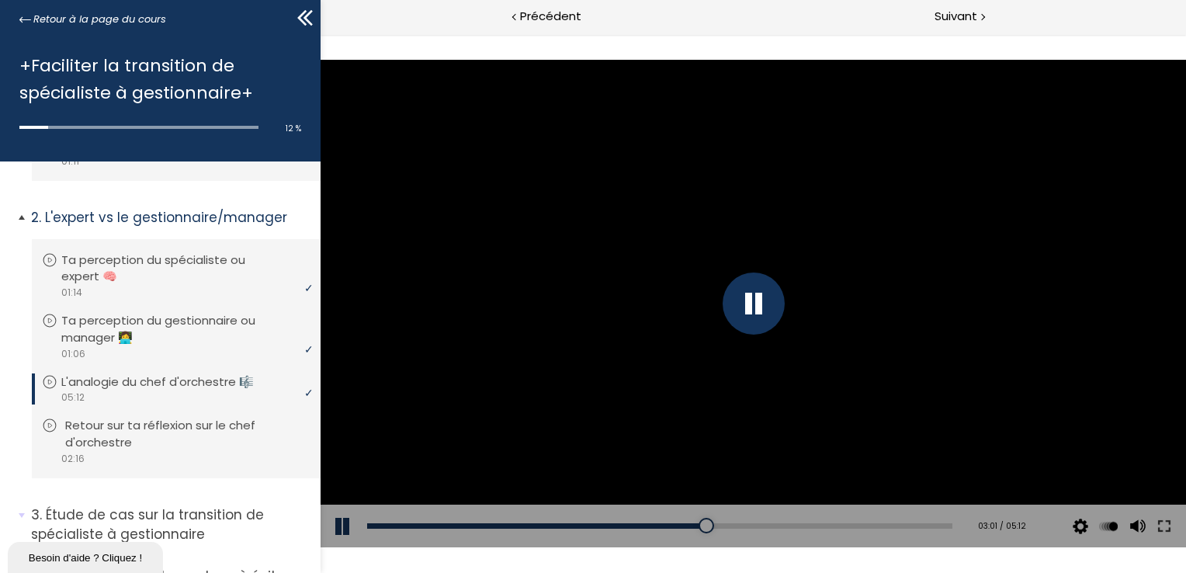
scroll to position [233, 0]
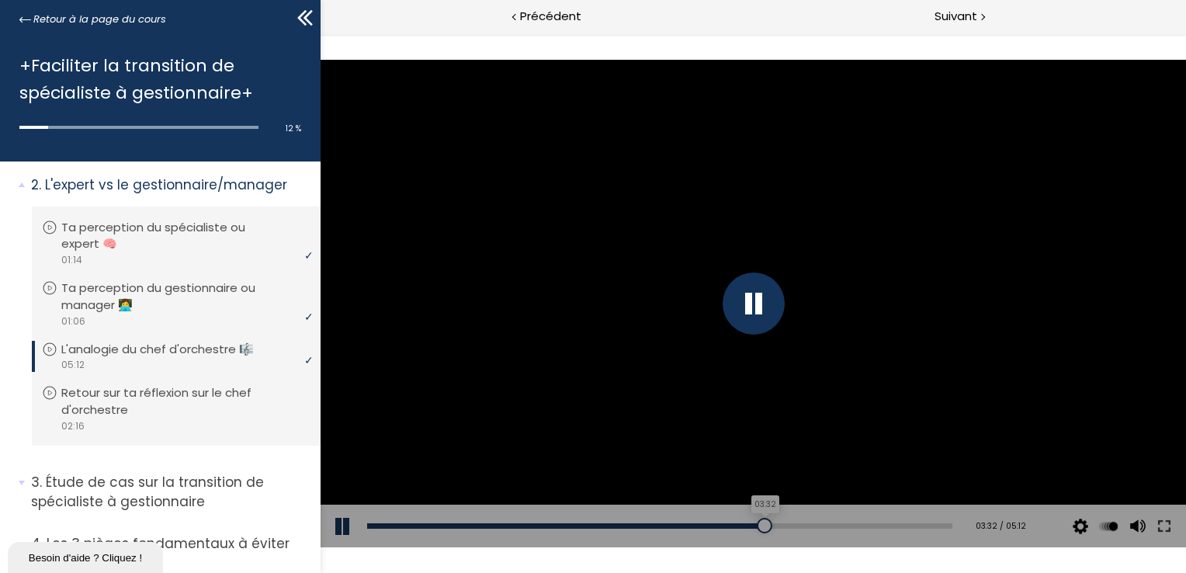
drag, startPoint x: 765, startPoint y: 533, endPoint x: 755, endPoint y: 530, distance: 9.6
click at [756, 530] on div at bounding box center [764, 526] width 16 height 16
click at [718, 446] on div at bounding box center [753, 303] width 866 height 487
click at [719, 433] on div at bounding box center [753, 303] width 866 height 487
click at [620, 429] on div at bounding box center [753, 303] width 866 height 487
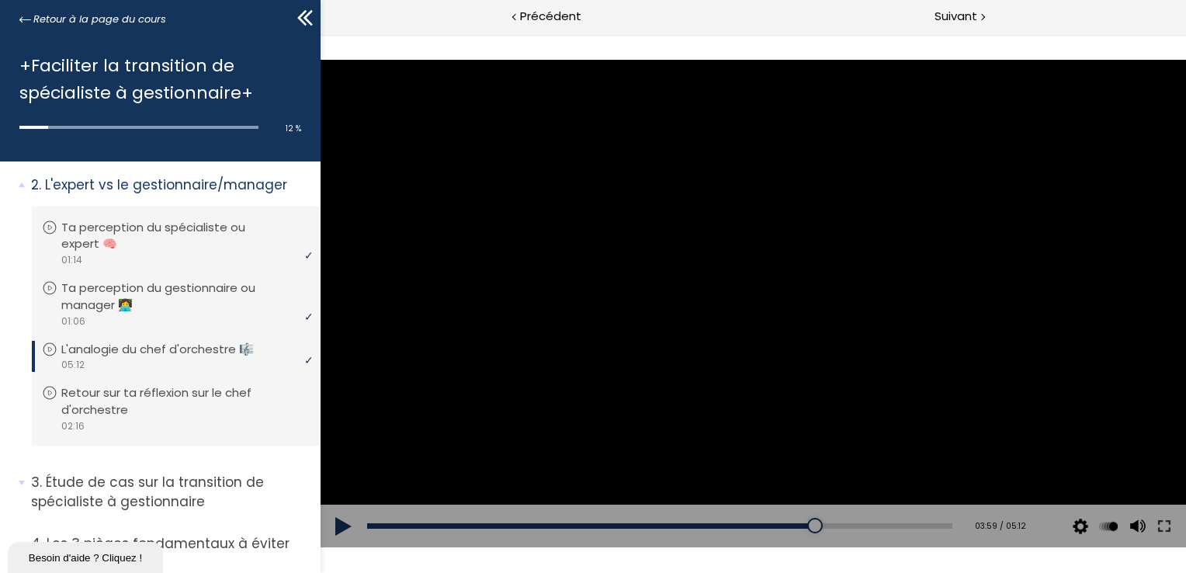
click at [616, 346] on div at bounding box center [753, 303] width 866 height 487
click at [1019, 252] on div at bounding box center [753, 303] width 866 height 487
click at [1048, 239] on div at bounding box center [753, 303] width 866 height 487
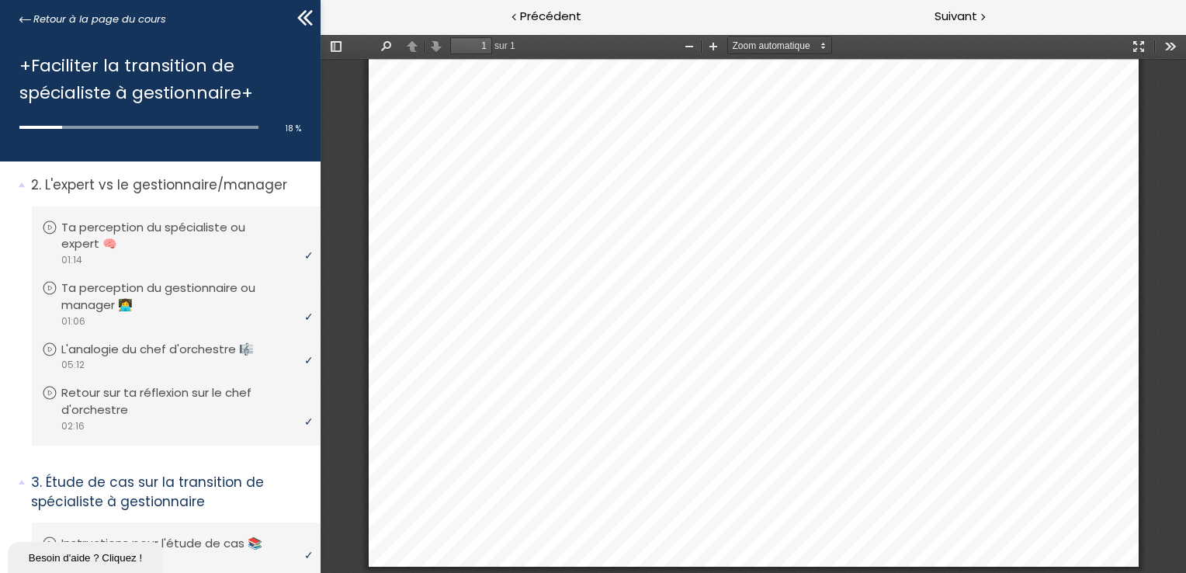
scroll to position [589, 0]
drag, startPoint x: 956, startPoint y: 17, endPoint x: 645, endPoint y: 5, distance: 311.6
click at [956, 17] on span "Suivant" at bounding box center [956, 16] width 43 height 19
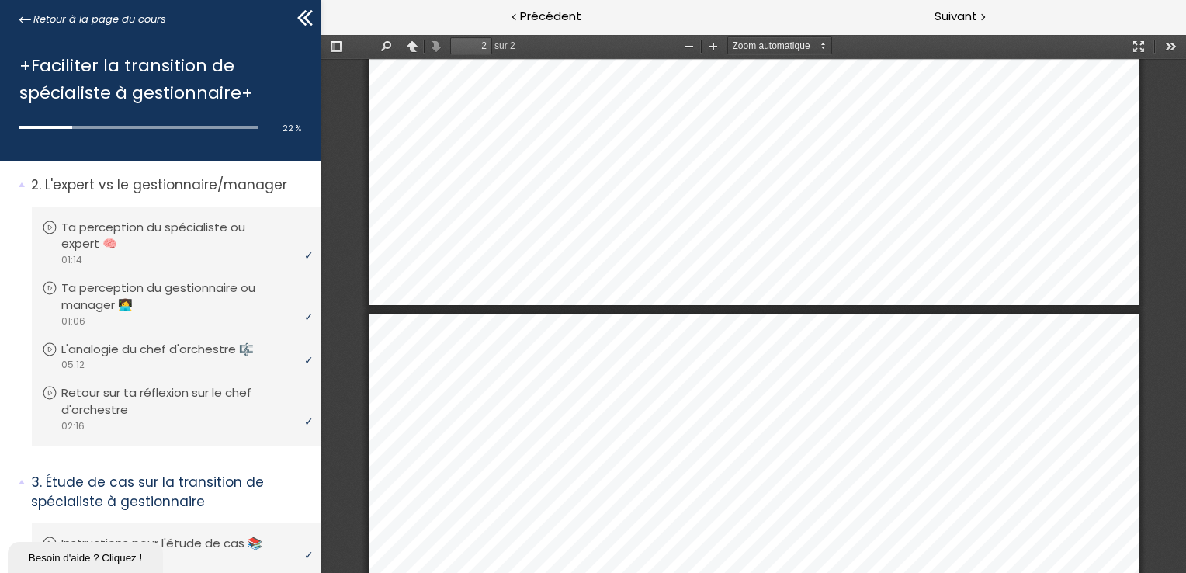
type input "1"
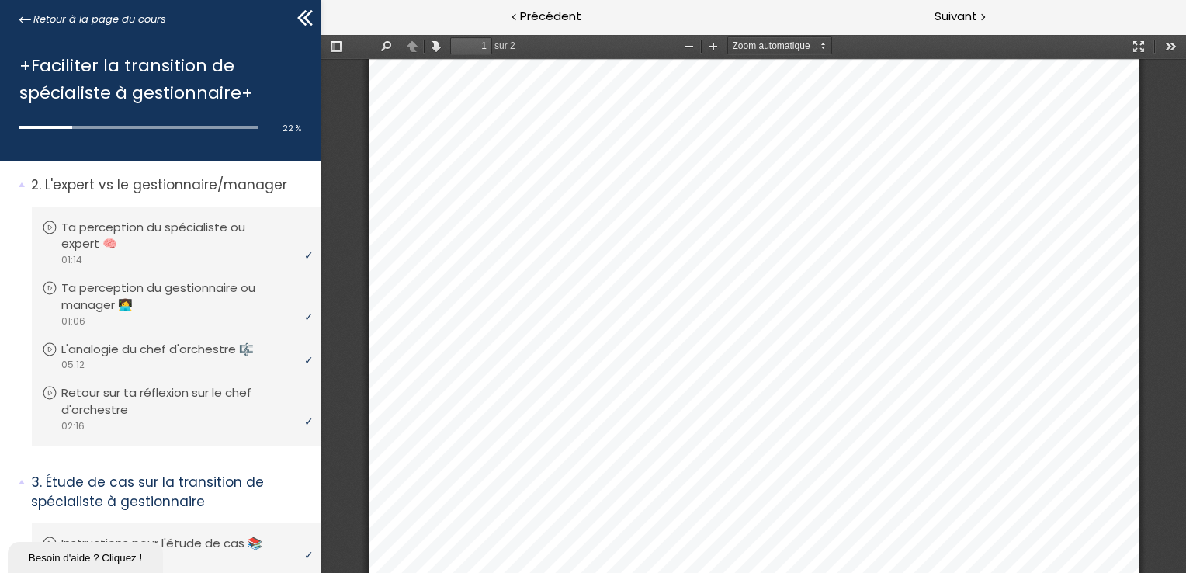
scroll to position [522, 0]
click at [956, 18] on span "Suivant" at bounding box center [956, 16] width 43 height 19
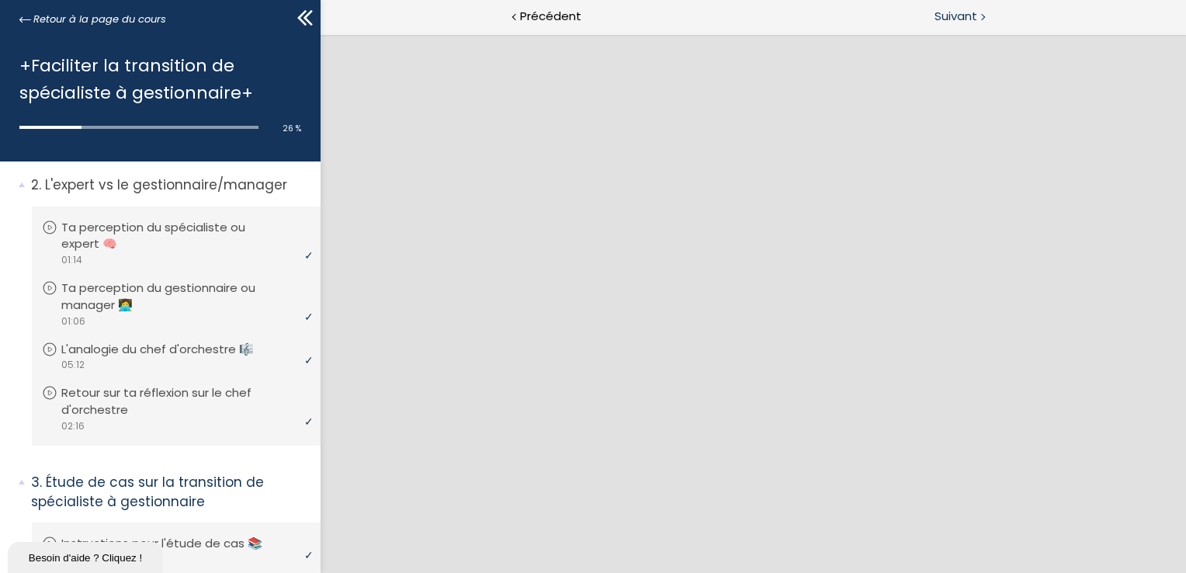
click at [978, 17] on div "Suivant" at bounding box center [969, 17] width 433 height 35
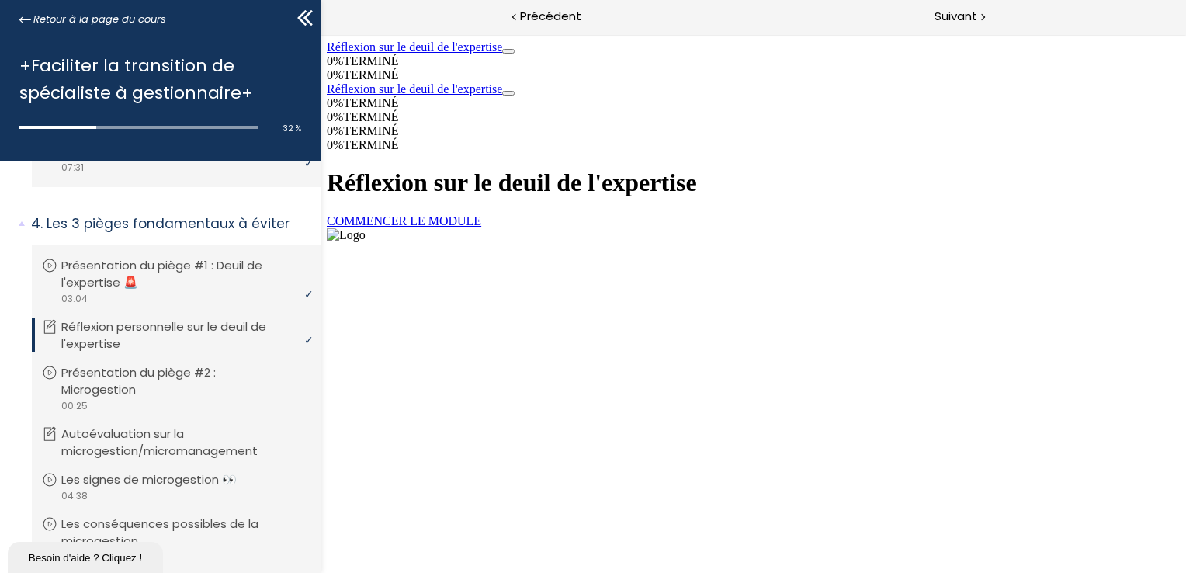
scroll to position [932, 0]
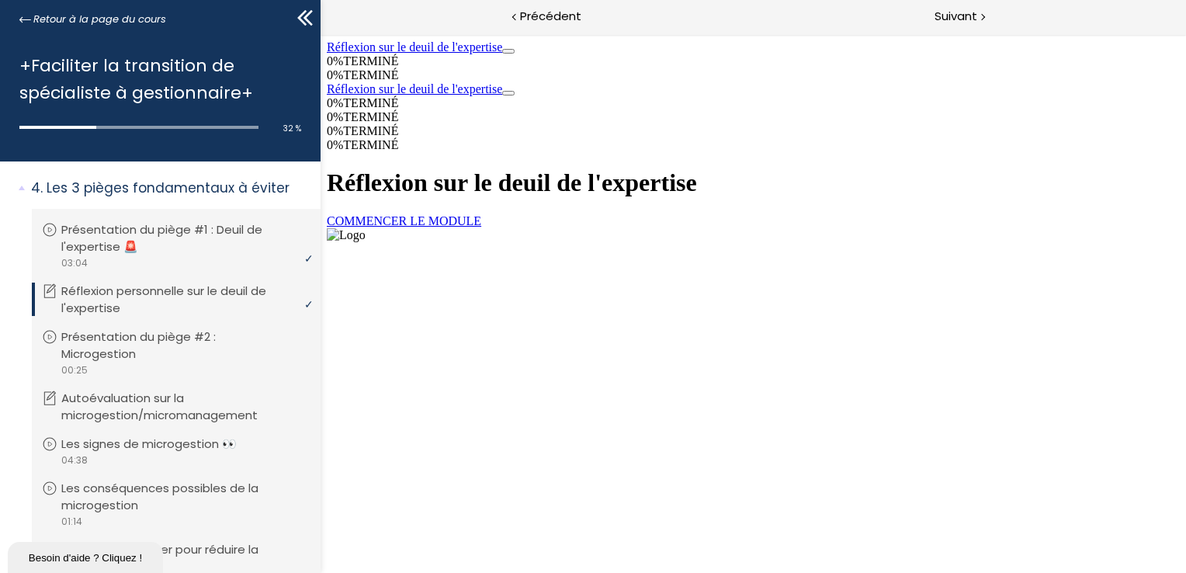
click at [481, 227] on link "COMMENCER LE MODULE" at bounding box center [403, 220] width 154 height 13
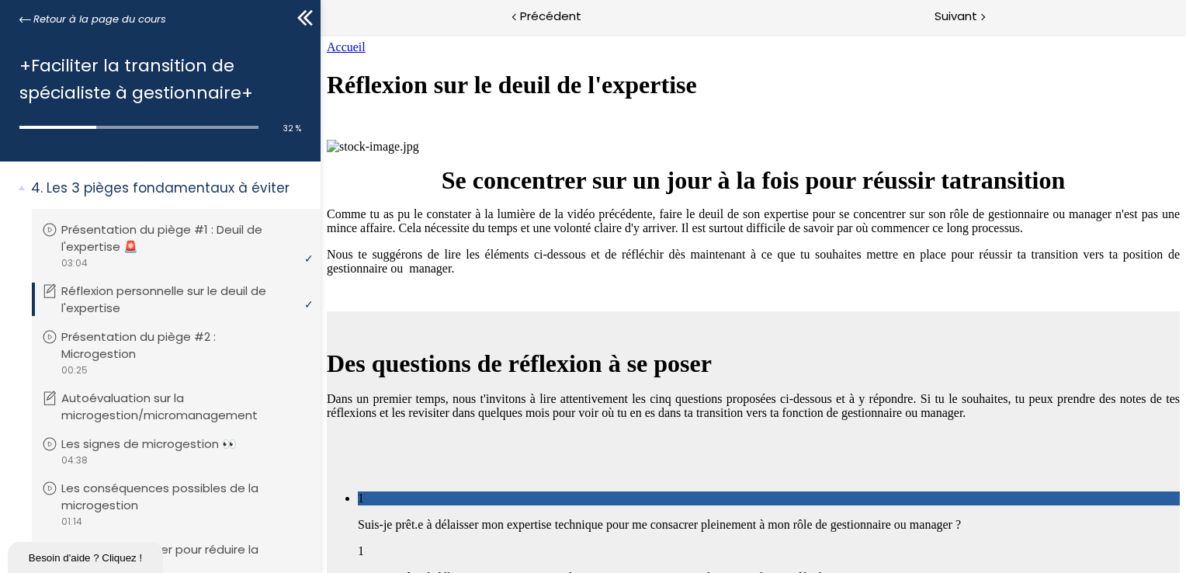
scroll to position [2771, 0]
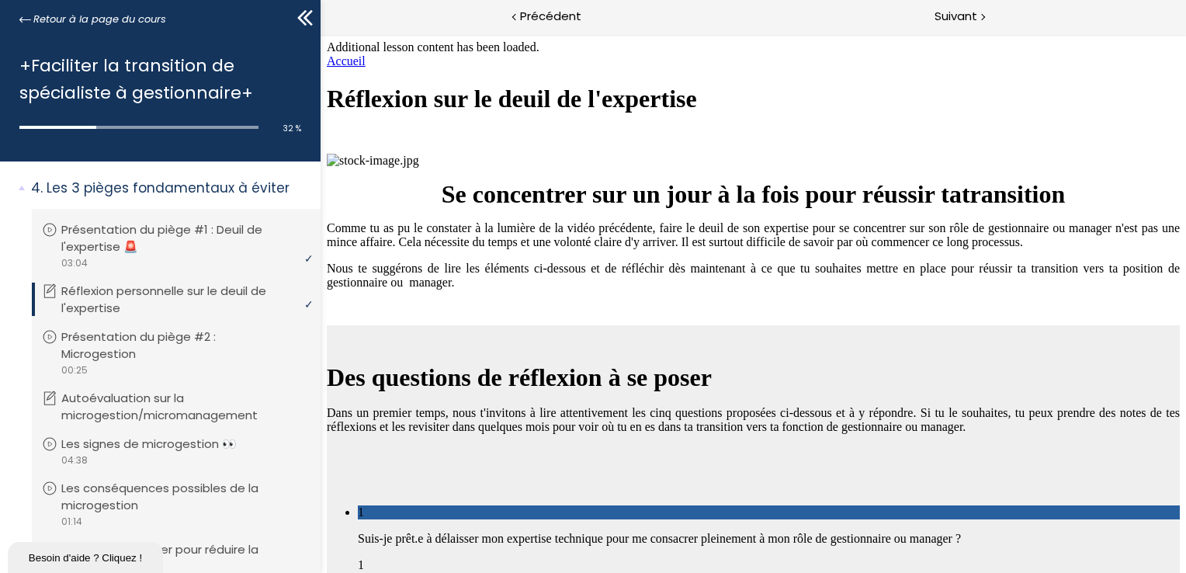
scroll to position [4390, 0]
click at [961, 17] on span "Suivant" at bounding box center [956, 16] width 43 height 19
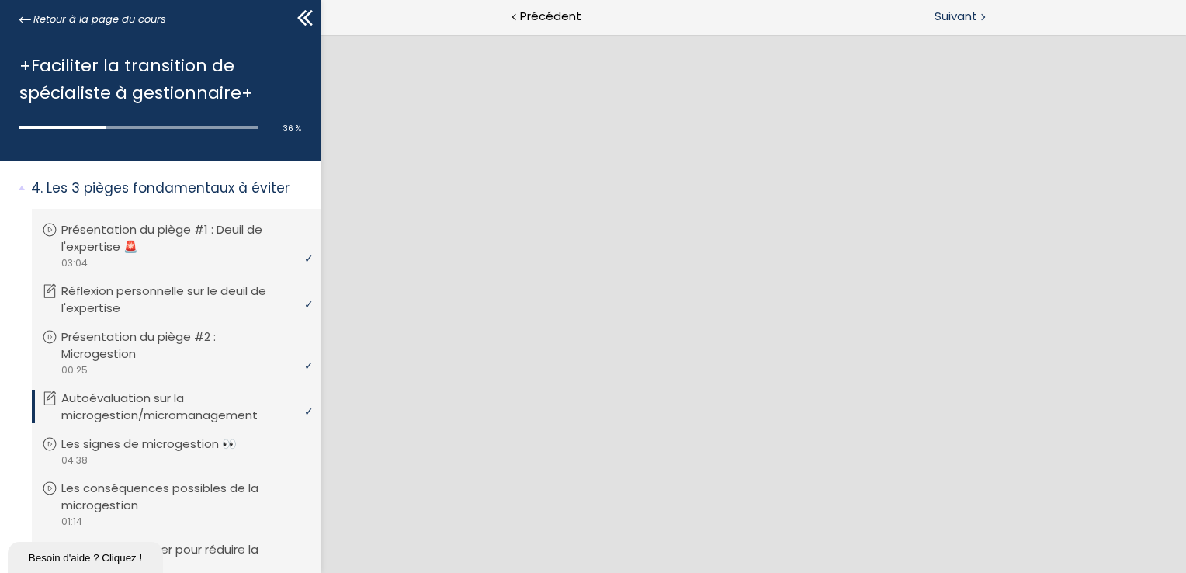
click at [957, 14] on span "Suivant" at bounding box center [956, 16] width 43 height 19
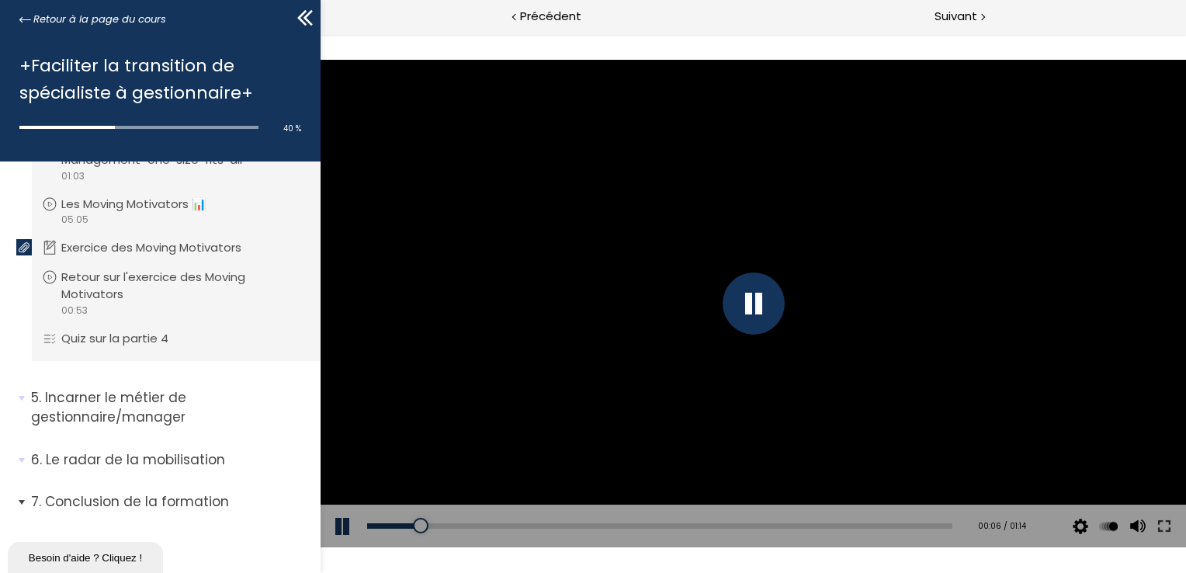
scroll to position [1404, 0]
drag, startPoint x: 474, startPoint y: 529, endPoint x: 369, endPoint y: 528, distance: 104.8
click at [369, 528] on div at bounding box center [369, 526] width 16 height 16
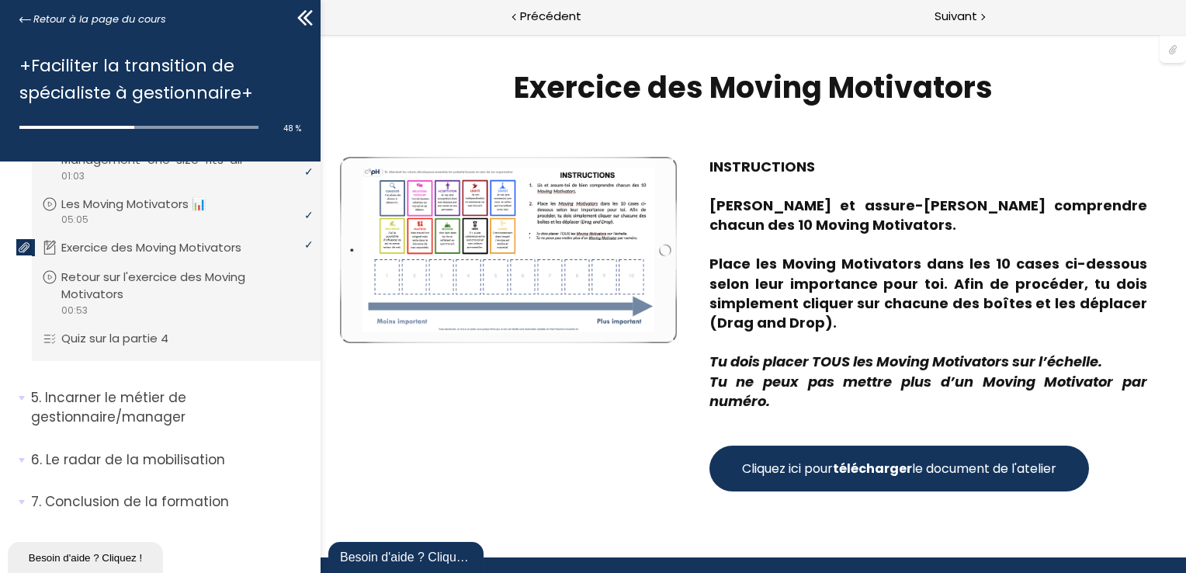
click at [836, 469] on strong "télécharger" at bounding box center [871, 469] width 79 height 18
click at [956, 9] on span "Suivant" at bounding box center [956, 16] width 43 height 19
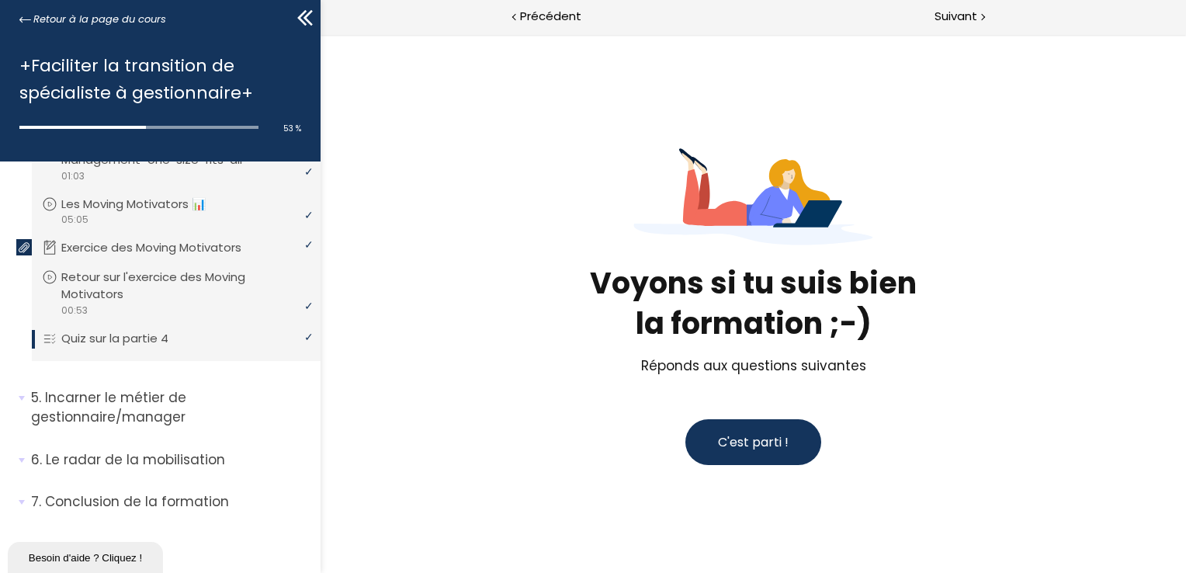
click at [783, 438] on button "C'est parti !" at bounding box center [753, 442] width 136 height 46
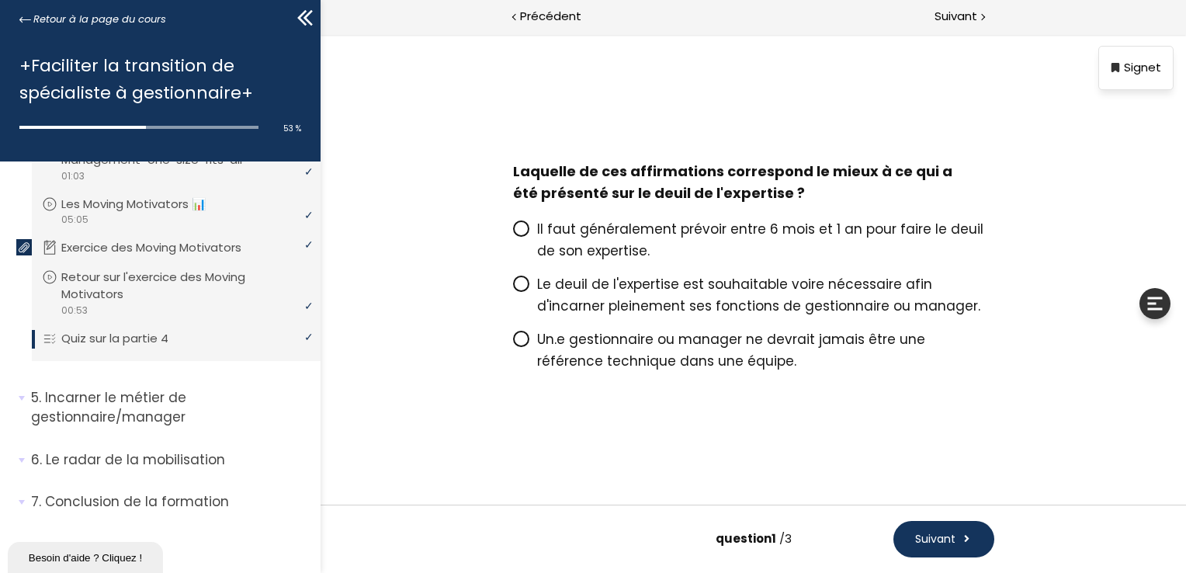
click at [529, 283] on span at bounding box center [524, 284] width 24 height 19
click at [512, 289] on input "Le deuil de l'expertise est souhaitable voire nécessaire afin d'incarner pleine…" at bounding box center [512, 289] width 0 height 0
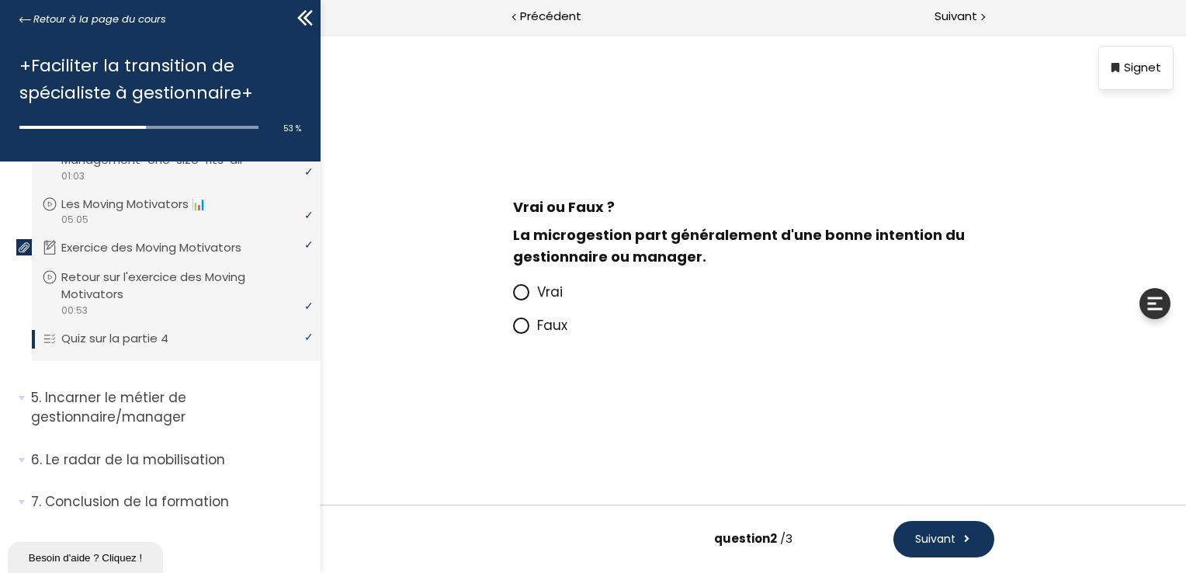
click at [516, 326] on icon at bounding box center [520, 325] width 9 height 9
click at [512, 330] on input "Faux" at bounding box center [512, 330] width 0 height 0
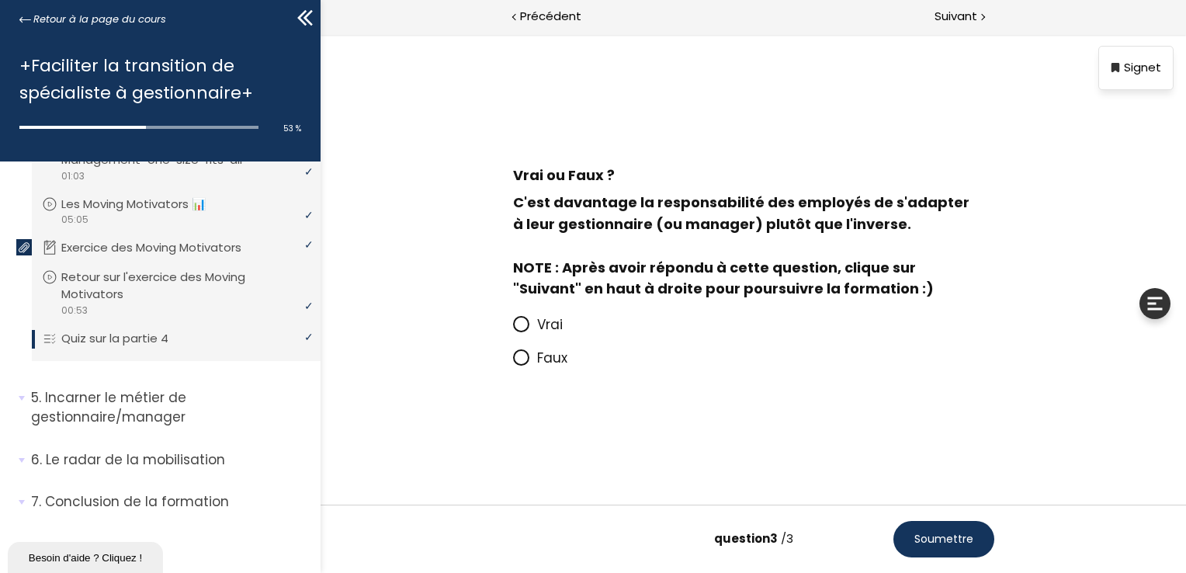
click at [519, 356] on icon at bounding box center [520, 356] width 9 height 9
click at [512, 363] on input "Faux" at bounding box center [512, 363] width 0 height 0
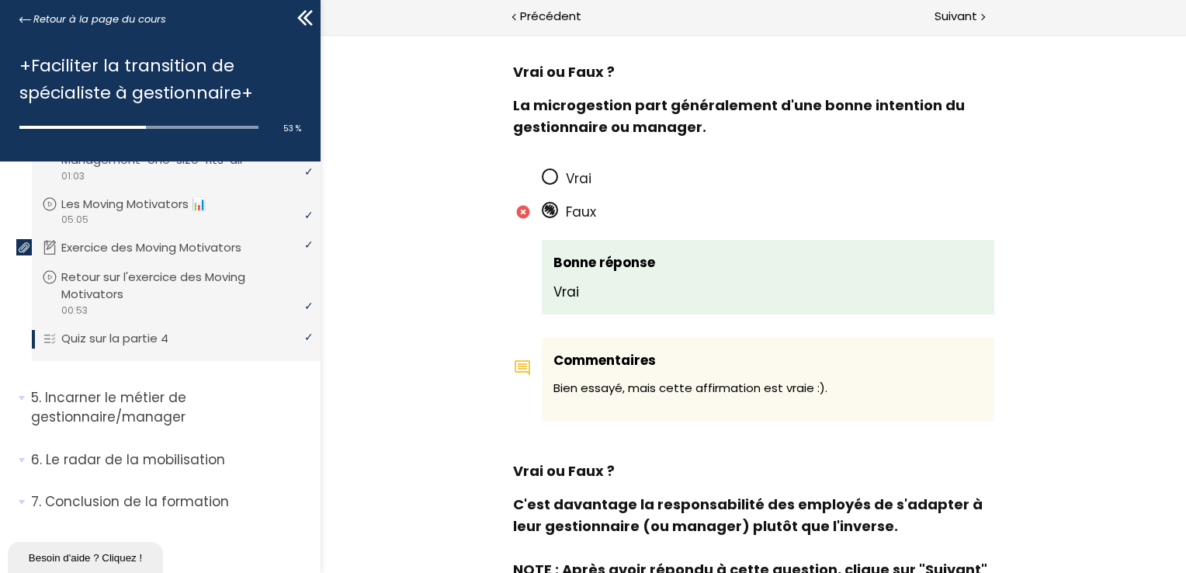
scroll to position [699, 0]
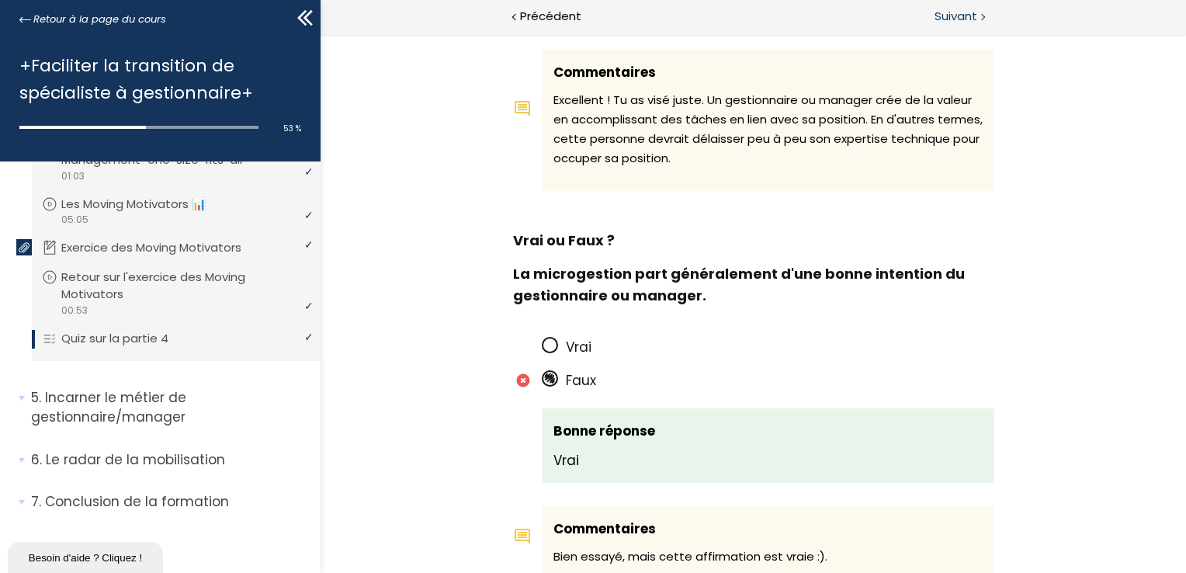
click at [943, 7] on span "Suivant" at bounding box center [956, 16] width 43 height 19
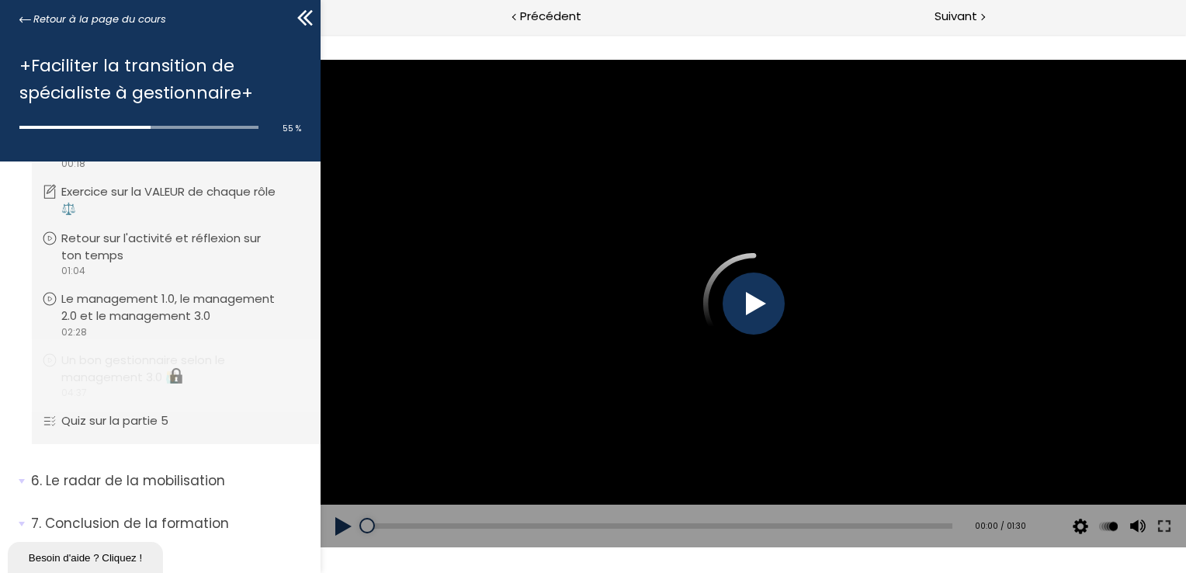
scroll to position [1873, 0]
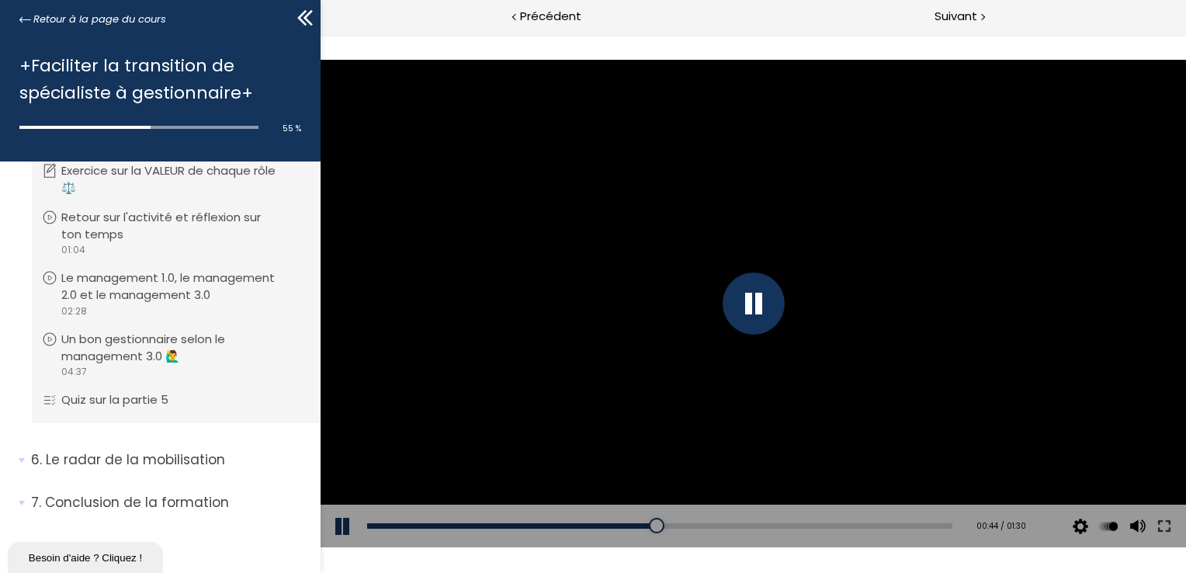
click at [336, 520] on button at bounding box center [343, 526] width 47 height 43
click at [855, 484] on div at bounding box center [753, 303] width 866 height 487
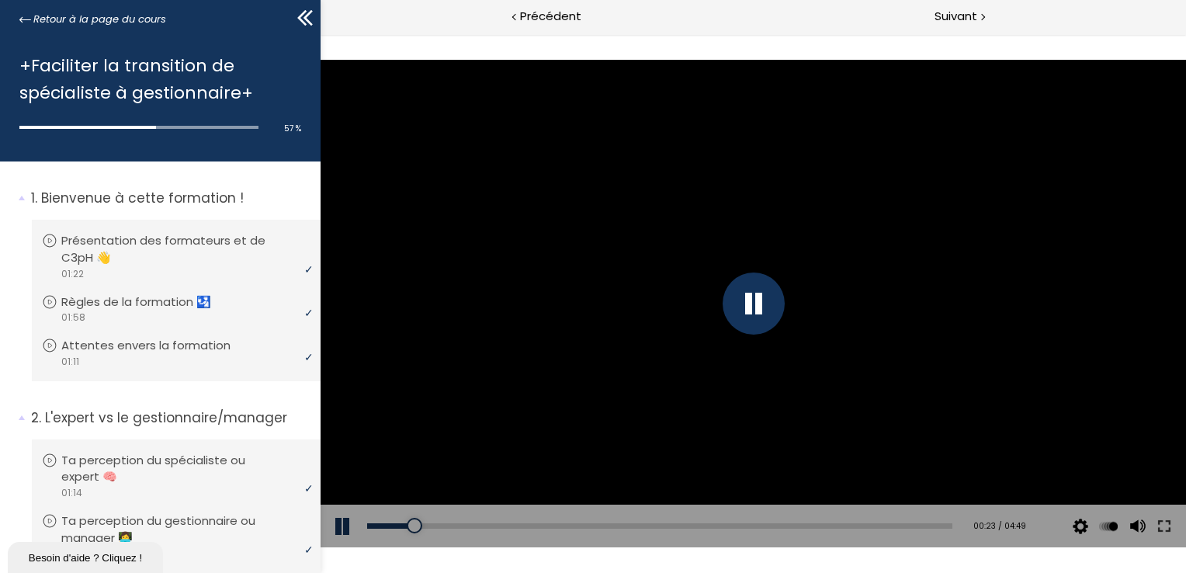
scroll to position [1873, 0]
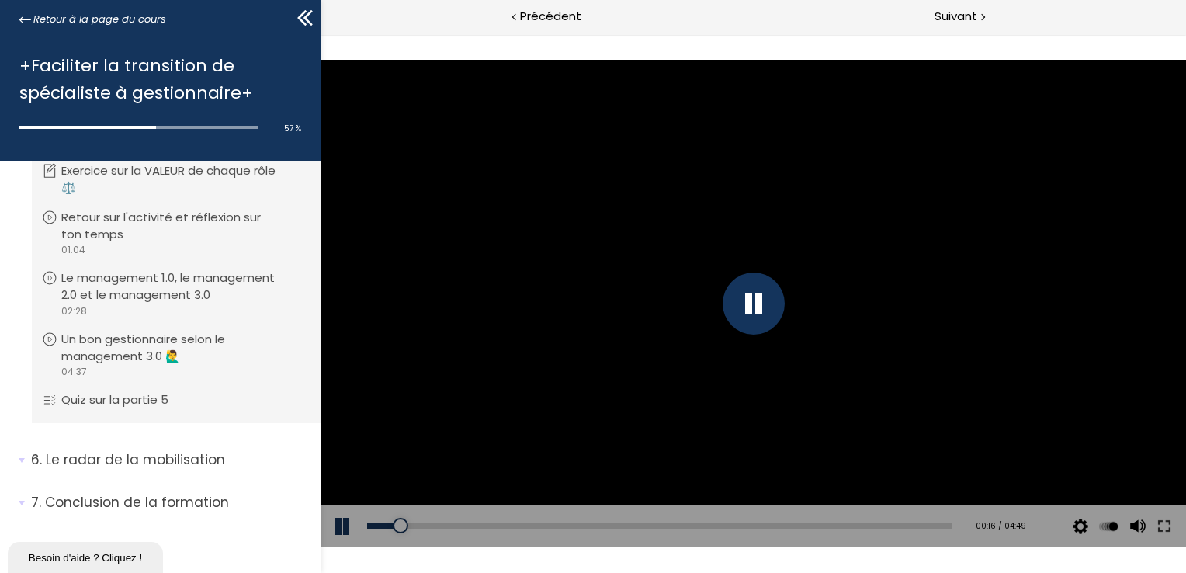
drag, startPoint x: 512, startPoint y: 524, endPoint x: 381, endPoint y: 535, distance: 131.7
click at [381, 535] on div "Add chapter 00:16" at bounding box center [658, 526] width 585 height 43
click at [394, 528] on div "00:14" at bounding box center [658, 525] width 585 height 5
click at [409, 526] on div "00:21" at bounding box center [658, 525] width 585 height 5
click at [425, 527] on div "00:29" at bounding box center [658, 525] width 585 height 5
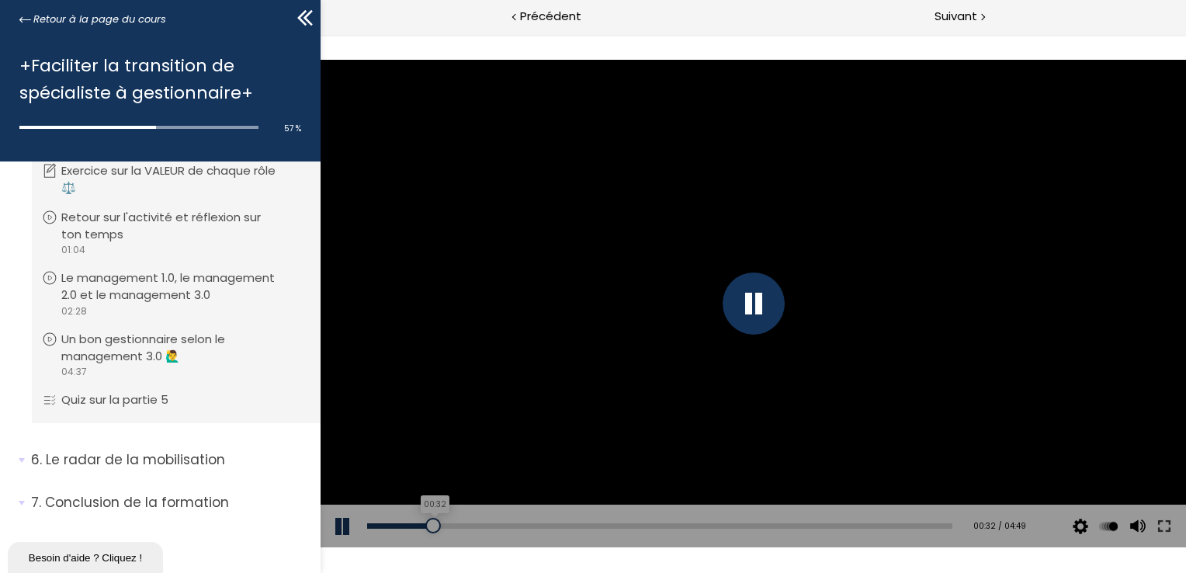
click at [431, 526] on div at bounding box center [433, 526] width 16 height 16
click at [898, 418] on div at bounding box center [753, 303] width 866 height 487
click at [902, 415] on div at bounding box center [753, 303] width 866 height 487
click at [901, 415] on div at bounding box center [753, 303] width 866 height 487
click at [901, 416] on div at bounding box center [753, 303] width 866 height 487
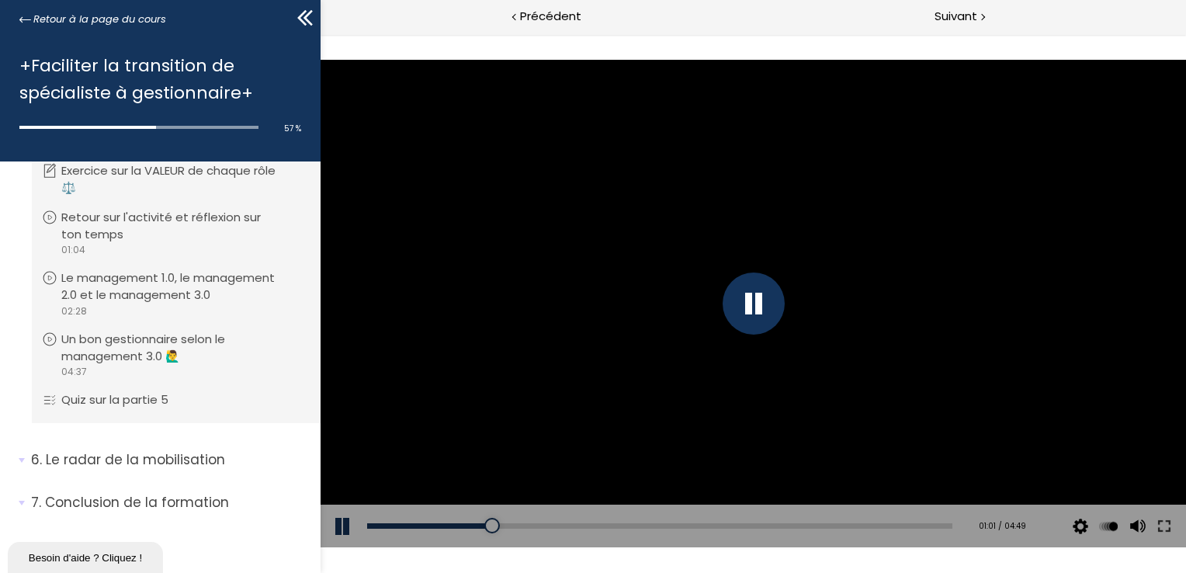
click at [899, 416] on div at bounding box center [753, 303] width 866 height 487
drag, startPoint x: 572, startPoint y: 524, endPoint x: 550, endPoint y: 520, distance: 22.8
click at [550, 520] on div at bounding box center [554, 526] width 16 height 16
click at [538, 526] on div at bounding box center [542, 526] width 16 height 16
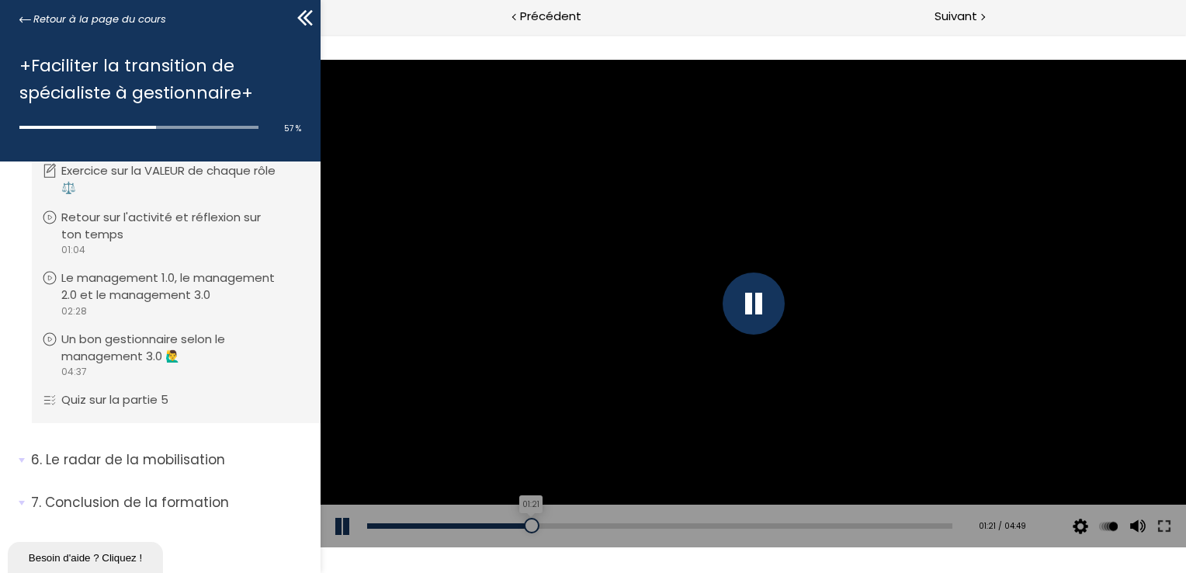
drag, startPoint x: 538, startPoint y: 526, endPoint x: 528, endPoint y: 530, distance: 10.8
click at [528, 530] on div at bounding box center [531, 526] width 16 height 16
drag, startPoint x: 529, startPoint y: 531, endPoint x: 516, endPoint y: 533, distance: 14.2
click at [516, 533] on div "Add chapter 01:15" at bounding box center [658, 526] width 585 height 43
click at [621, 477] on div at bounding box center [753, 303] width 866 height 487
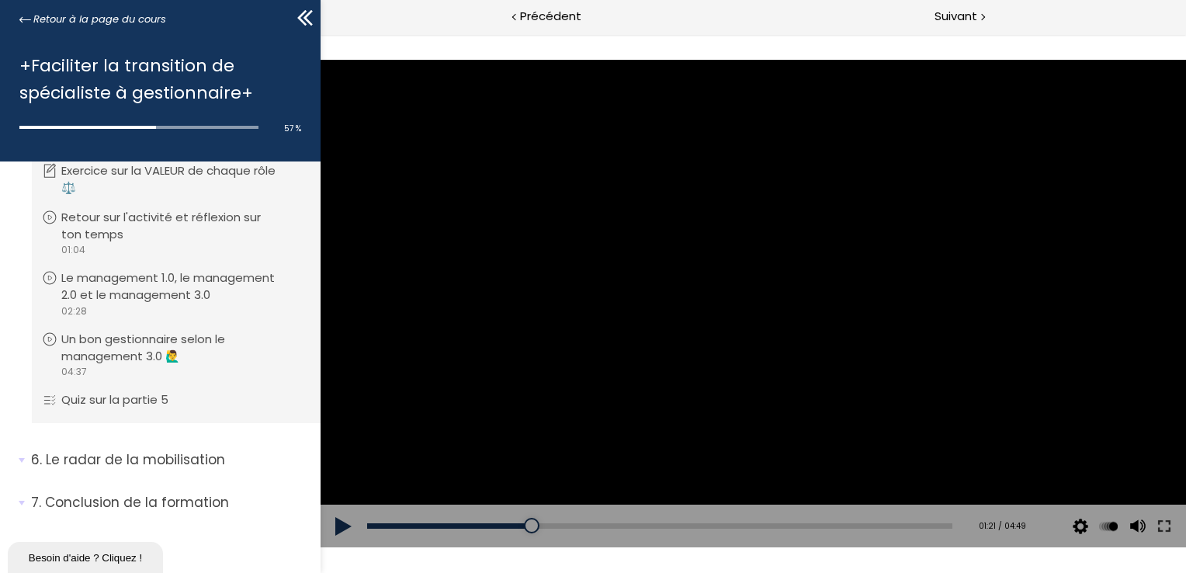
click at [641, 471] on div at bounding box center [753, 303] width 866 height 487
click at [644, 457] on div at bounding box center [753, 303] width 866 height 487
click at [728, 310] on div at bounding box center [753, 303] width 866 height 487
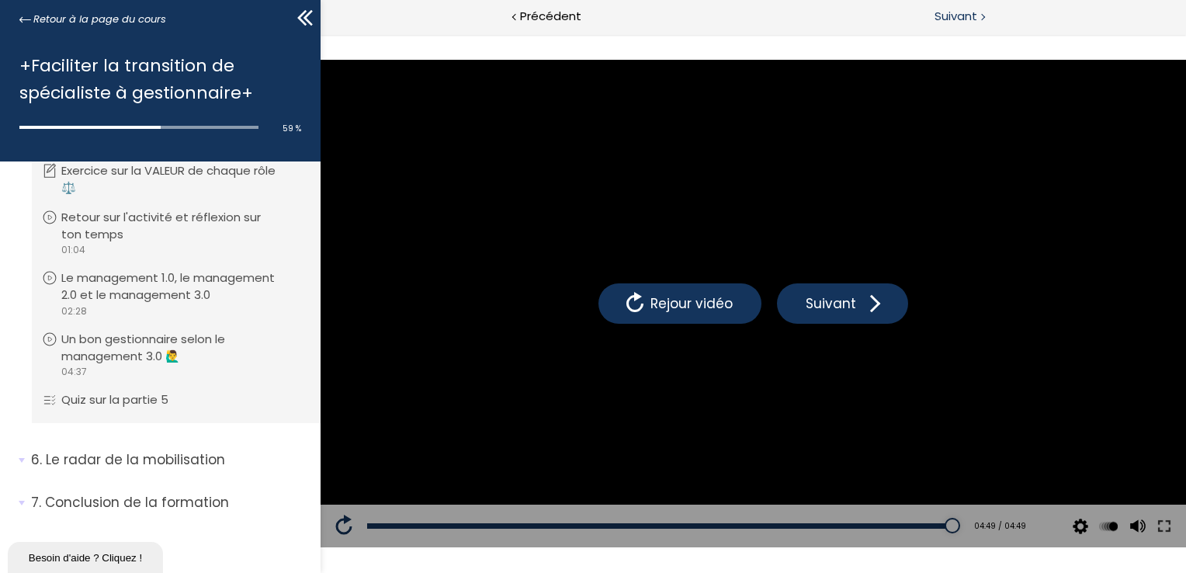
click at [935, 15] on span "Suivant" at bounding box center [956, 16] width 43 height 19
click at [947, 10] on span "Suivant" at bounding box center [956, 16] width 43 height 19
click at [1186, 0] on html "Cours, +Faciliter la transition de spécialiste à gestionnaire+ Nouveau message …" at bounding box center [593, 0] width 1186 height 0
click at [557, 7] on span "Précédent" at bounding box center [550, 16] width 61 height 19
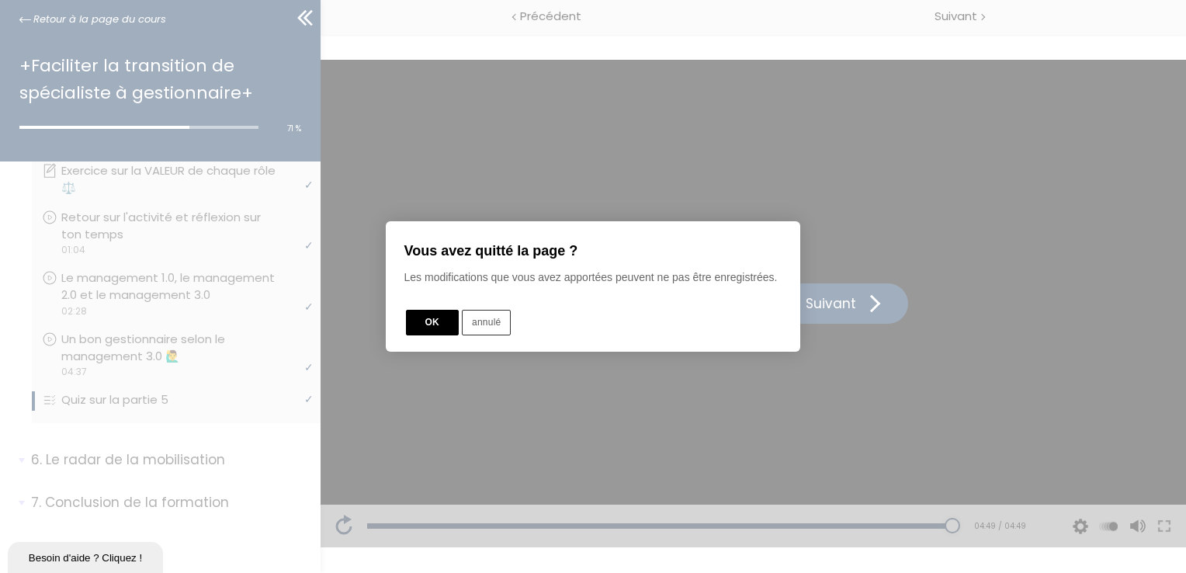
click at [443, 331] on button "OK" at bounding box center [432, 323] width 53 height 26
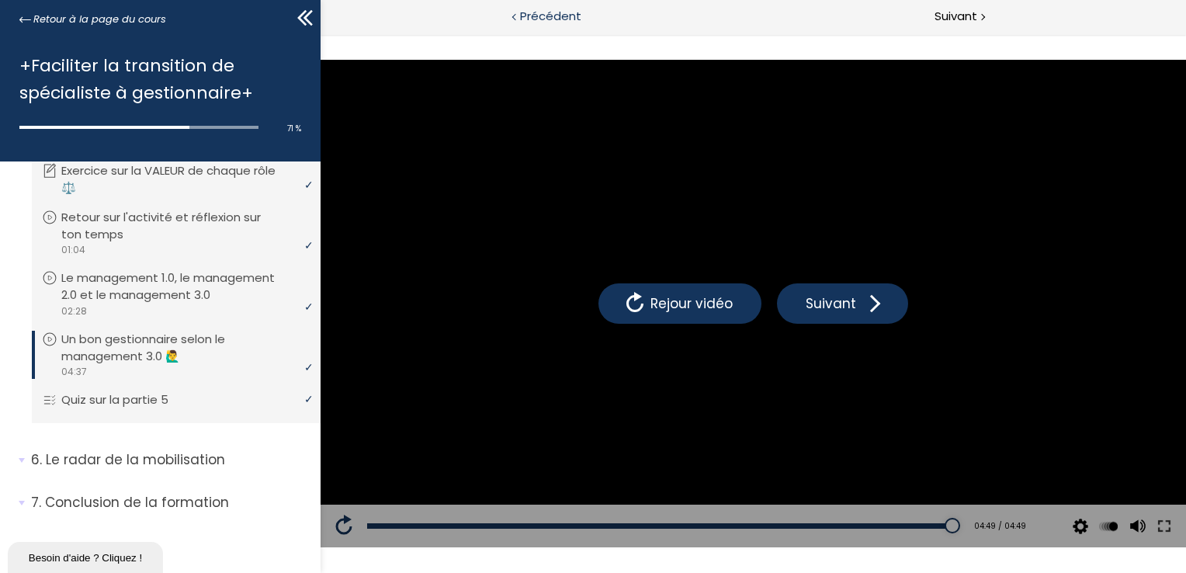
click at [543, 16] on span "Précédent" at bounding box center [550, 16] width 61 height 19
click at [971, 19] on span "Suivant" at bounding box center [956, 16] width 43 height 19
click at [956, 9] on span "Suivant" at bounding box center [956, 16] width 43 height 19
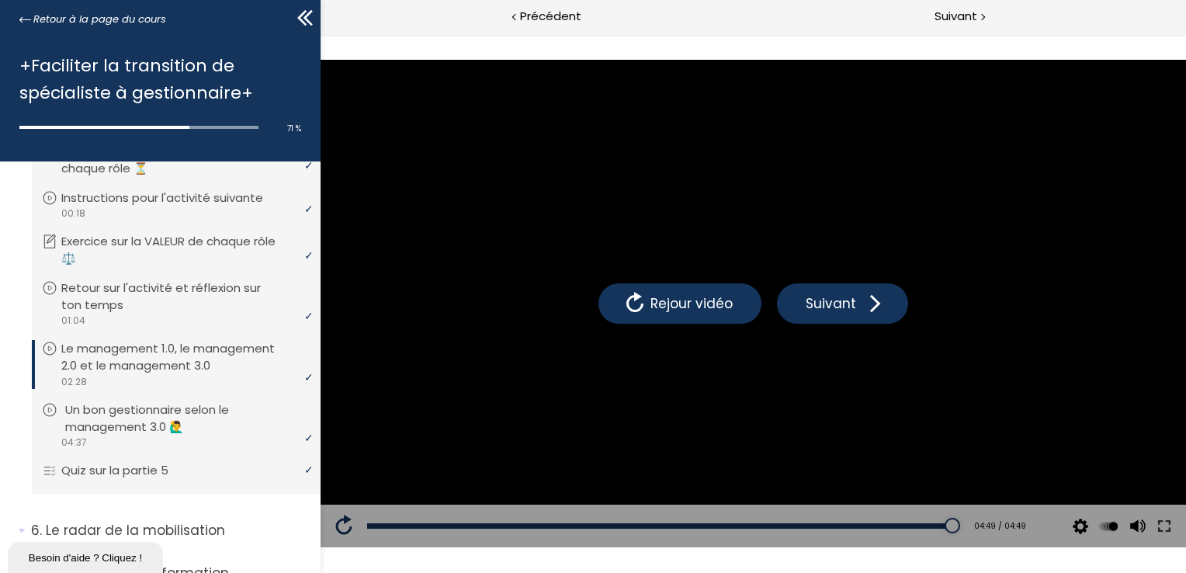
scroll to position [1873, 0]
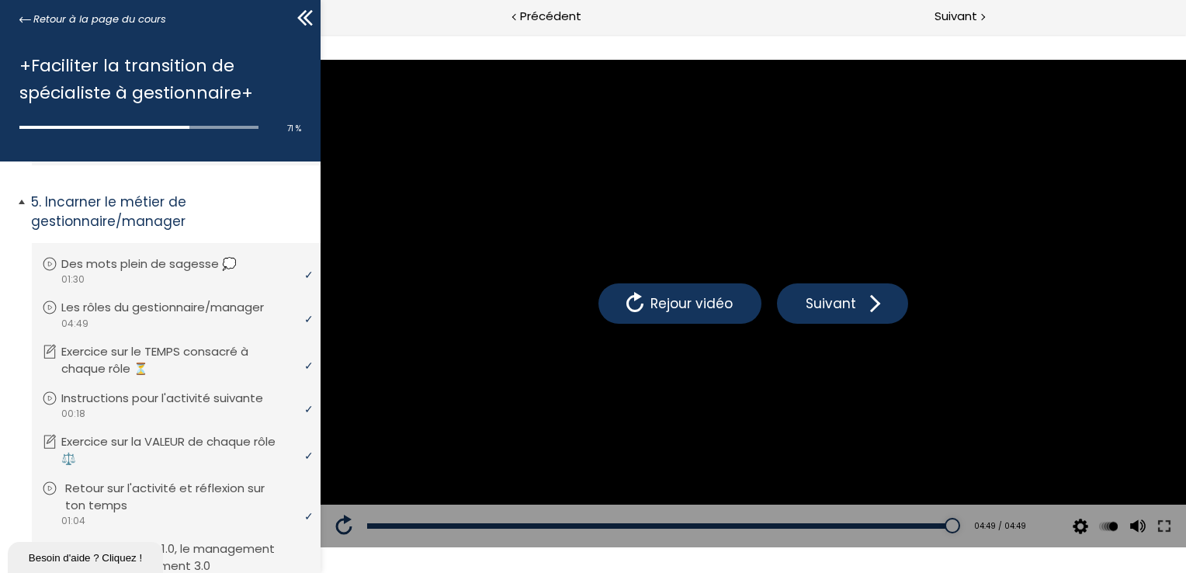
scroll to position [1562, 0]
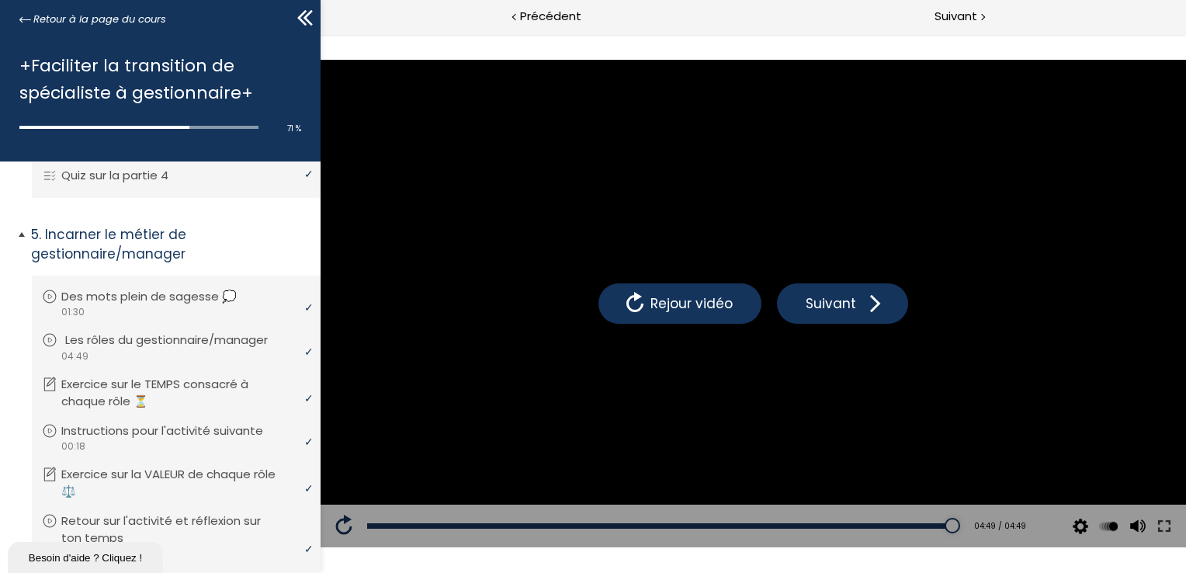
click at [186, 343] on p "Les rôles du gestionnaire/manager" at bounding box center [178, 340] width 226 height 17
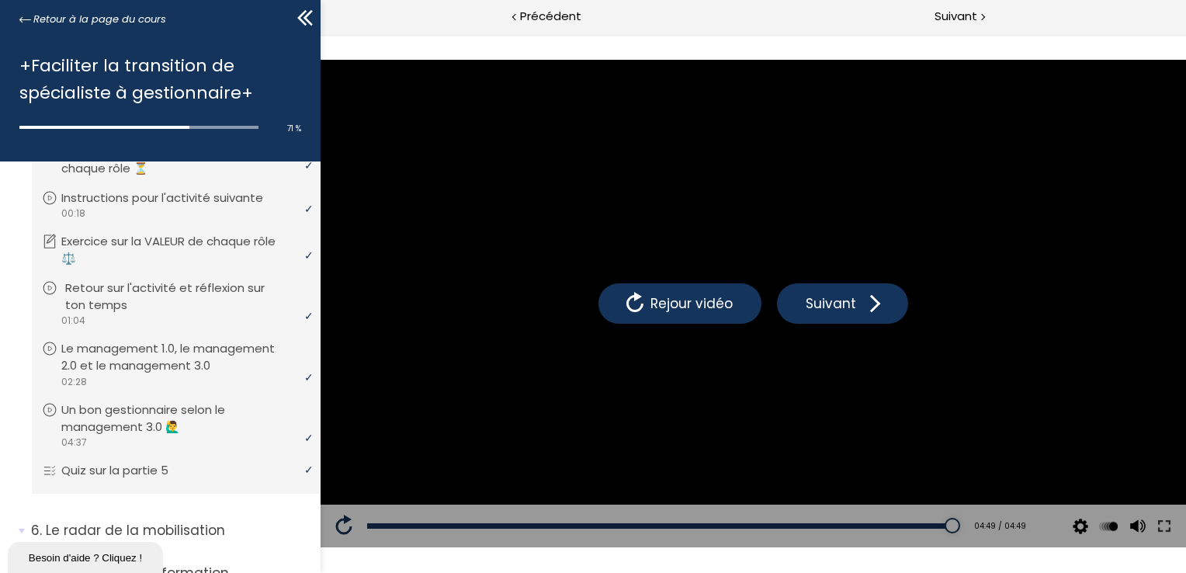
scroll to position [1873, 0]
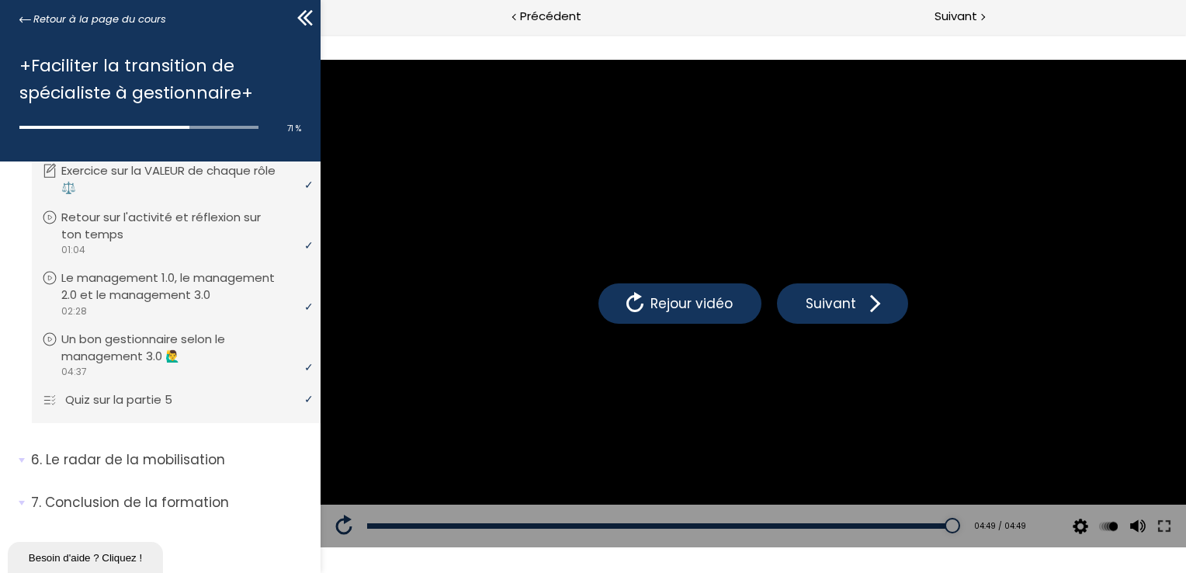
click at [176, 400] on p "Quiz sur la partie 5" at bounding box center [130, 399] width 130 height 17
click at [970, 13] on span "Suivant" at bounding box center [956, 16] width 43 height 19
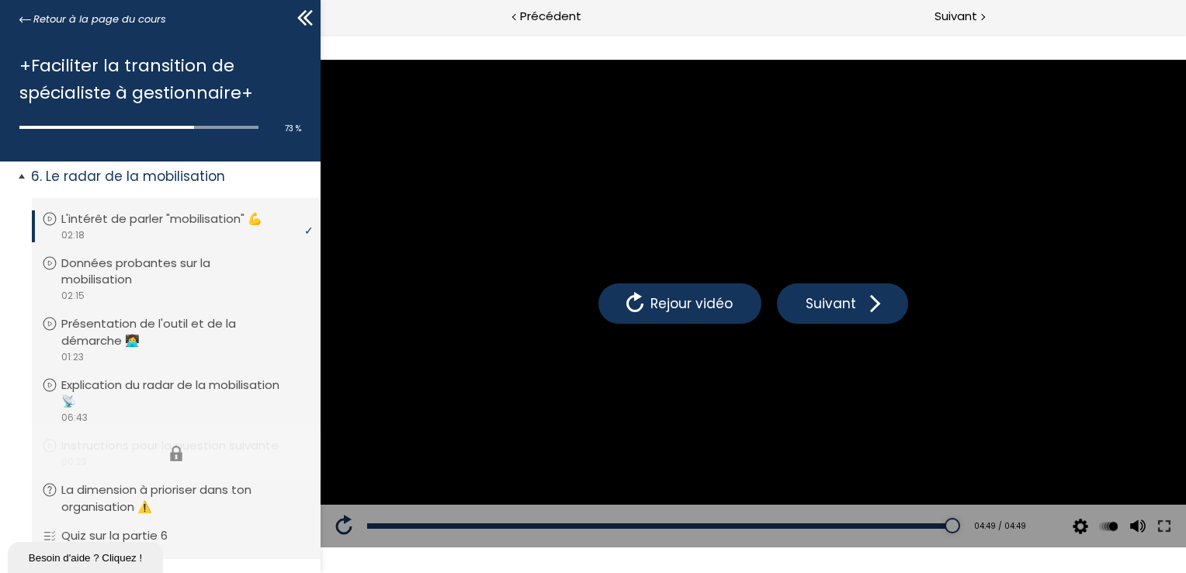
scroll to position [2113, 0]
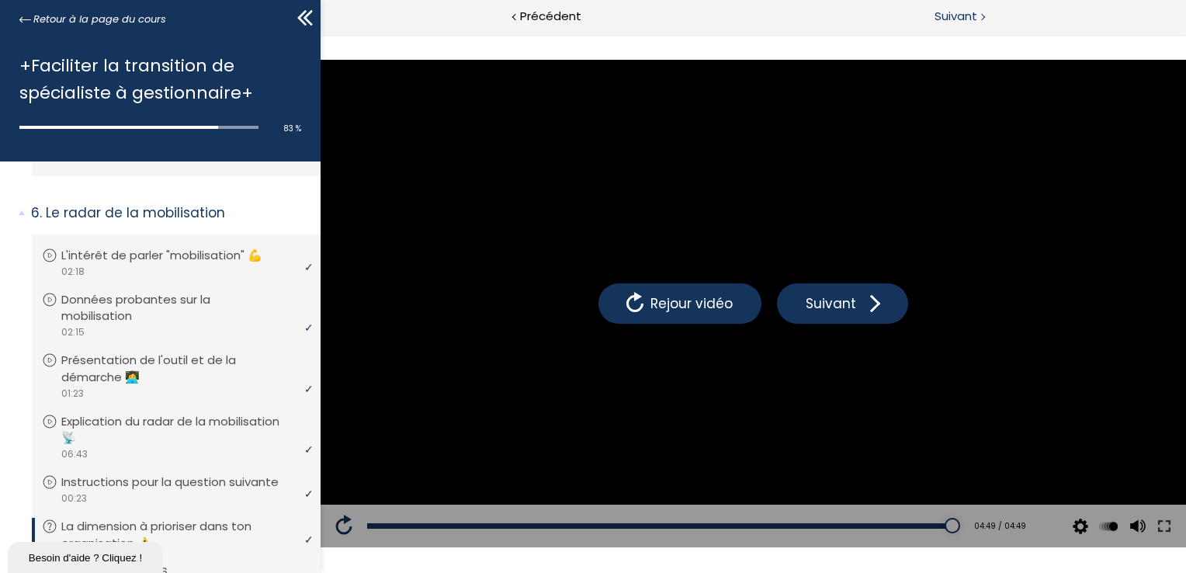
click at [976, 15] on span "Suivant" at bounding box center [956, 16] width 43 height 19
click at [947, 23] on span "Suivant" at bounding box center [956, 16] width 43 height 19
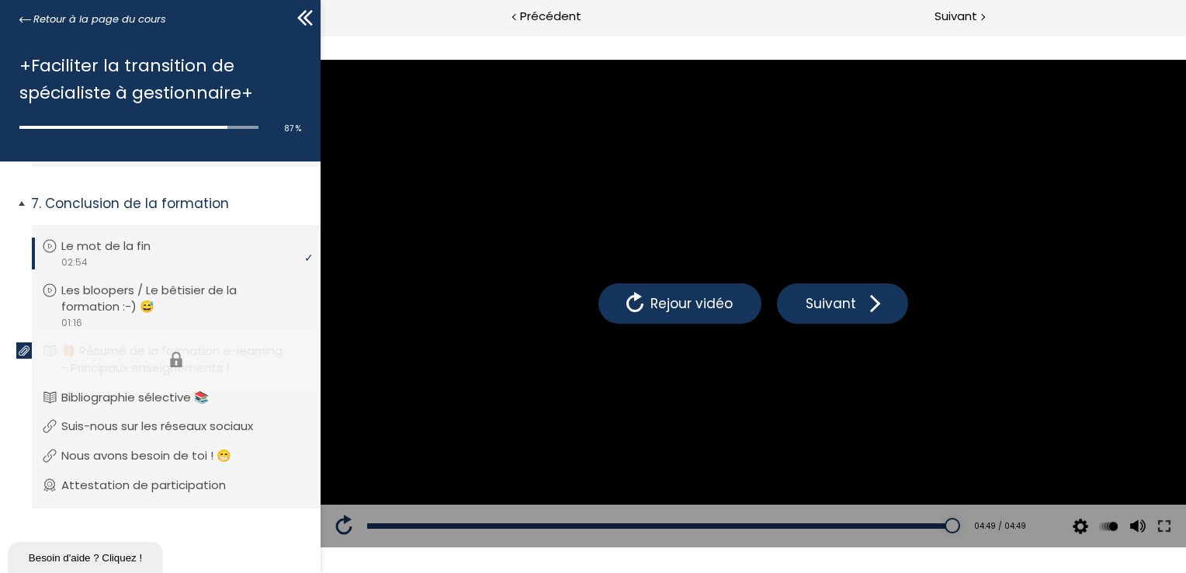
scroll to position [2585, 0]
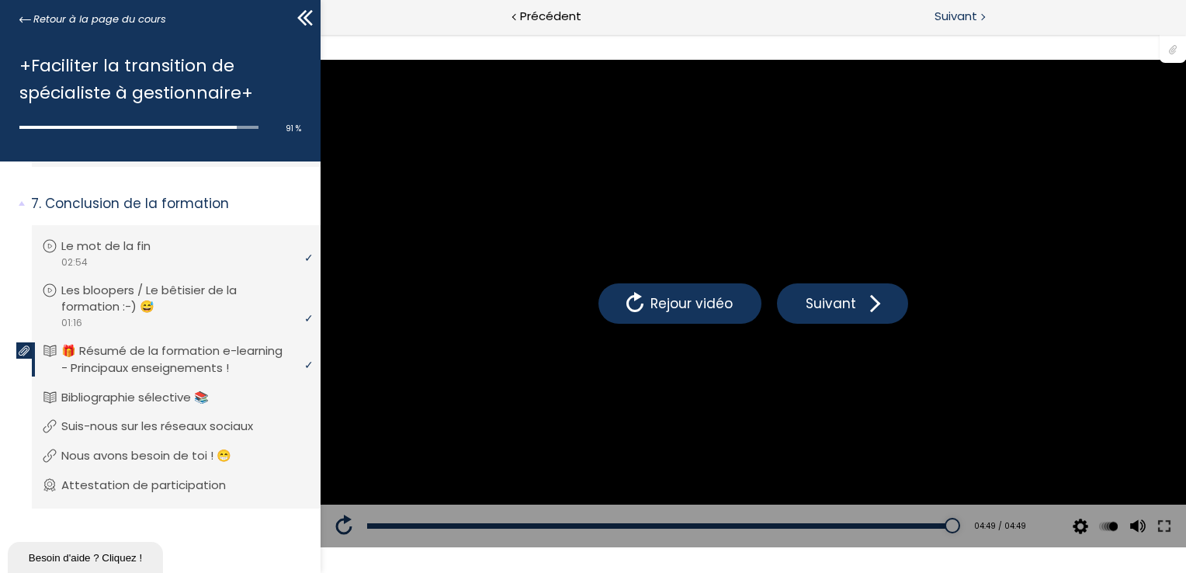
click at [949, 17] on span "Suivant" at bounding box center [956, 16] width 43 height 19
click at [951, 12] on span "Suivant" at bounding box center [956, 16] width 43 height 19
click at [960, 10] on span "Suivant" at bounding box center [956, 16] width 43 height 19
click at [950, 17] on span "Suivant" at bounding box center [956, 16] width 43 height 19
click at [950, 19] on span "Suivant" at bounding box center [956, 16] width 43 height 19
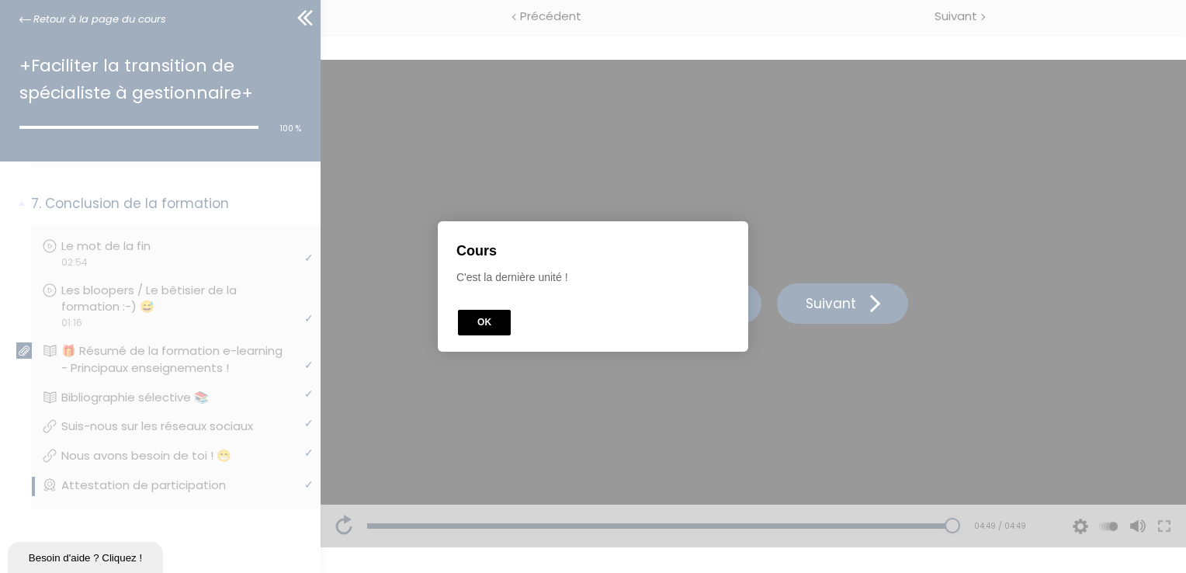
click at [484, 323] on button "OK" at bounding box center [484, 323] width 53 height 26
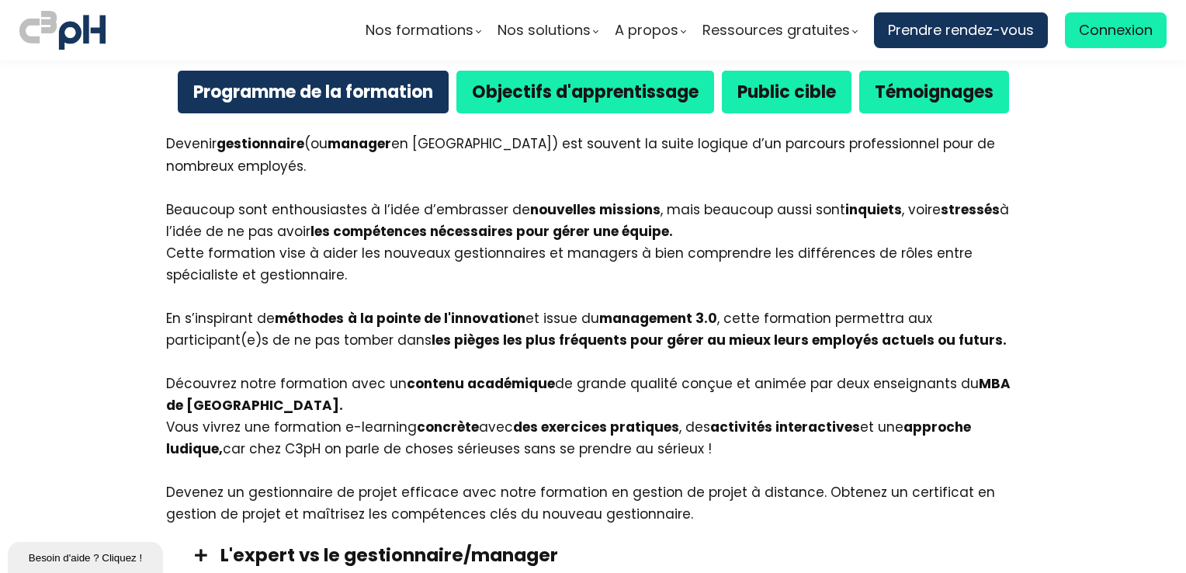
scroll to position [699, 0]
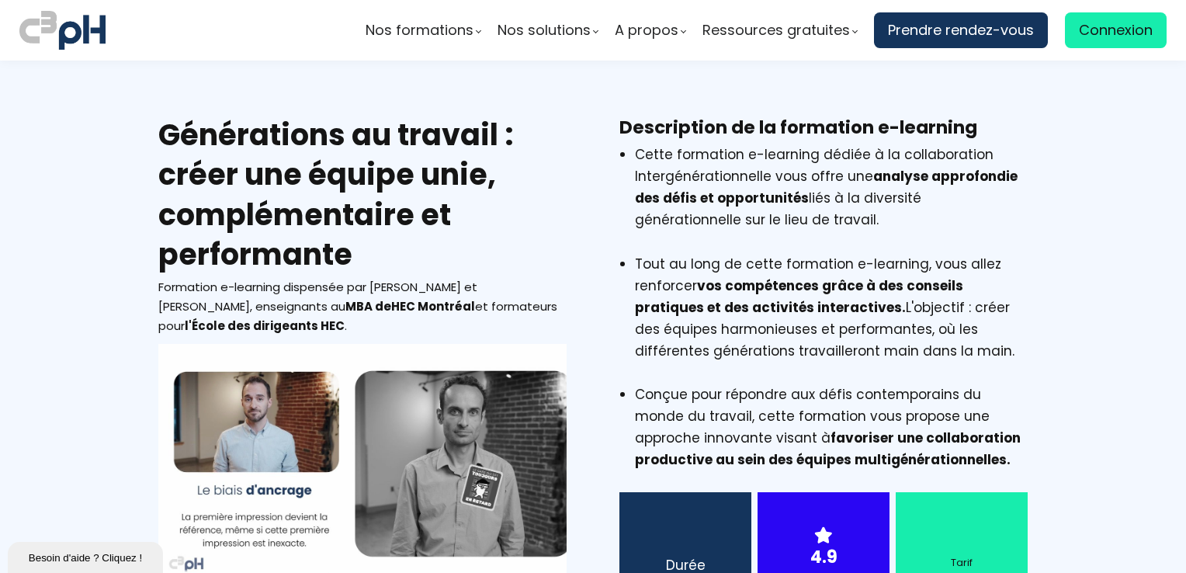
scroll to position [233, 0]
